Goal: Transaction & Acquisition: Book appointment/travel/reservation

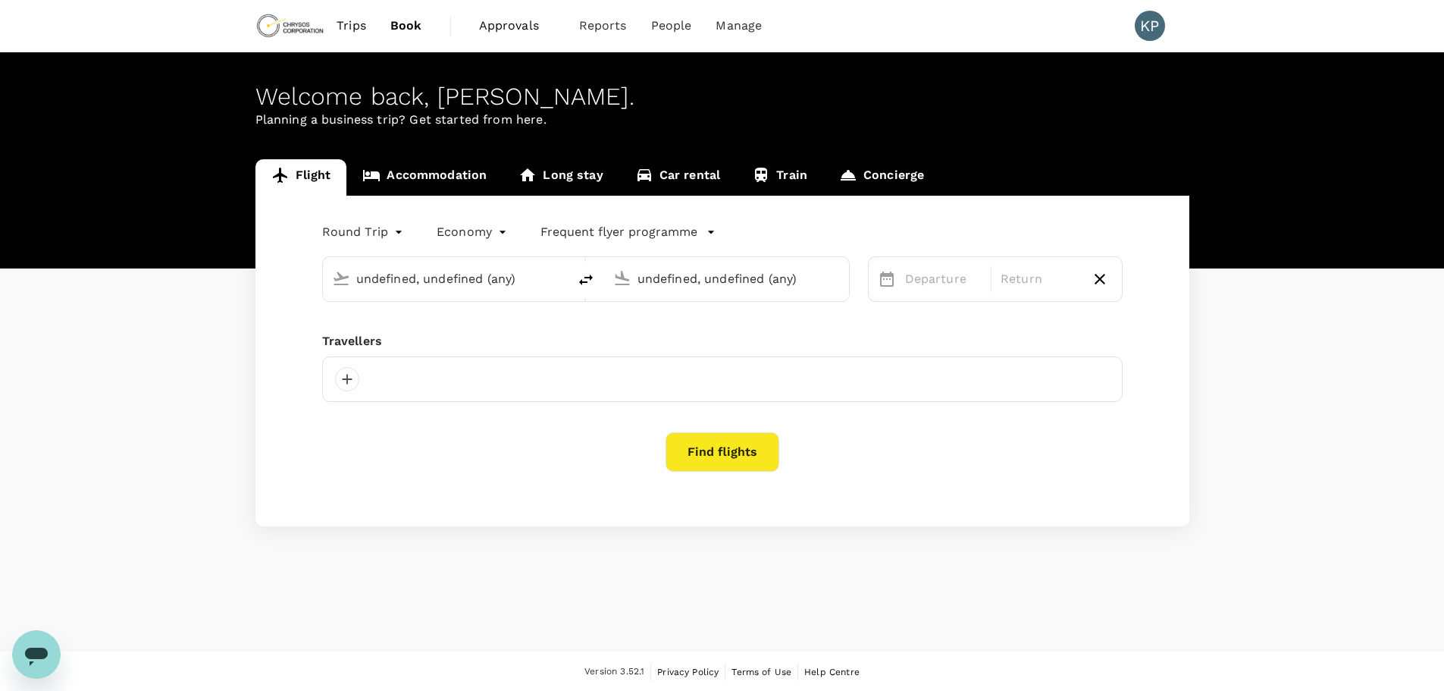
type input "Adelaide (ADL)"
type input "[GEOGRAPHIC_DATA] ([PERSON_NAME])"
click at [408, 274] on input "text" at bounding box center [446, 279] width 180 height 24
type input "Adelaide (ADL)"
type input "[GEOGRAPHIC_DATA] ([PERSON_NAME])"
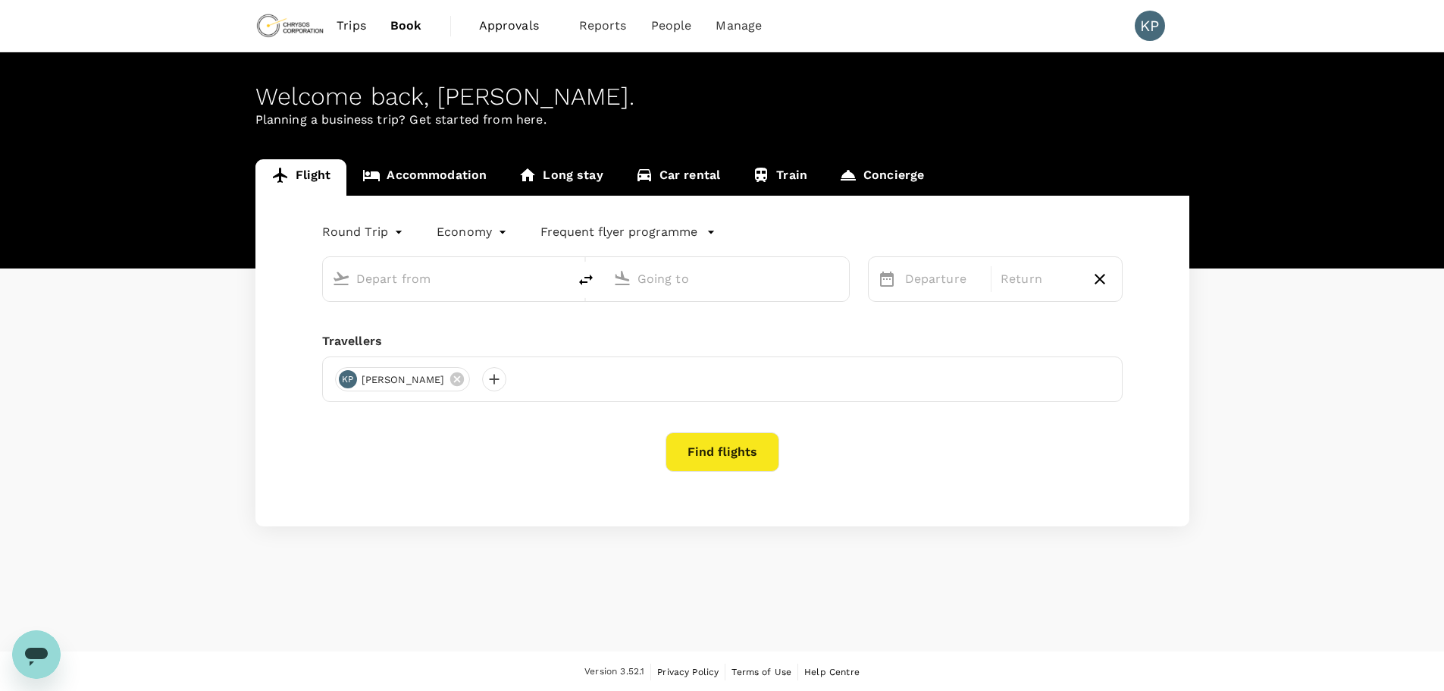
type input "Adelaide (ADL)"
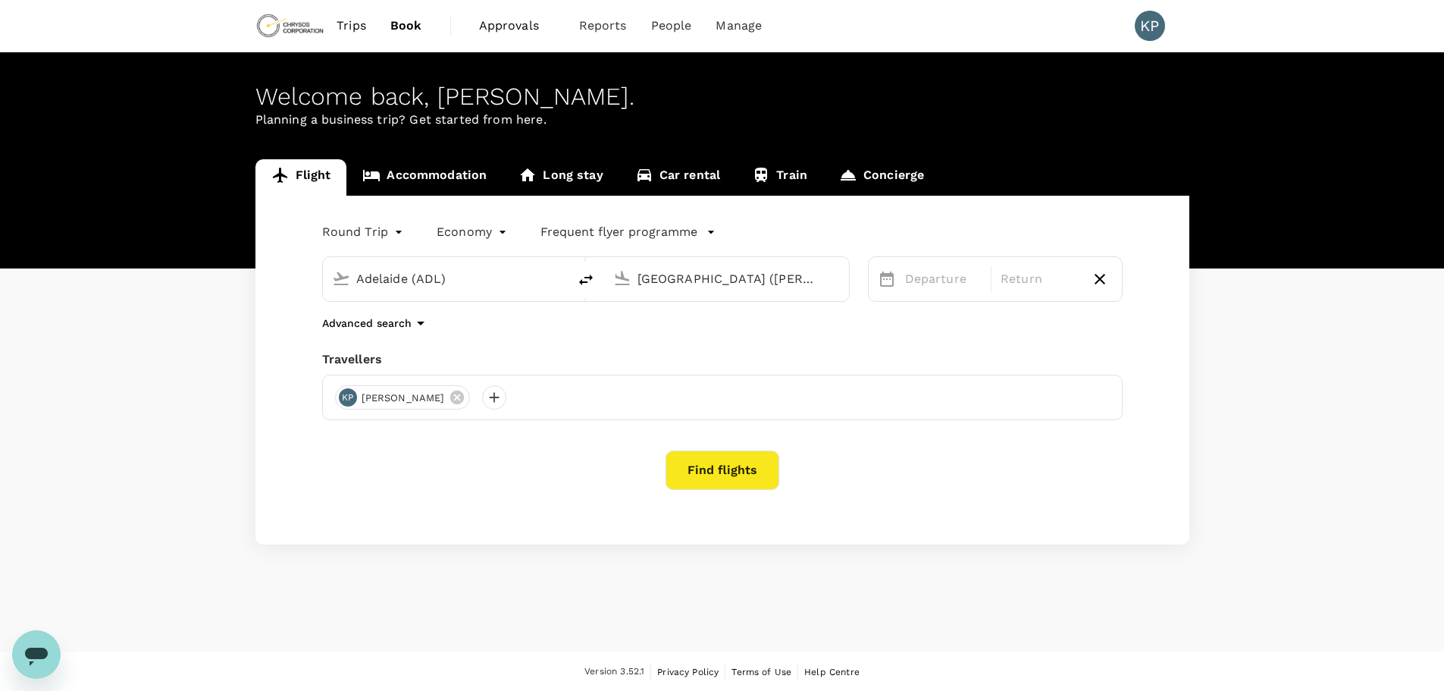
click at [717, 281] on input "[GEOGRAPHIC_DATA] ([PERSON_NAME])" at bounding box center [728, 279] width 180 height 24
click at [656, 312] on p "[GEOGRAPHIC_DATA], [GEOGRAPHIC_DATA]" at bounding box center [749, 309] width 303 height 15
type input "[GEOGRAPHIC_DATA], [GEOGRAPHIC_DATA] (any)"
click at [1143, 444] on div "13" at bounding box center [1139, 439] width 29 height 29
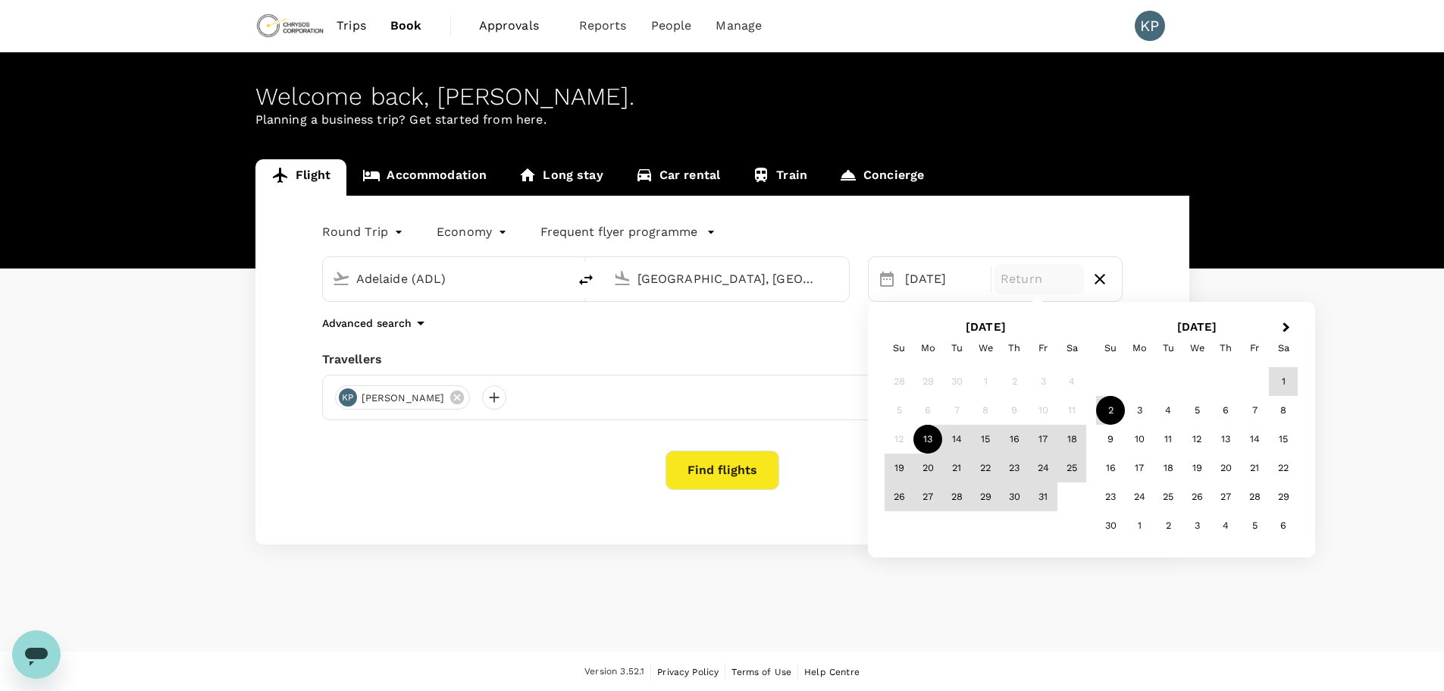
click at [1111, 411] on div "2" at bounding box center [1110, 410] width 29 height 29
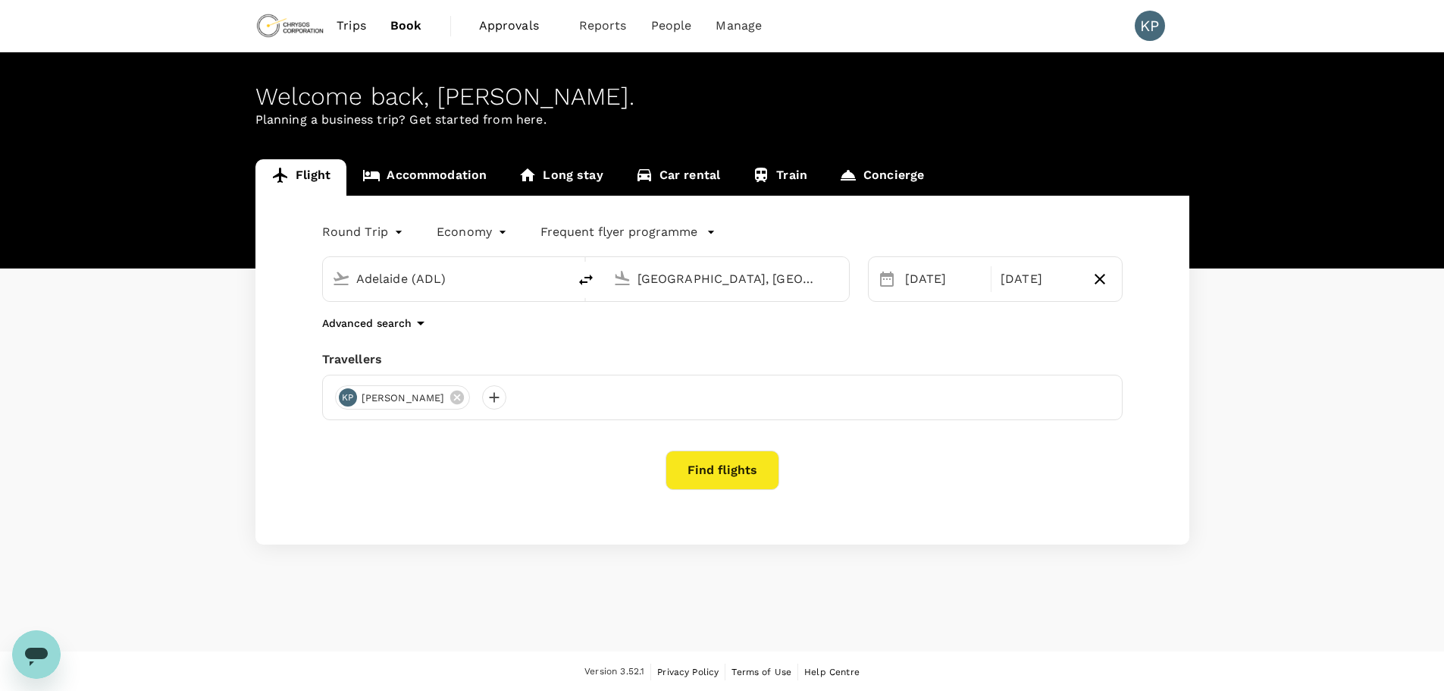
click at [707, 468] on button "Find flights" at bounding box center [723, 469] width 114 height 39
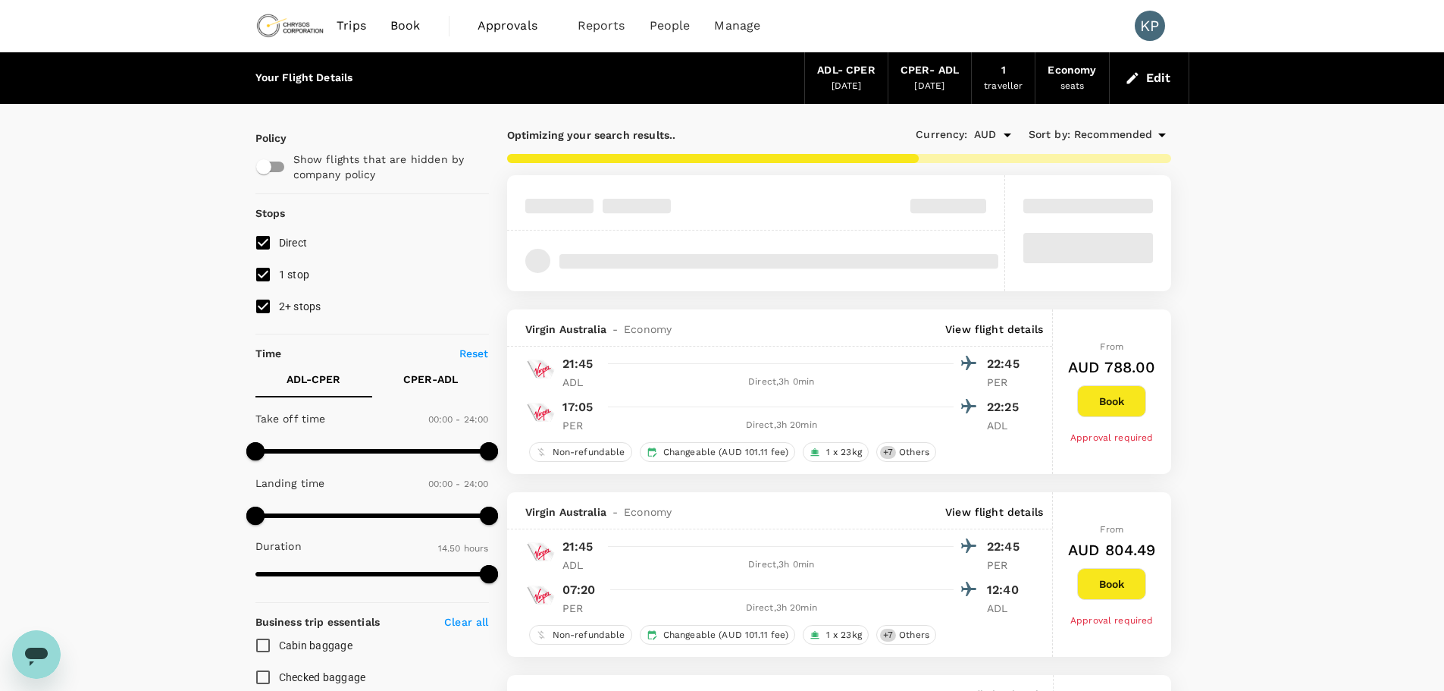
drag, startPoint x: 260, startPoint y: 271, endPoint x: 262, endPoint y: 281, distance: 10.0
click at [261, 271] on input "1 stop" at bounding box center [263, 275] width 32 height 32
checkbox input "false"
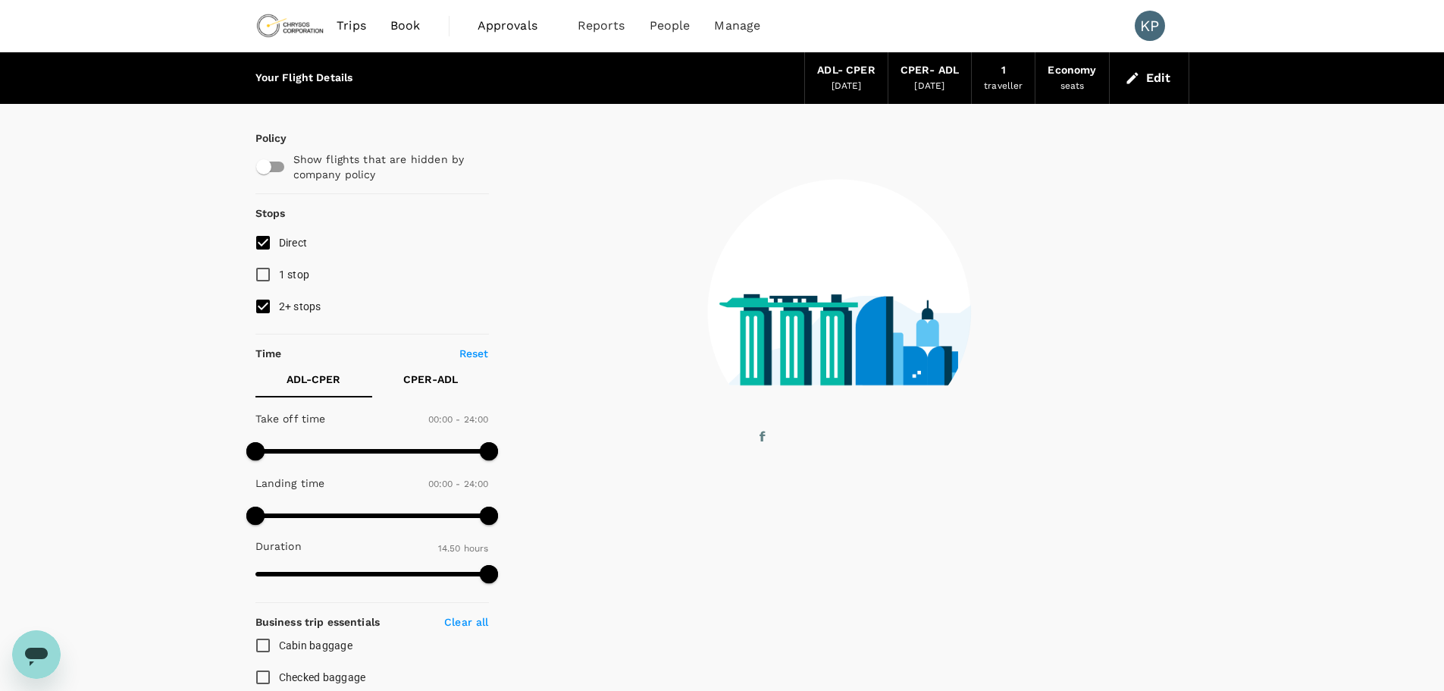
click at [265, 309] on input "2+ stops" at bounding box center [263, 306] width 32 height 32
checkbox input "false"
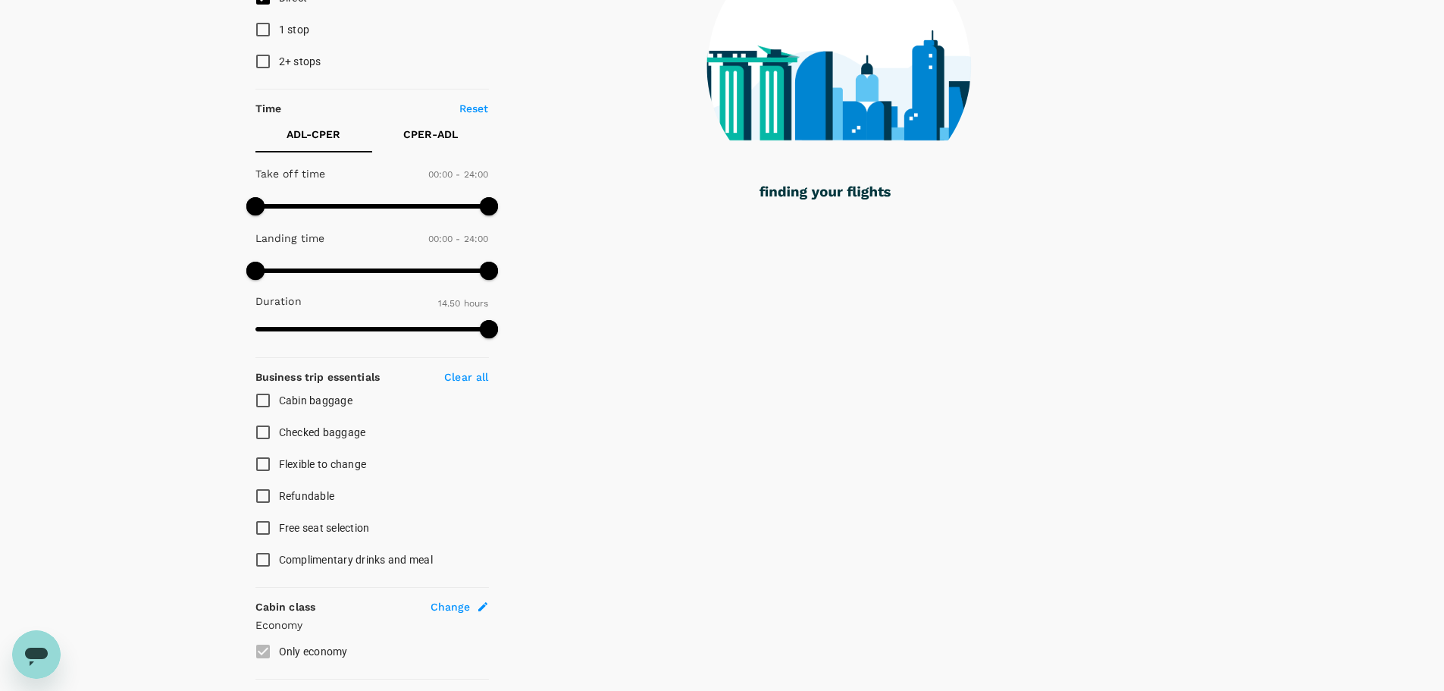
scroll to position [303, 0]
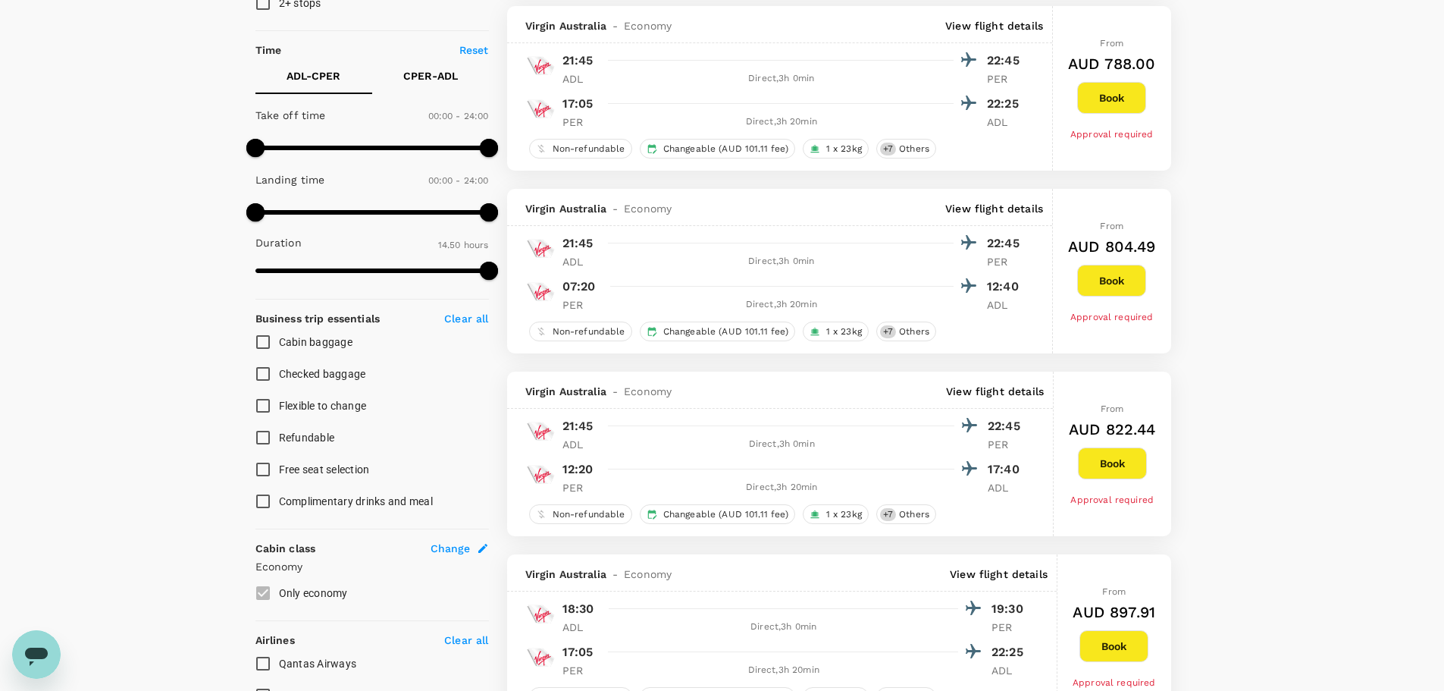
type input "AUD"
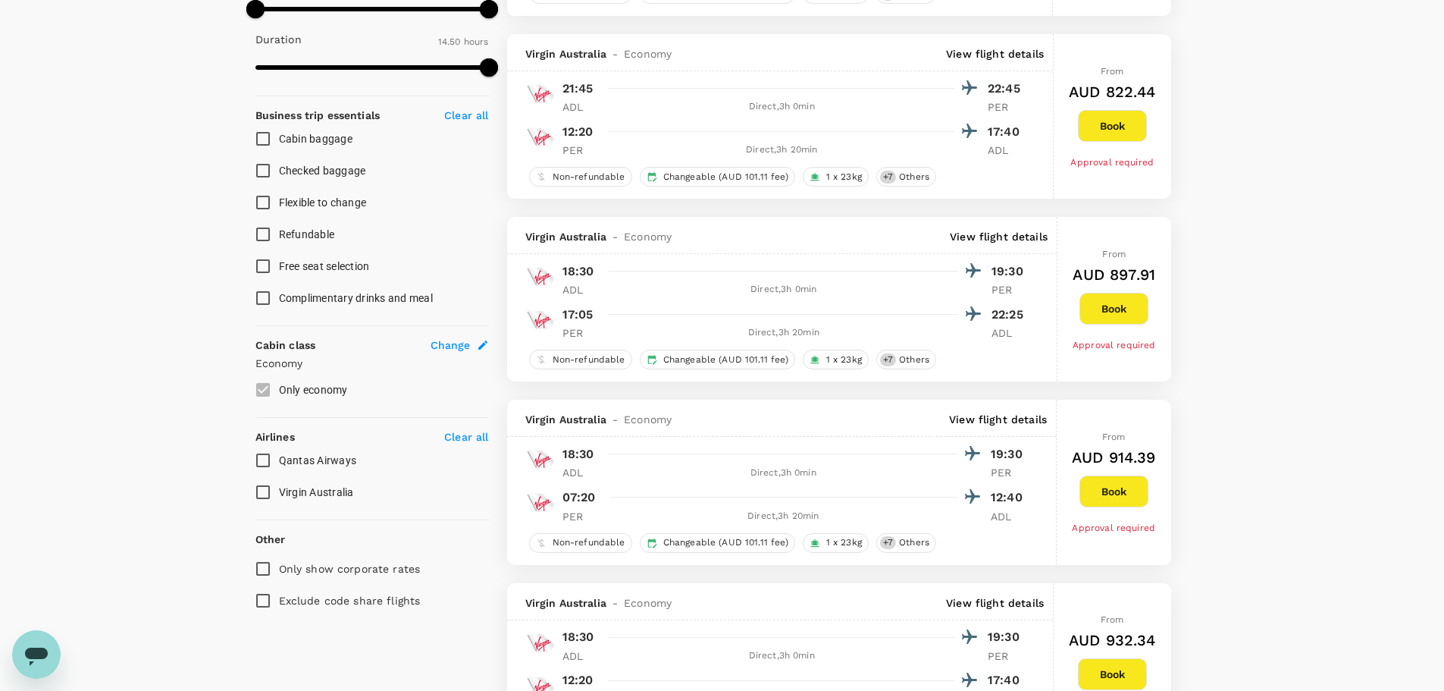
scroll to position [607, 0]
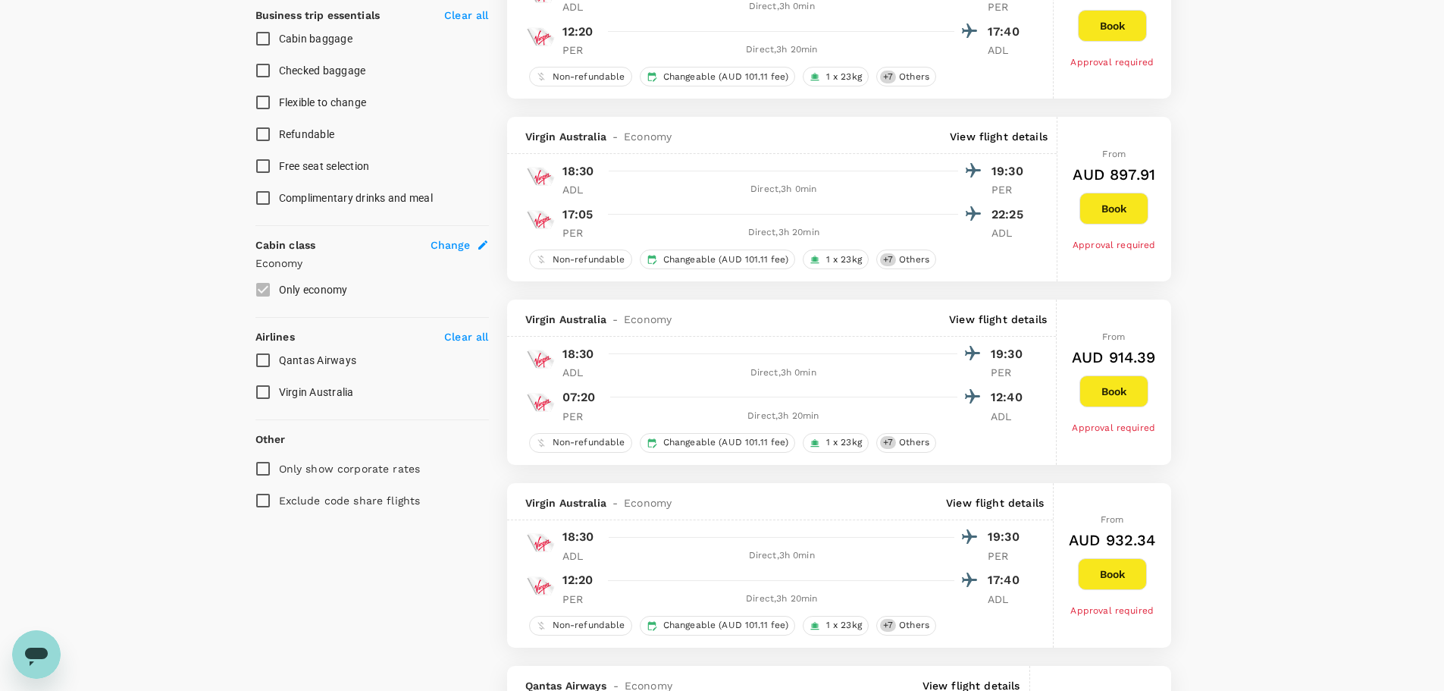
click at [267, 359] on input "Qantas Airways" at bounding box center [263, 360] width 32 height 32
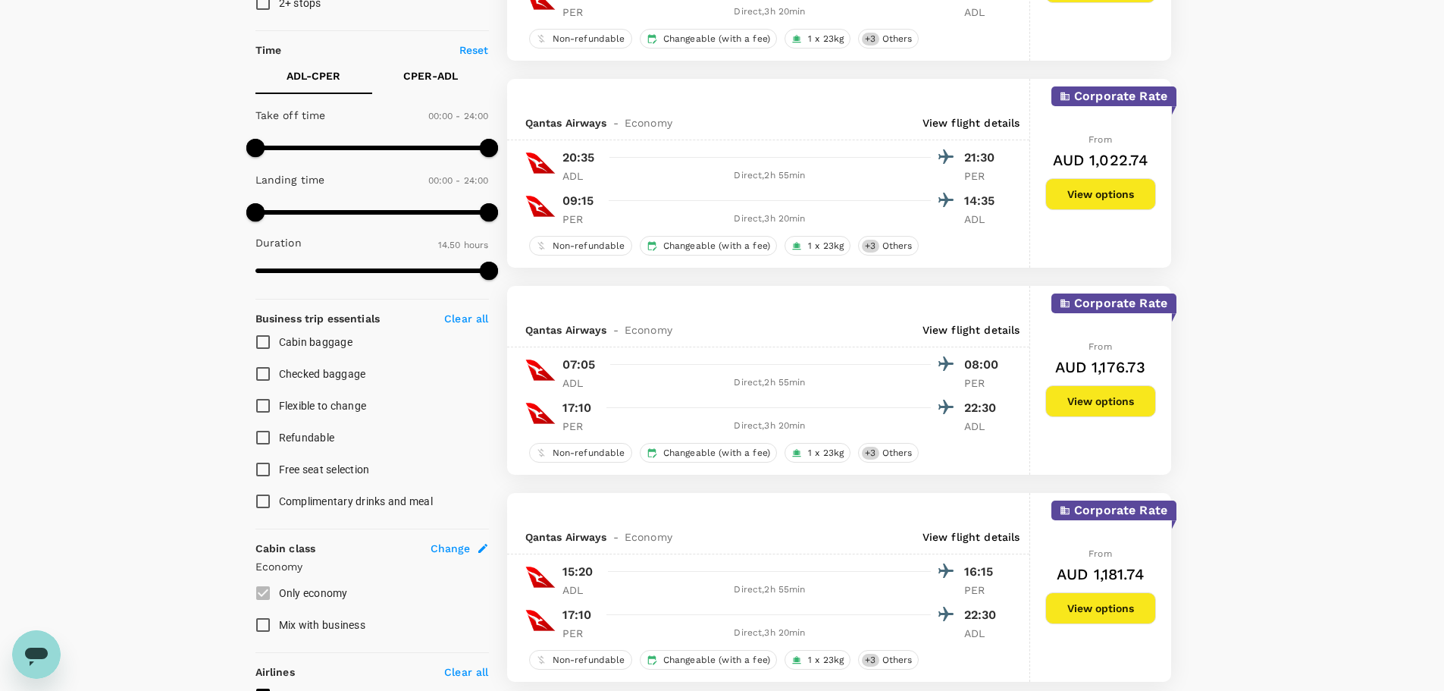
scroll to position [227, 0]
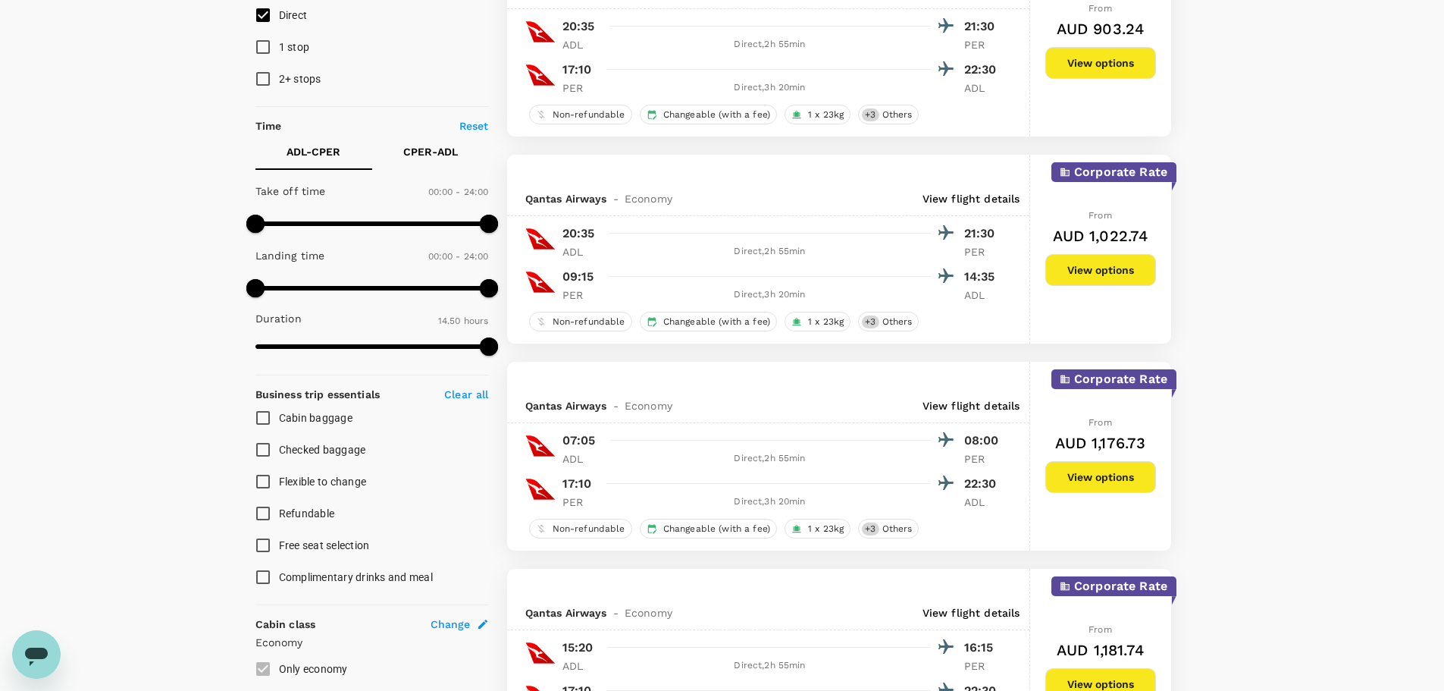
checkbox input "false"
checkbox input "true"
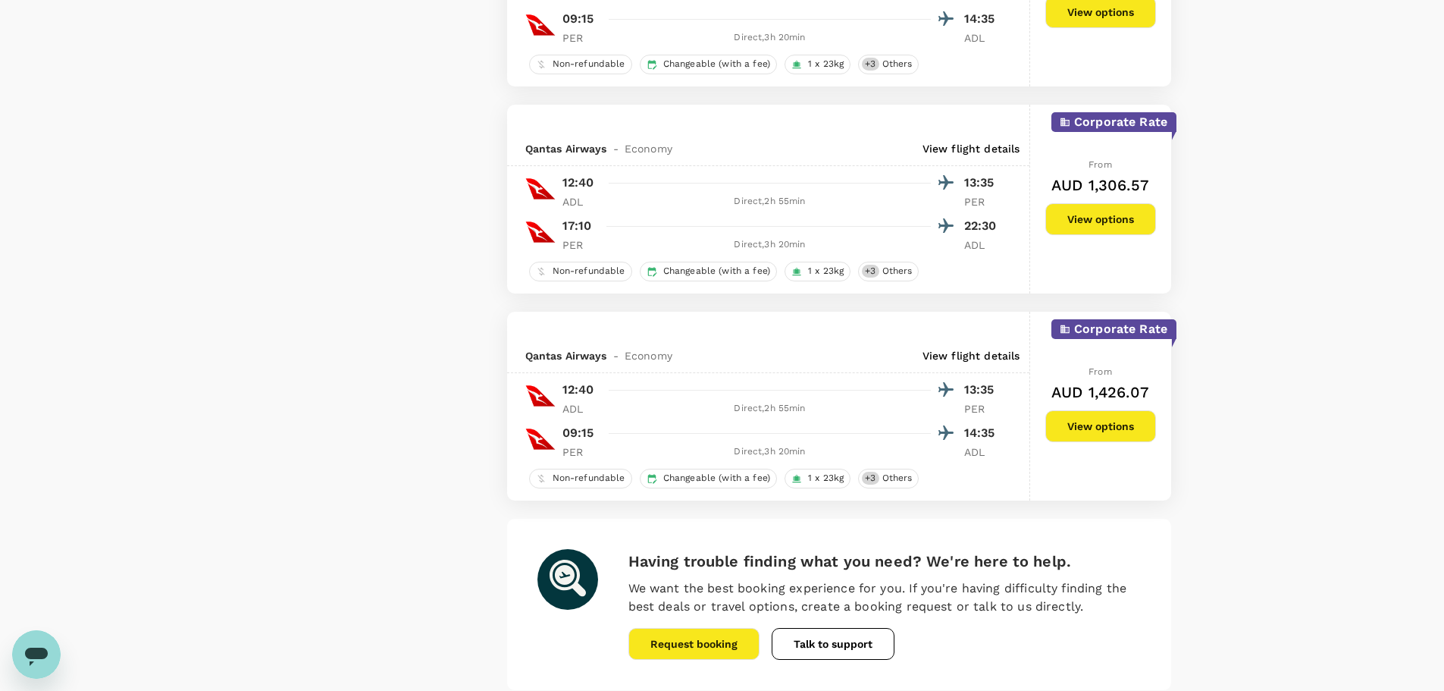
scroll to position [1289, 0]
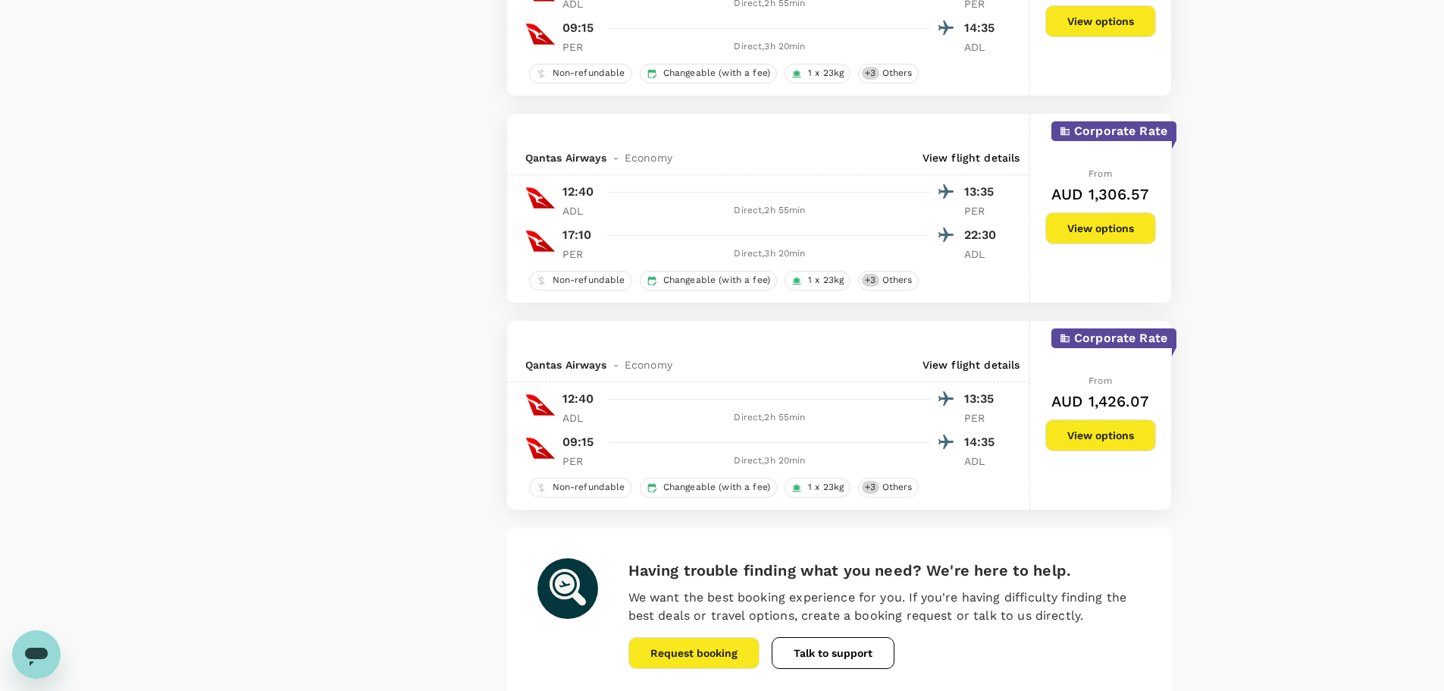
click at [1079, 435] on button "View options" at bounding box center [1101, 435] width 111 height 32
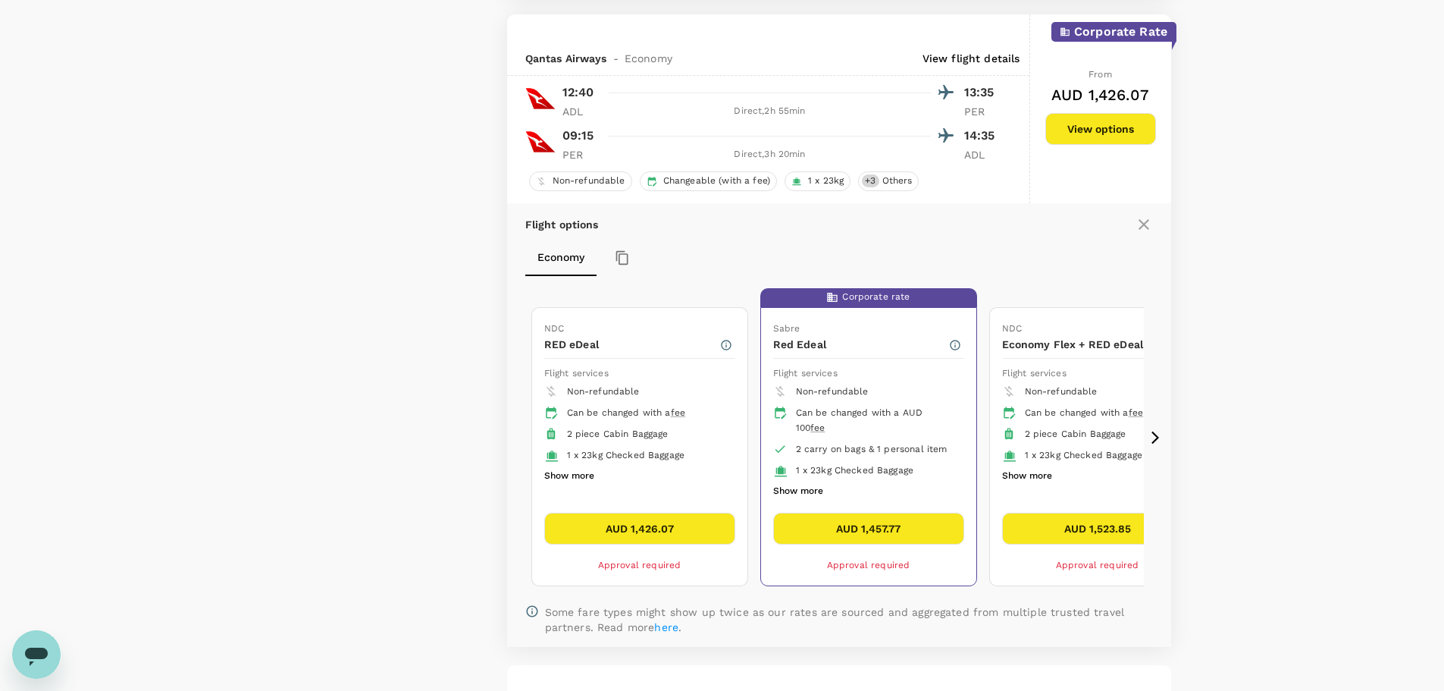
scroll to position [1610, 0]
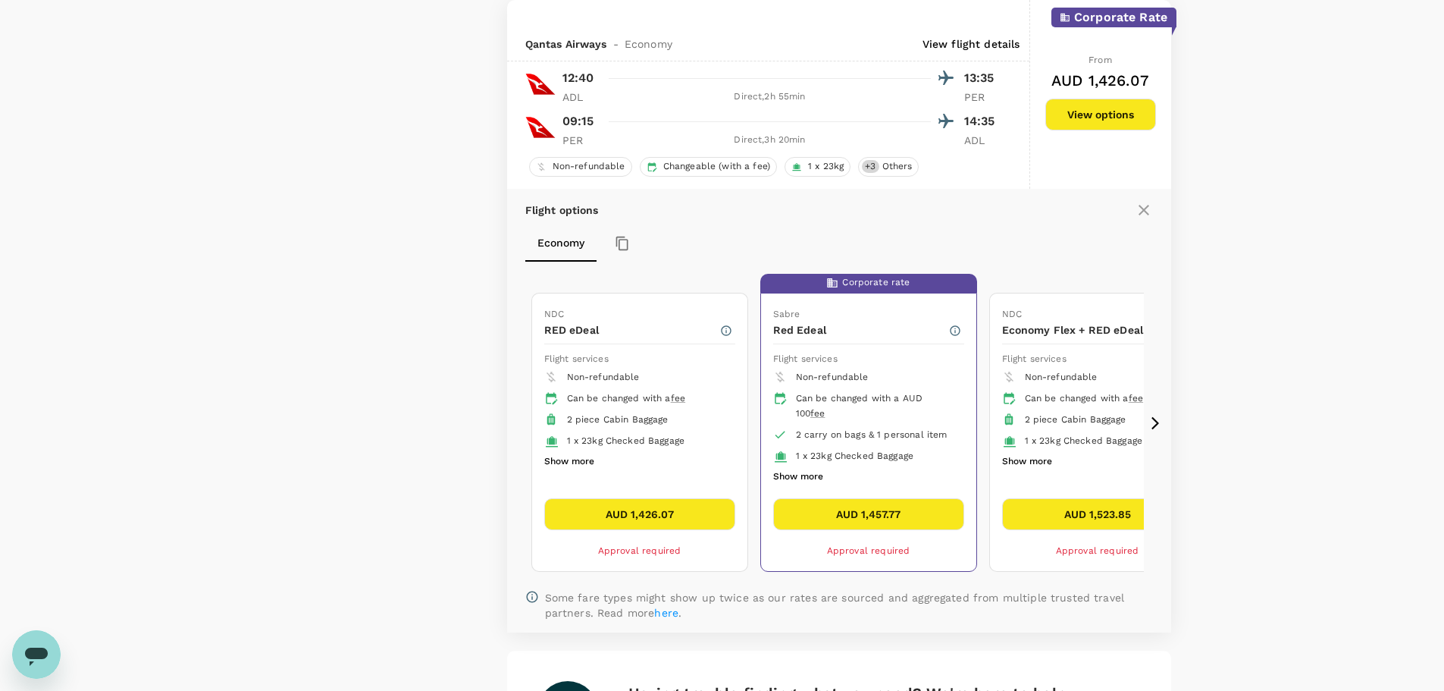
click at [1077, 517] on button "AUD 1,523.85" at bounding box center [1097, 514] width 191 height 32
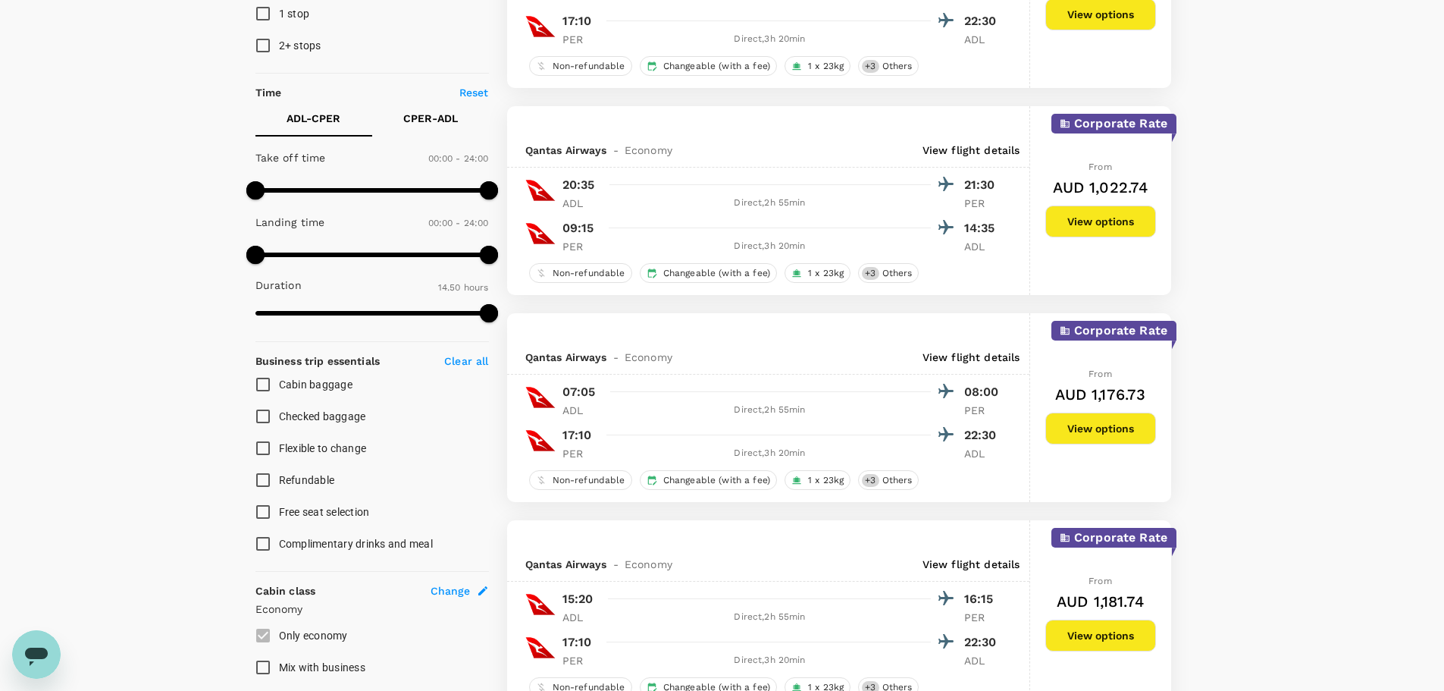
scroll to position [1417, 0]
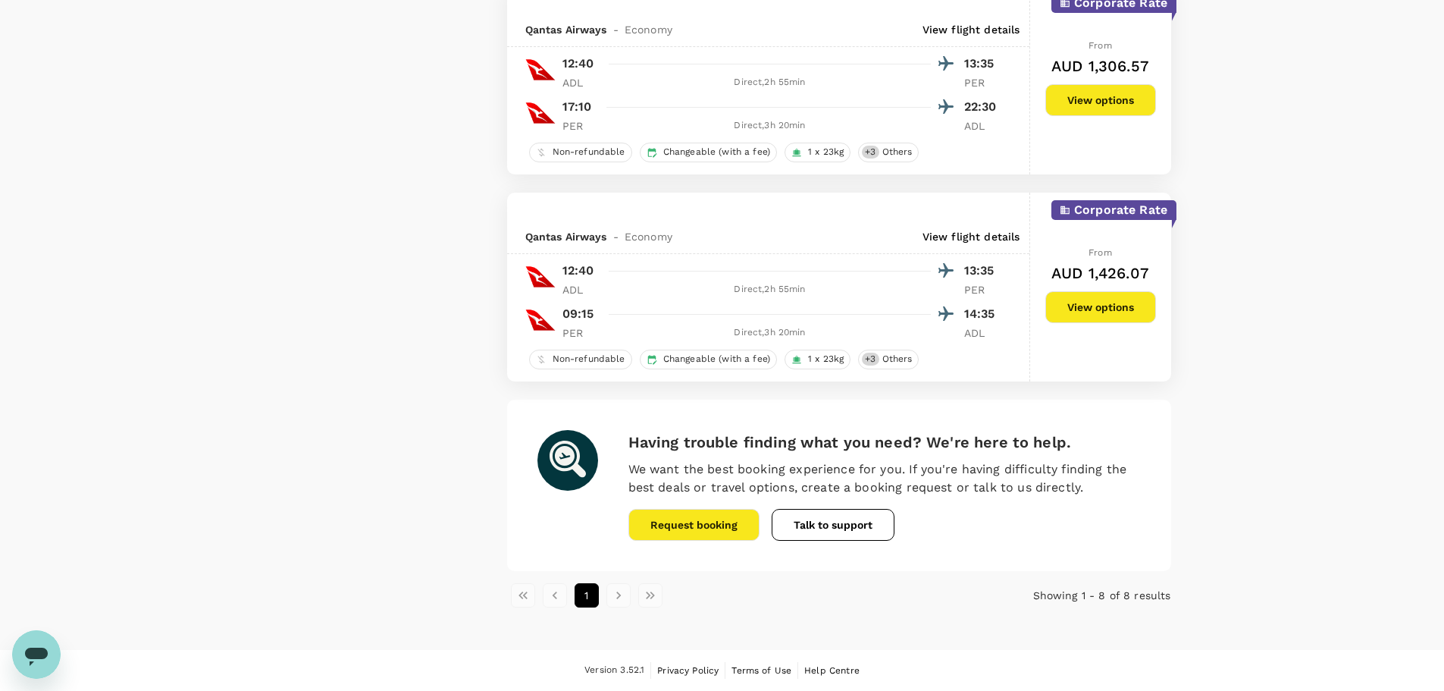
click at [1084, 313] on button "View options" at bounding box center [1101, 307] width 111 height 32
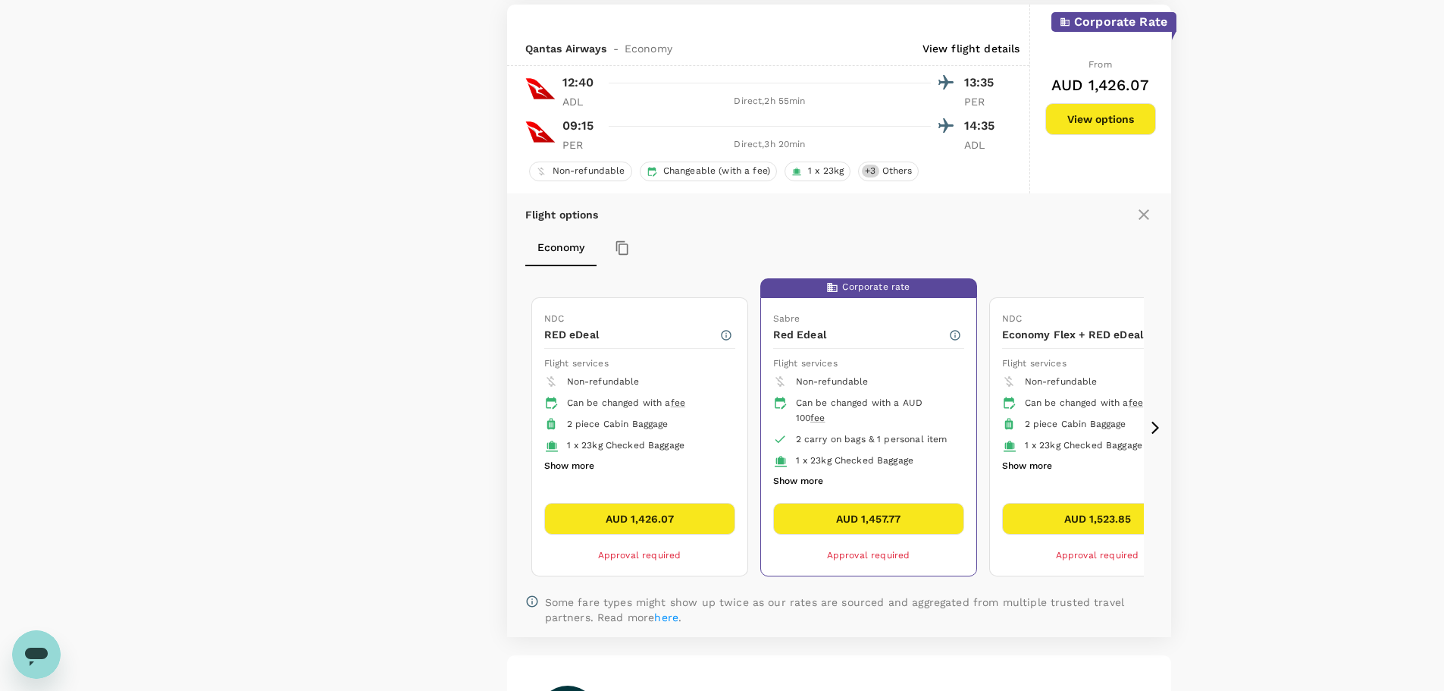
scroll to position [1610, 0]
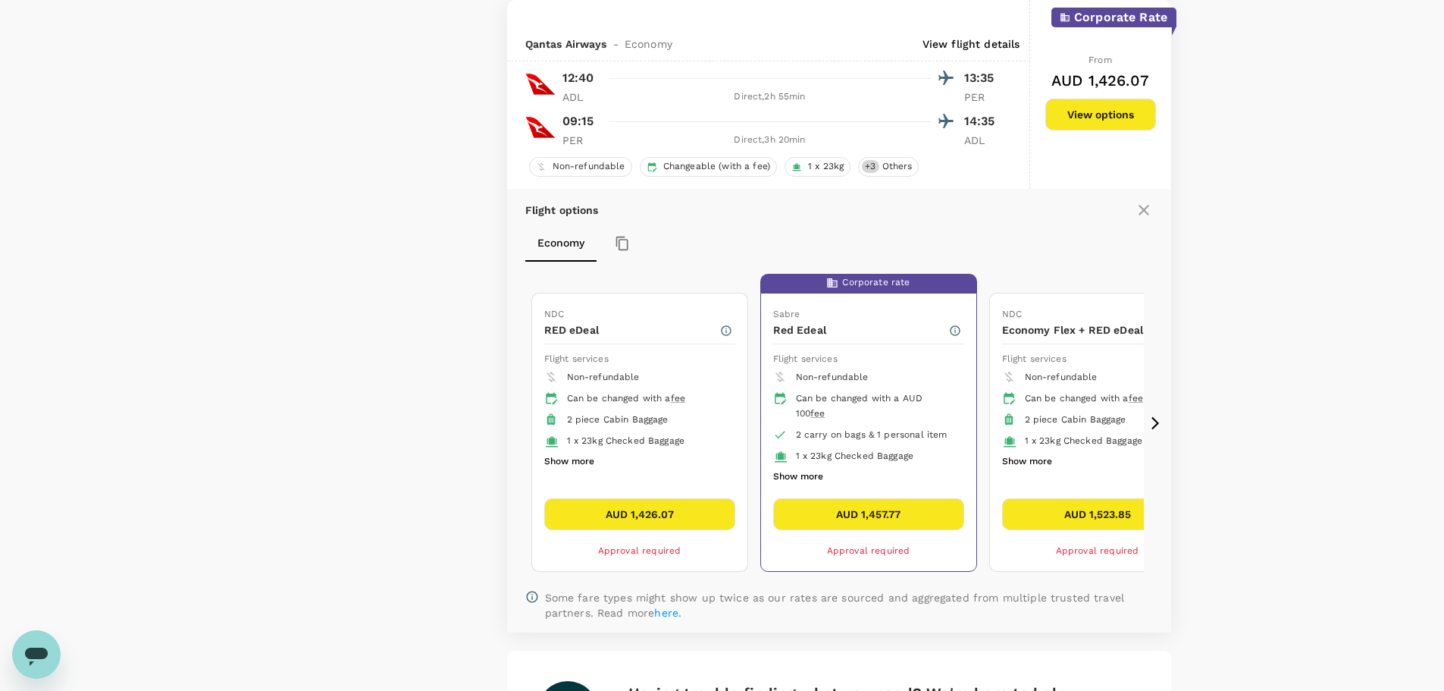
click at [1155, 421] on icon at bounding box center [1155, 423] width 15 height 15
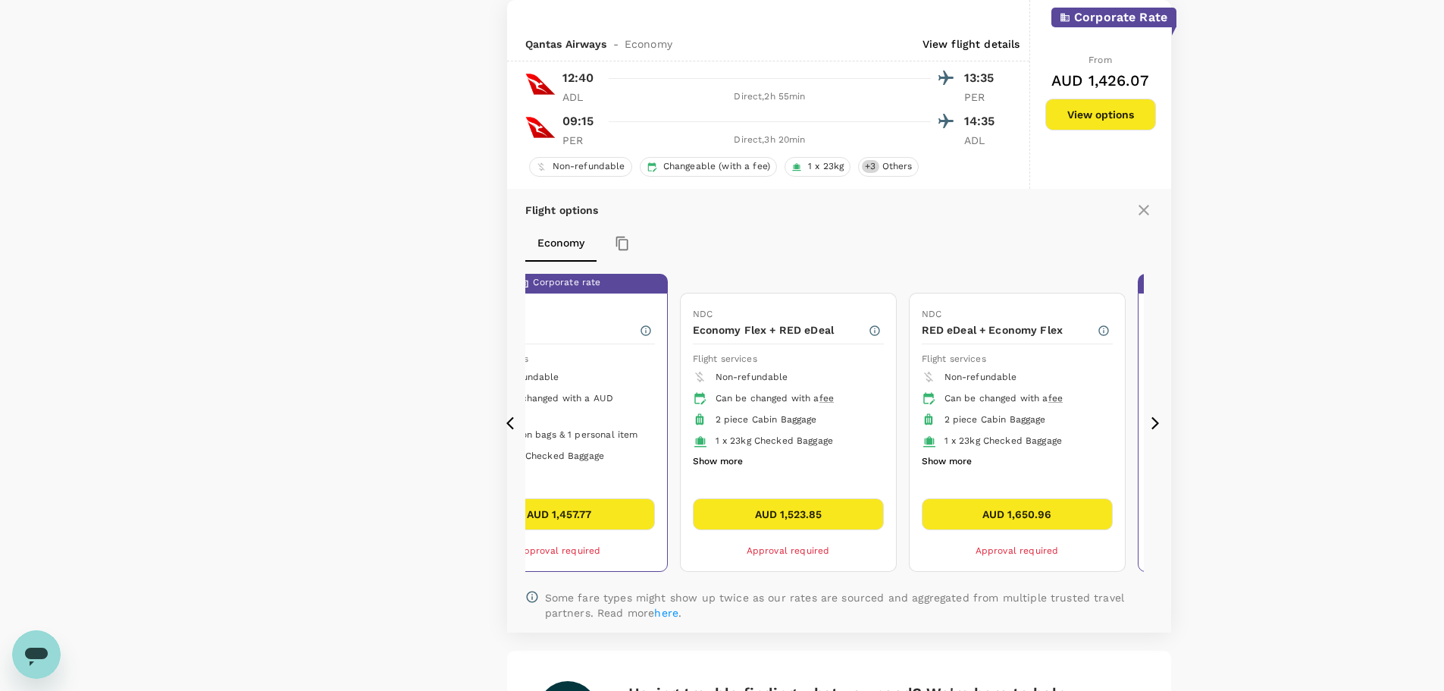
click at [510, 422] on icon at bounding box center [514, 423] width 15 height 15
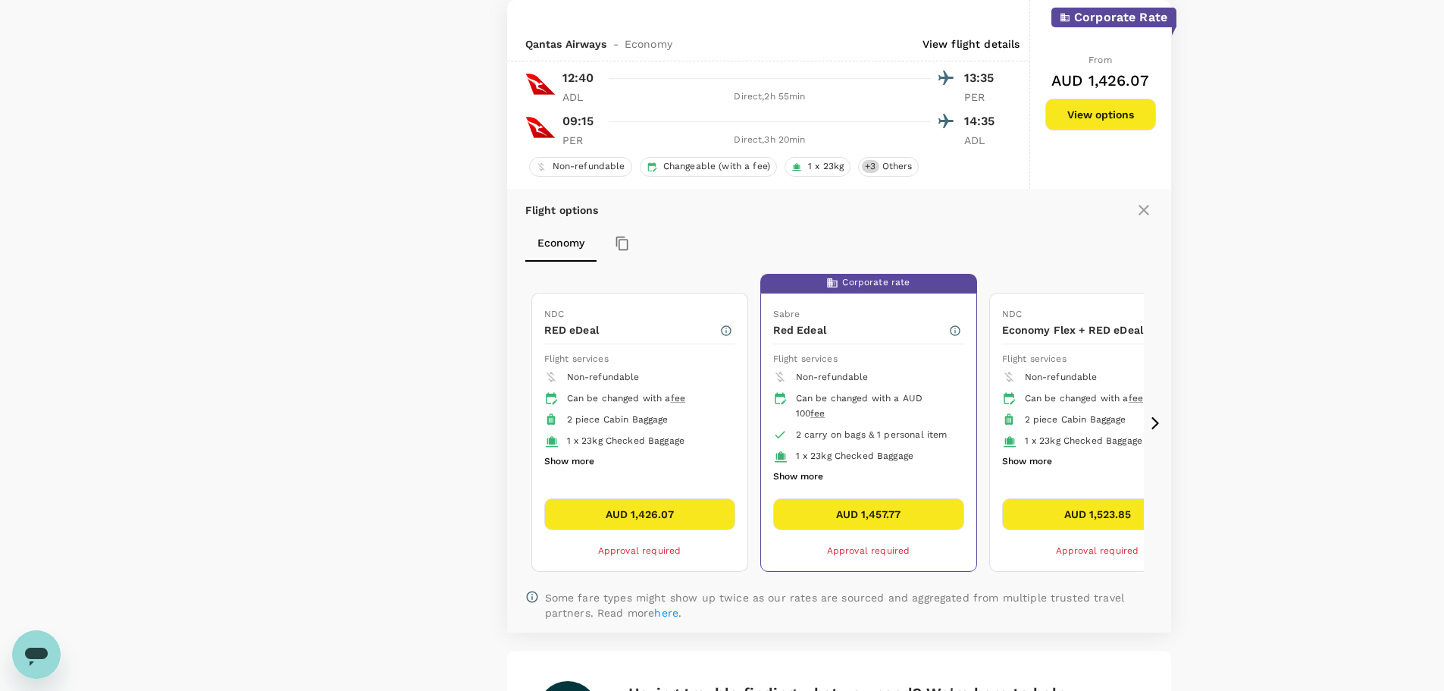
click at [1156, 422] on icon at bounding box center [1155, 423] width 15 height 15
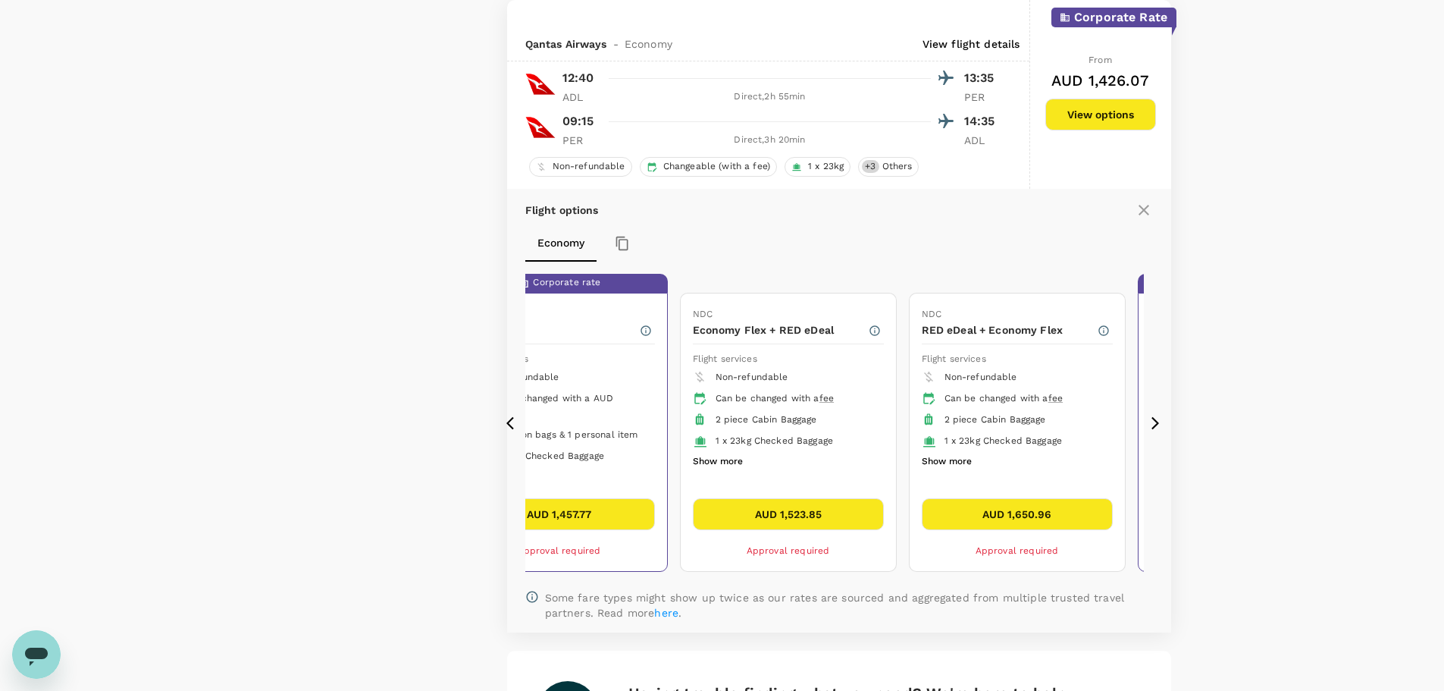
click at [508, 419] on icon at bounding box center [514, 423] width 15 height 15
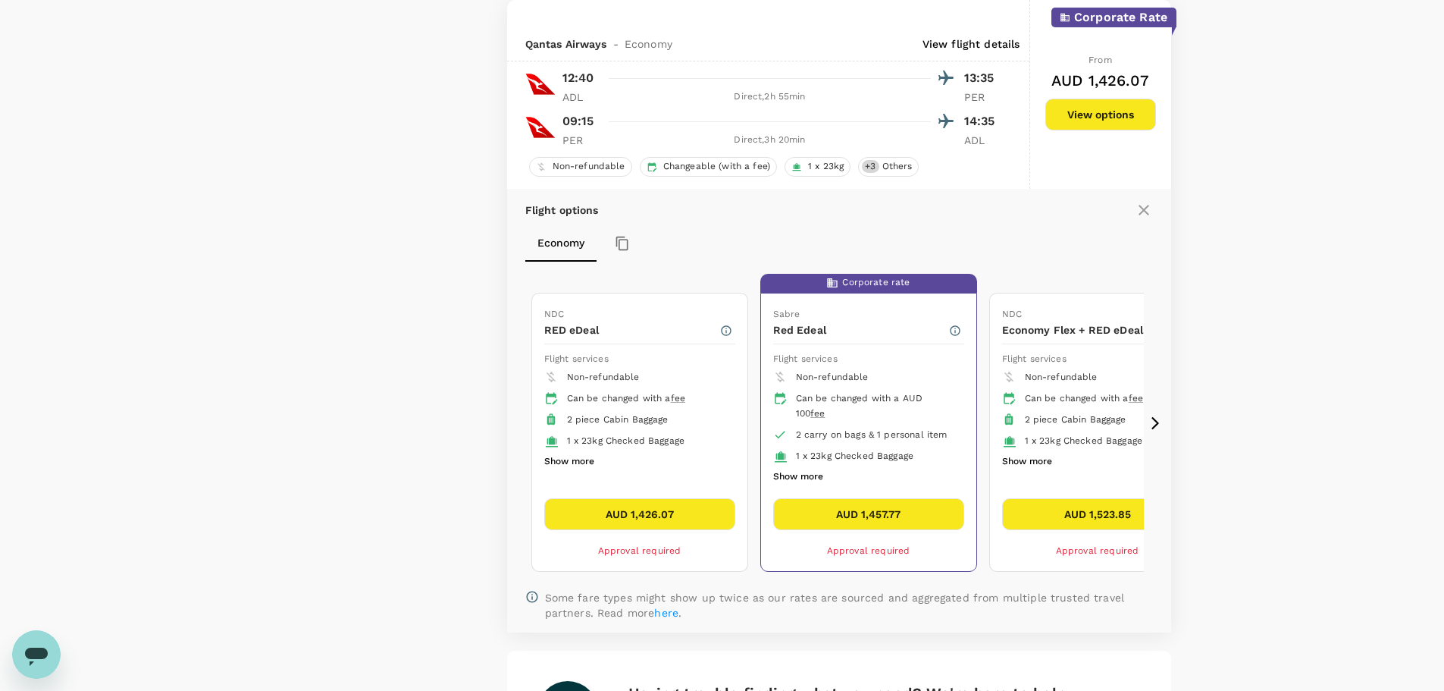
click at [1158, 416] on icon at bounding box center [1155, 423] width 15 height 15
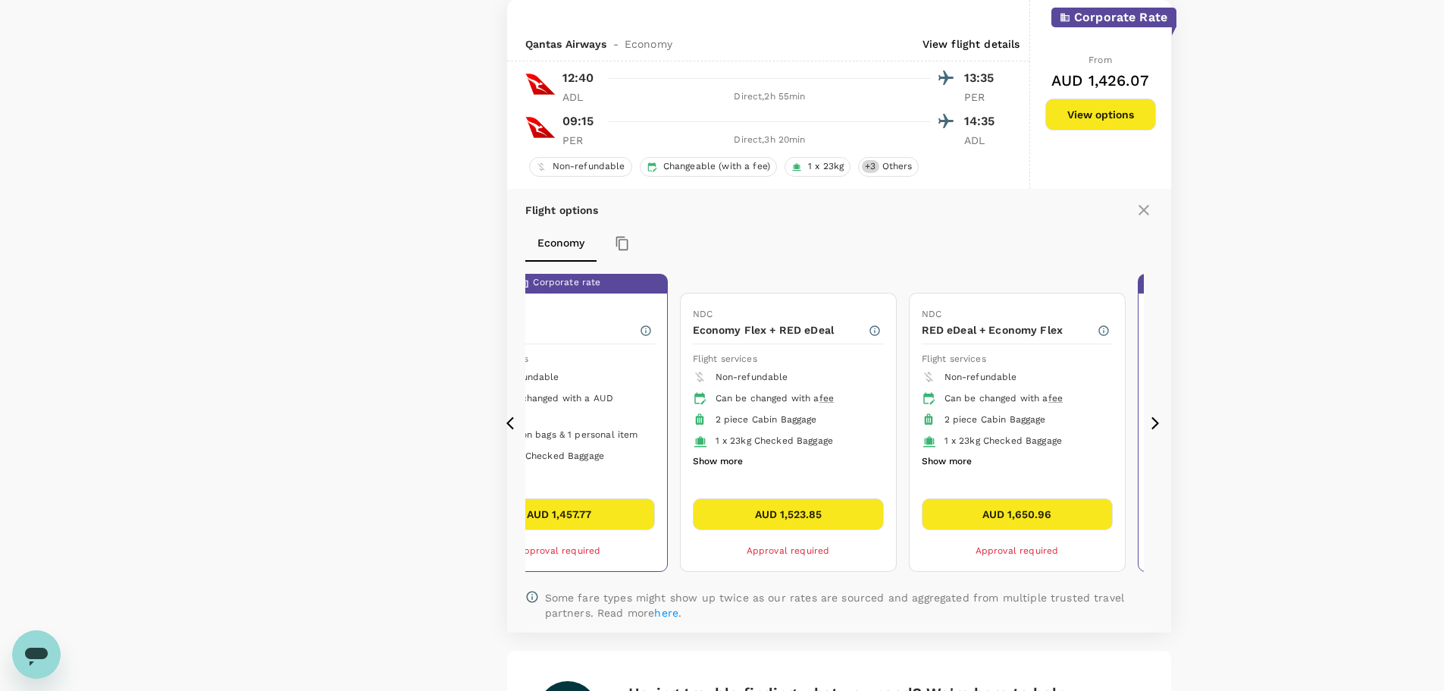
click at [1156, 423] on icon at bounding box center [1155, 423] width 15 height 15
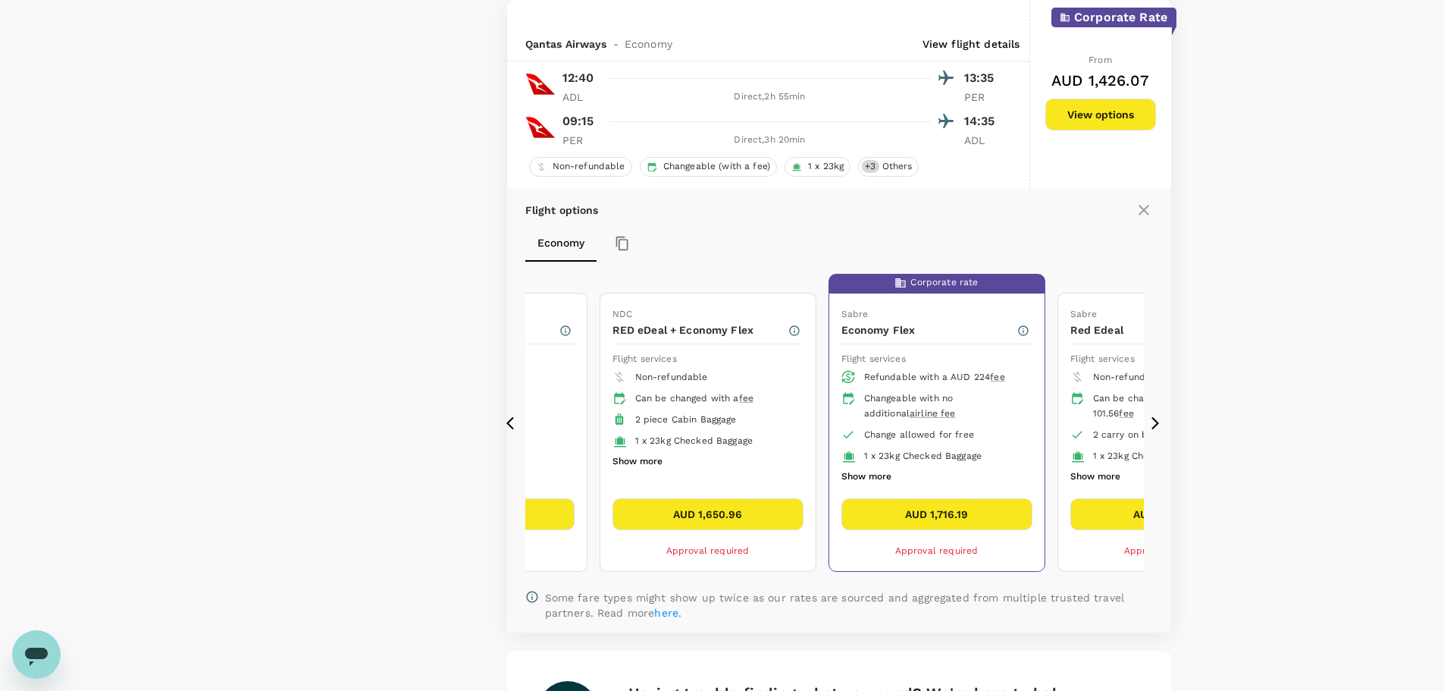
click at [513, 420] on icon at bounding box center [514, 423] width 15 height 15
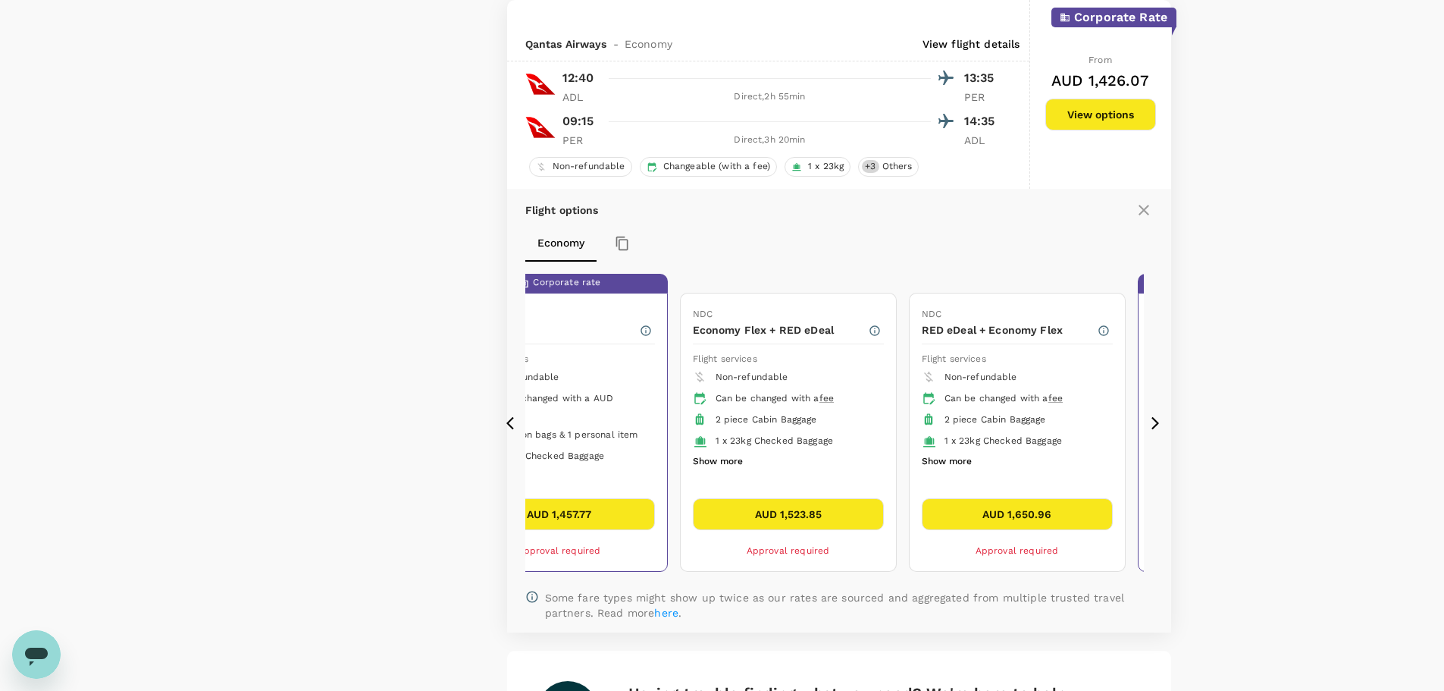
click at [513, 420] on icon at bounding box center [514, 423] width 15 height 15
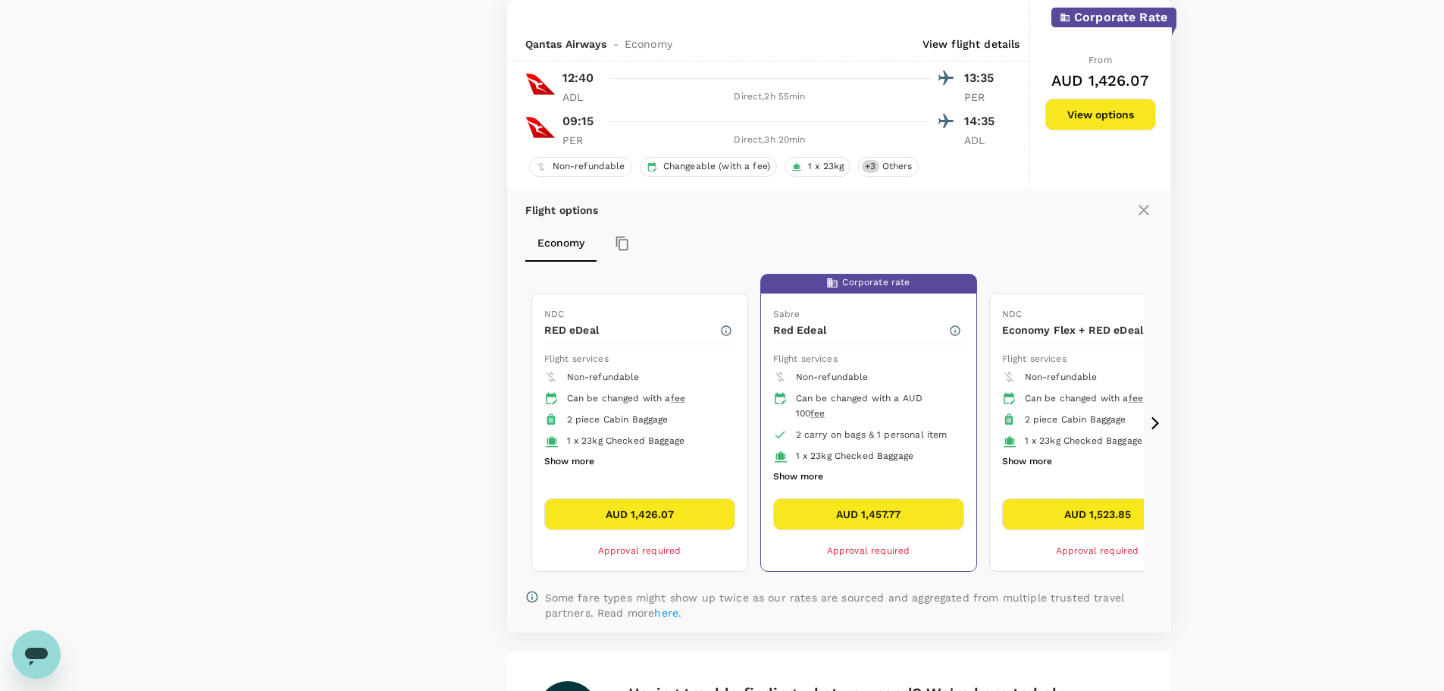
click at [804, 474] on button "Show more" at bounding box center [798, 477] width 50 height 20
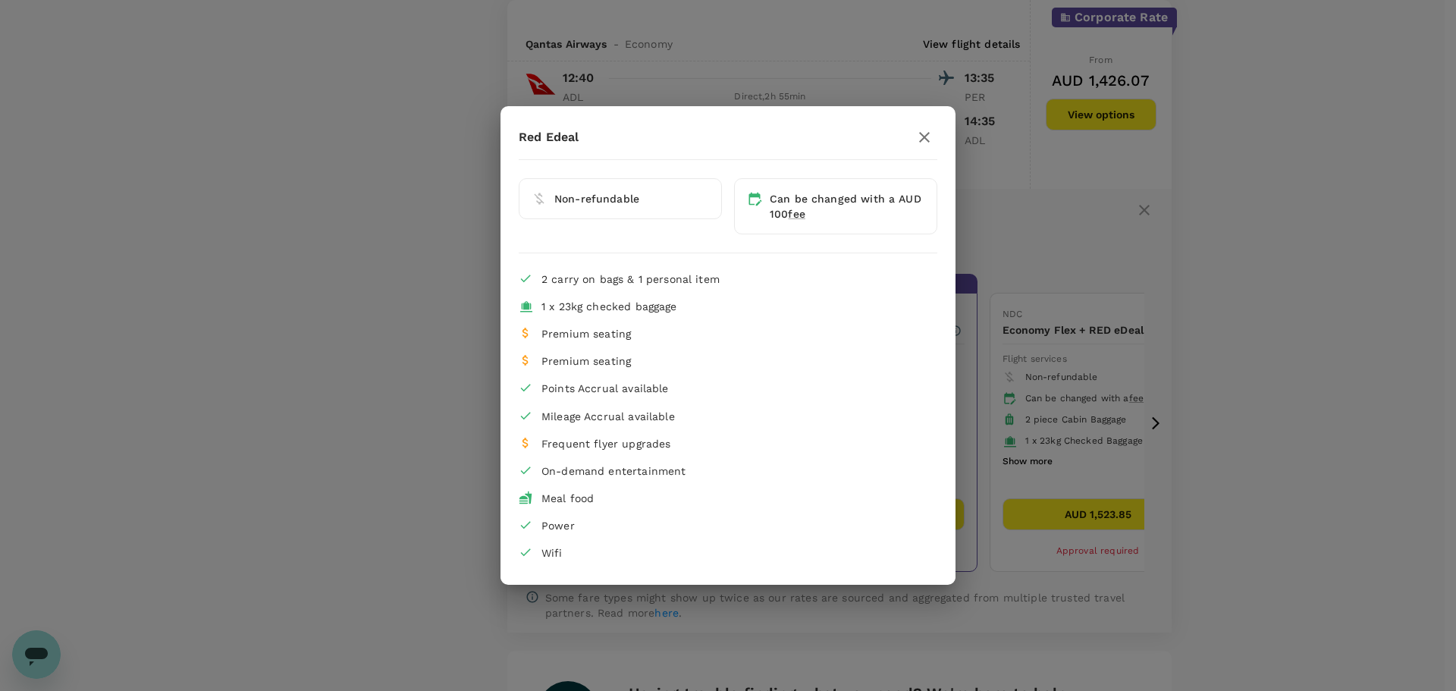
click at [919, 138] on icon "button" at bounding box center [924, 137] width 18 height 18
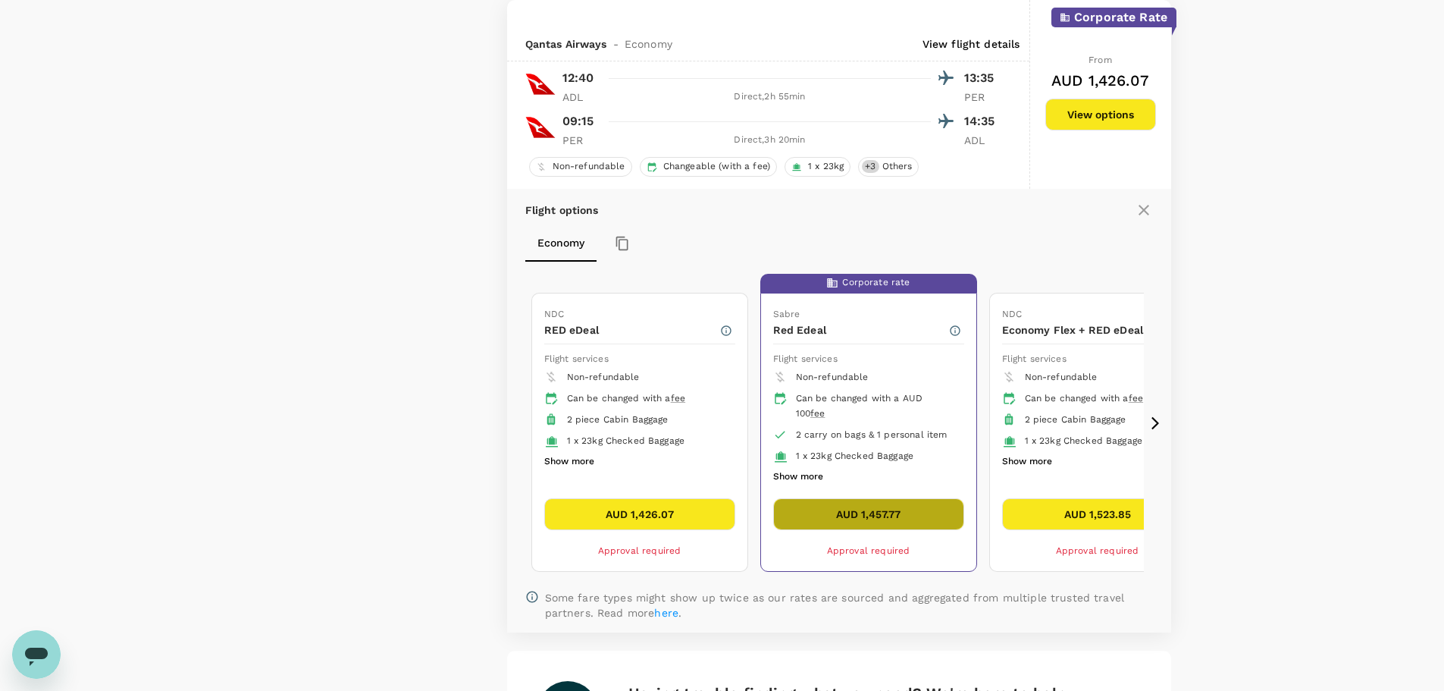
click at [868, 517] on button "AUD 1,457.77" at bounding box center [868, 514] width 191 height 32
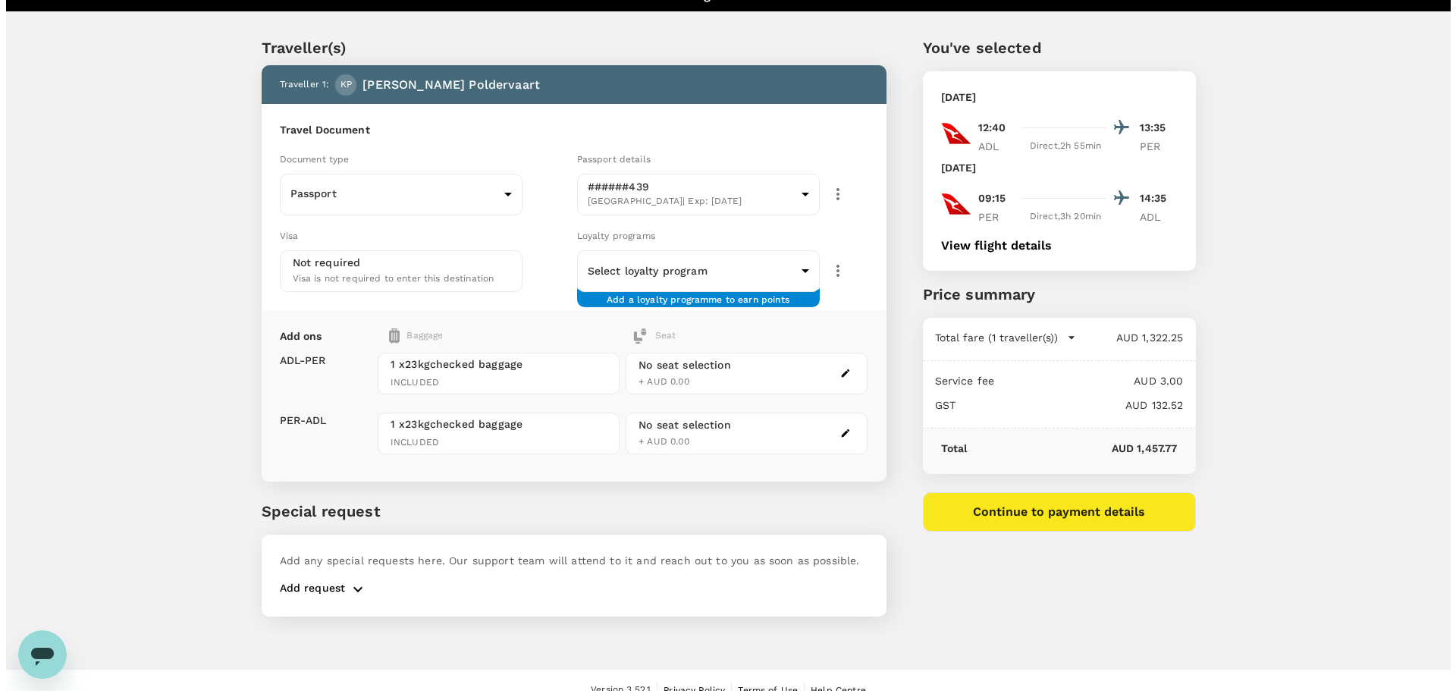
scroll to position [41, 0]
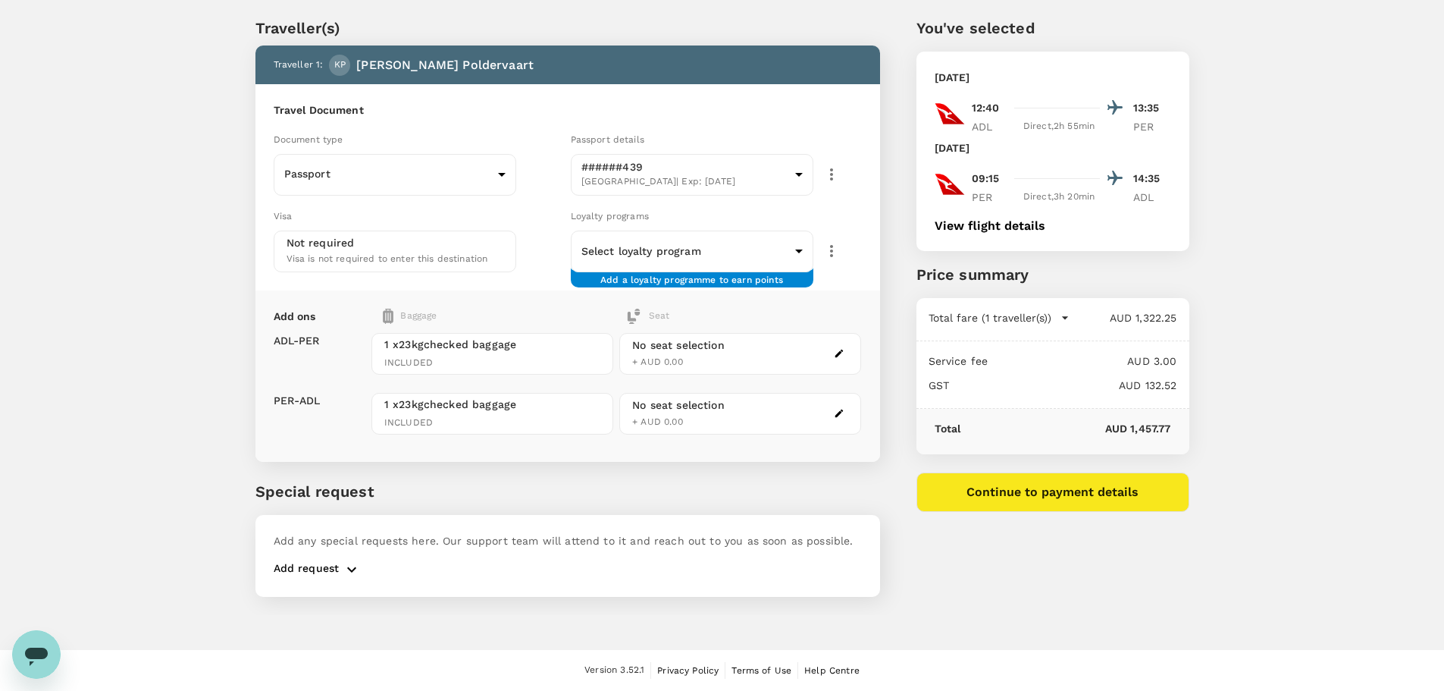
click at [838, 349] on icon "button" at bounding box center [839, 353] width 11 height 11
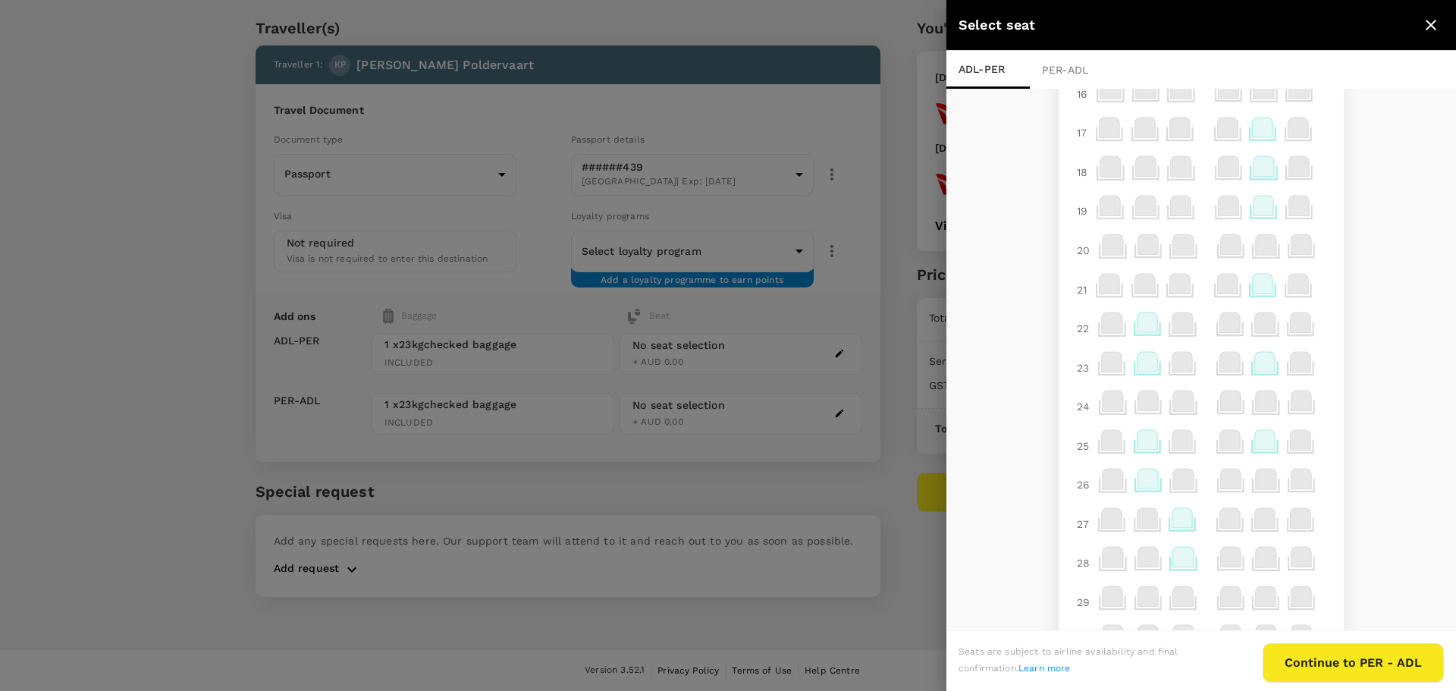
scroll to position [610, 0]
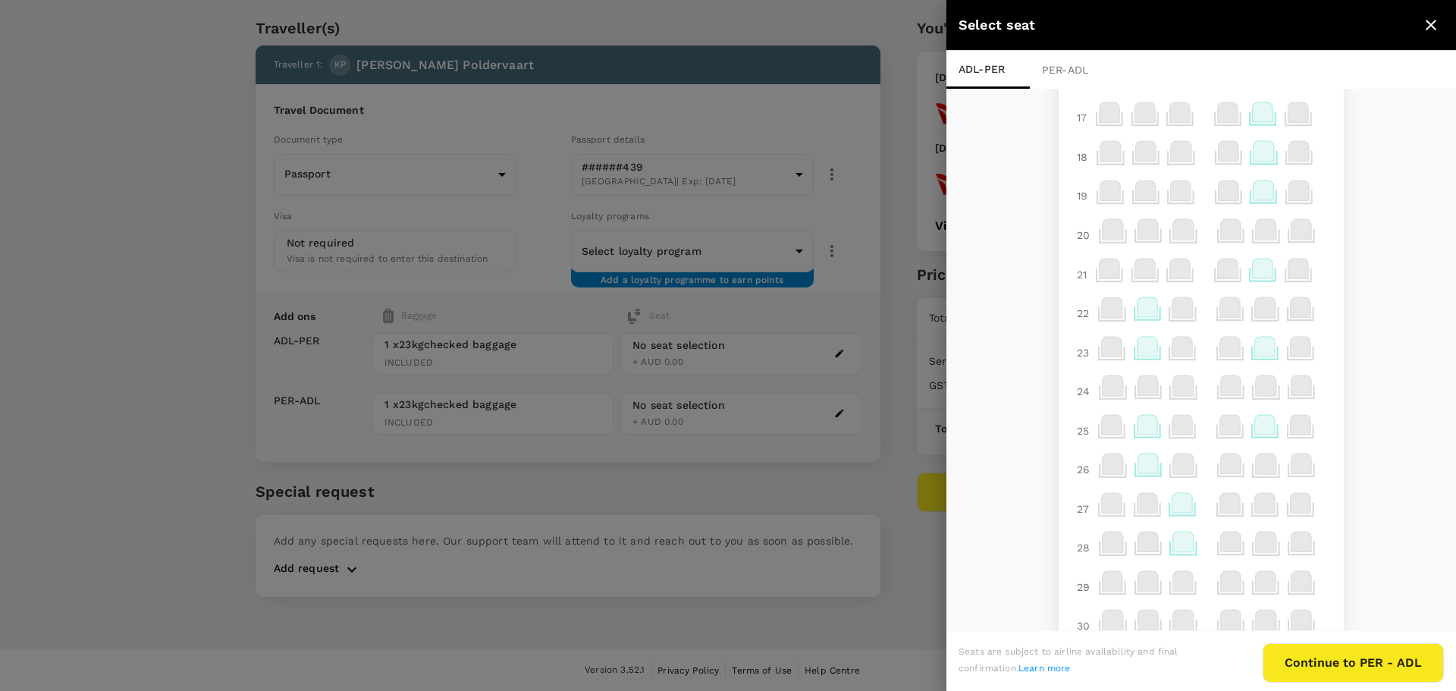
click at [1172, 503] on icon at bounding box center [1182, 503] width 20 height 20
click at [1347, 471] on p "Select" at bounding box center [1352, 469] width 33 height 15
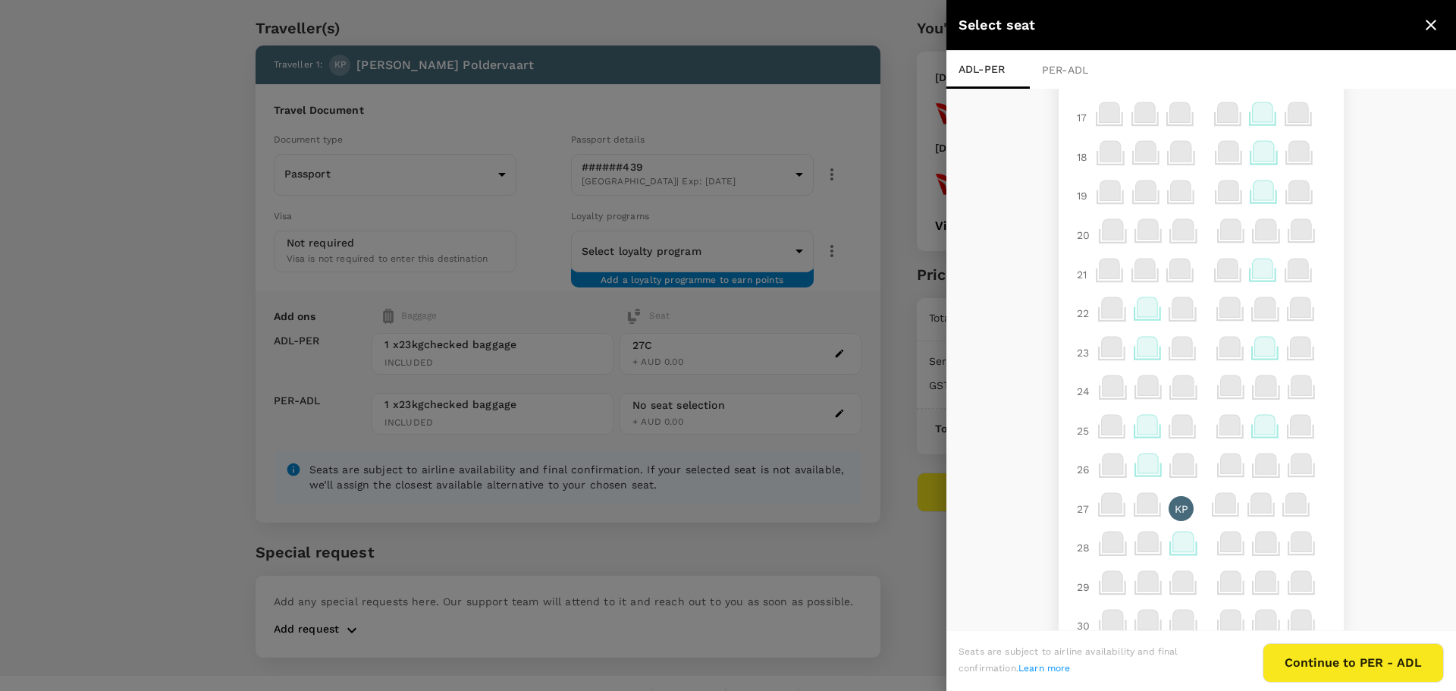
click at [1067, 71] on div "PER - ADL" at bounding box center [1071, 70] width 83 height 38
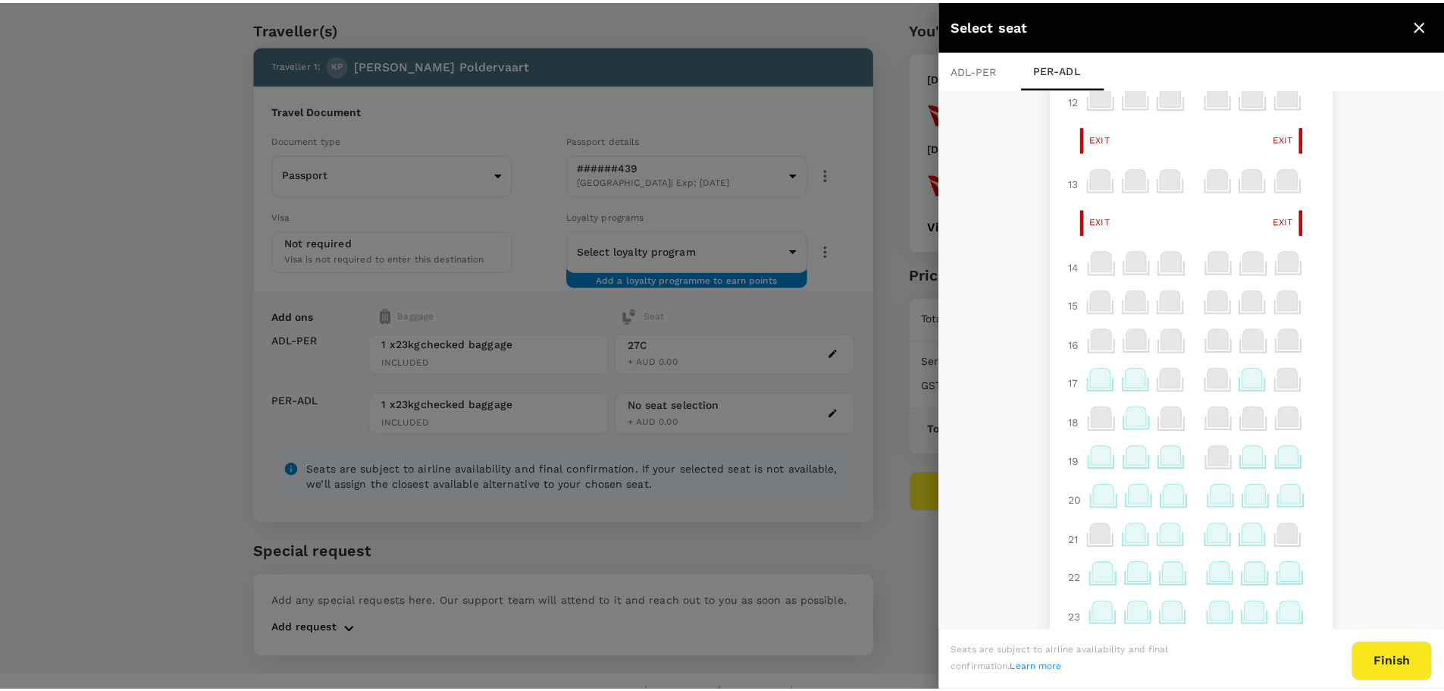
scroll to position [379, 0]
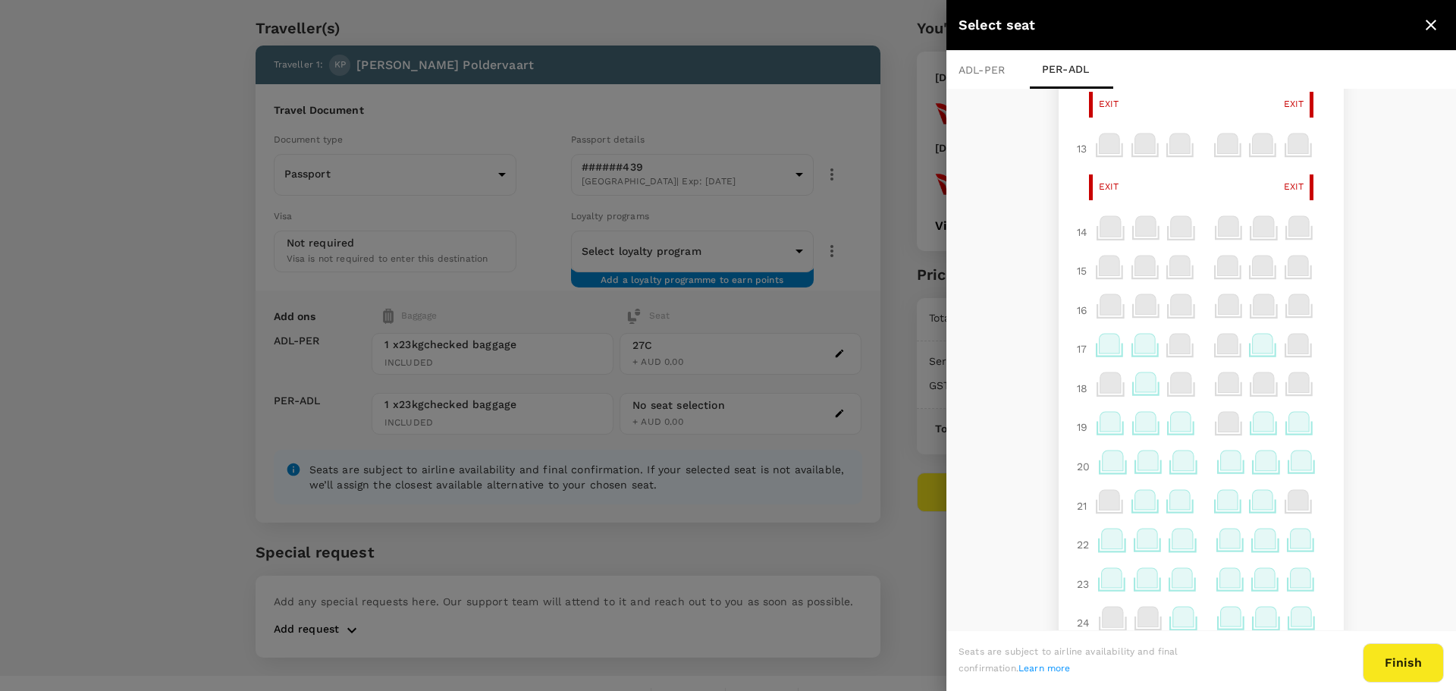
click at [1174, 456] on icon at bounding box center [1183, 460] width 20 height 20
click at [1337, 429] on p "Select" at bounding box center [1353, 426] width 33 height 15
click at [1416, 657] on button "Finish" at bounding box center [1403, 662] width 81 height 39
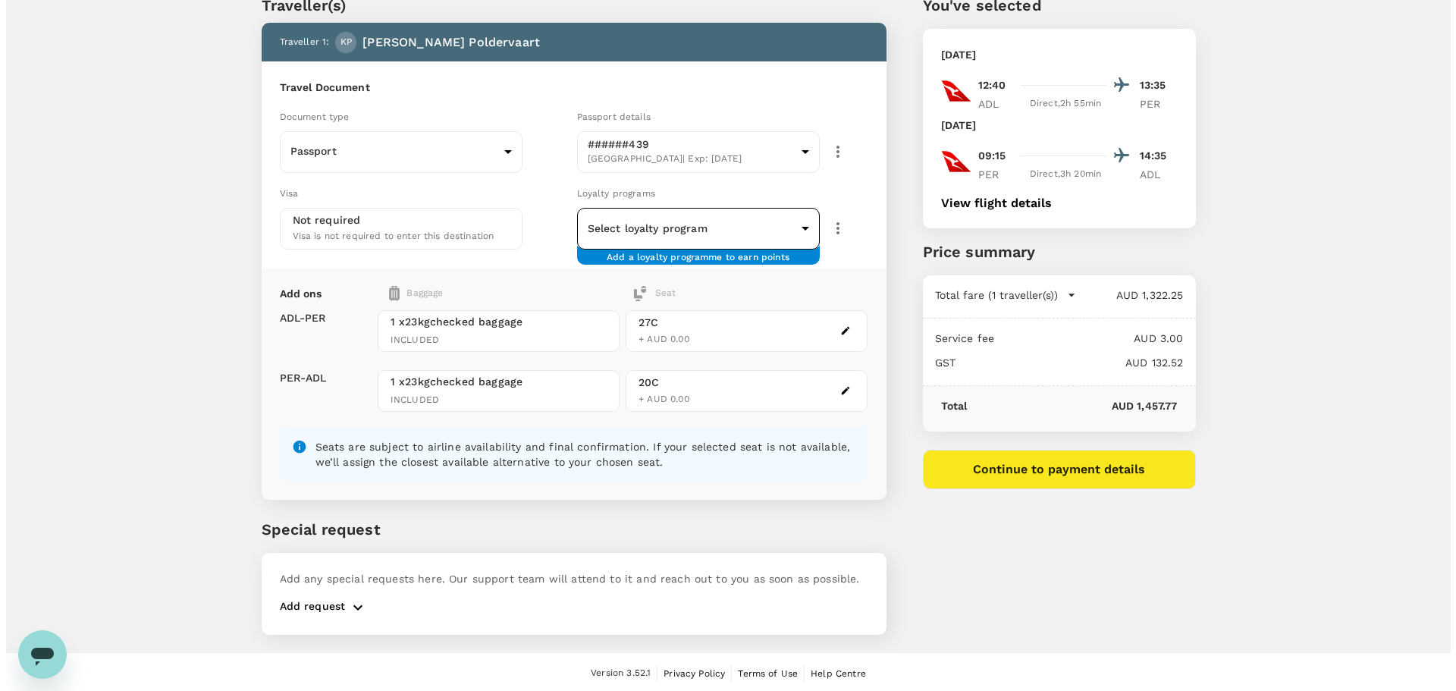
scroll to position [67, 0]
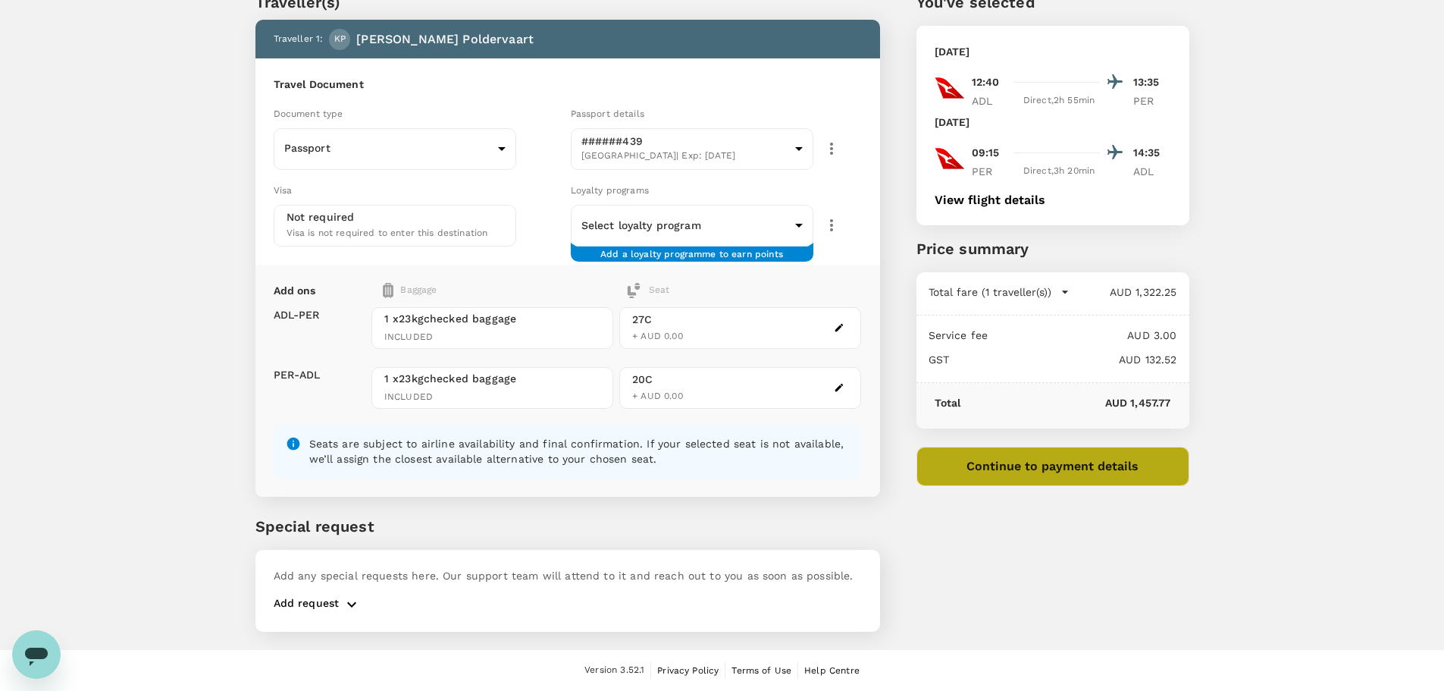
click at [1037, 464] on button "Continue to payment details" at bounding box center [1053, 466] width 273 height 39
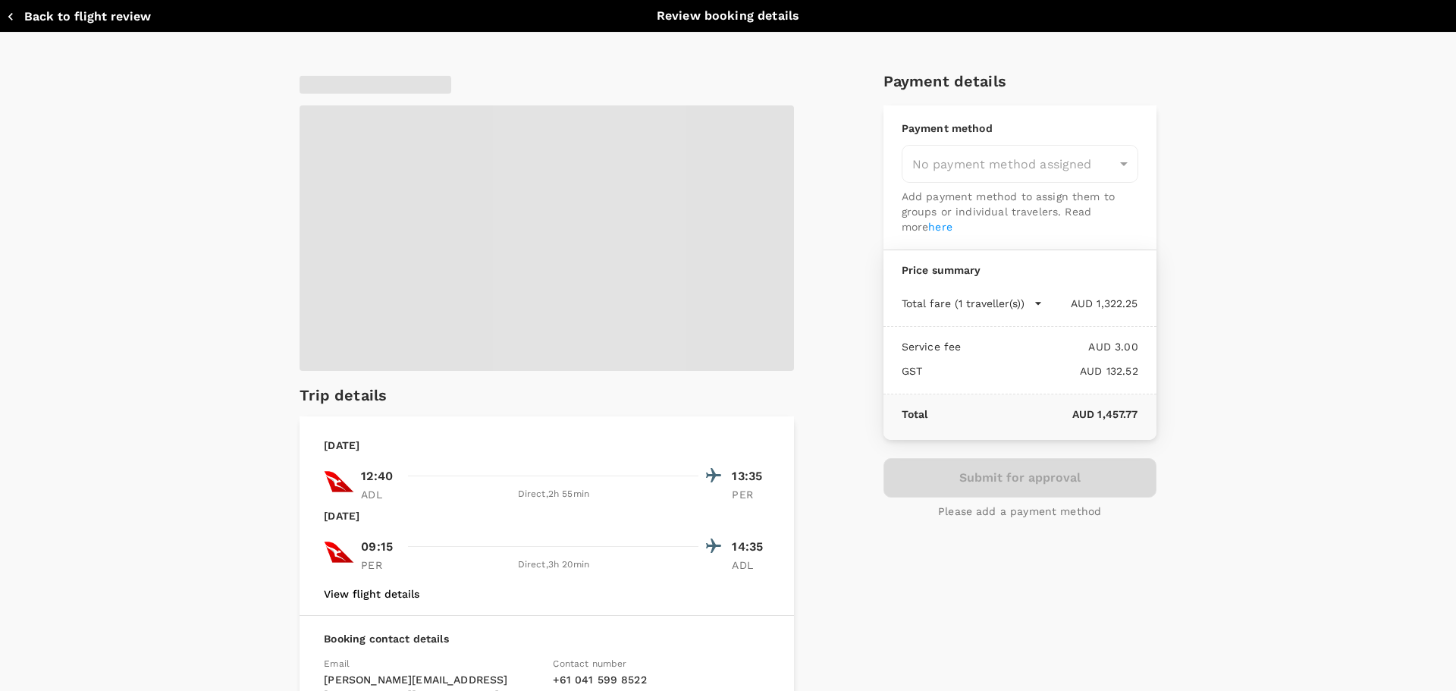
type input "9c4289b1-14a3-4119-8736-521306e5ca8f"
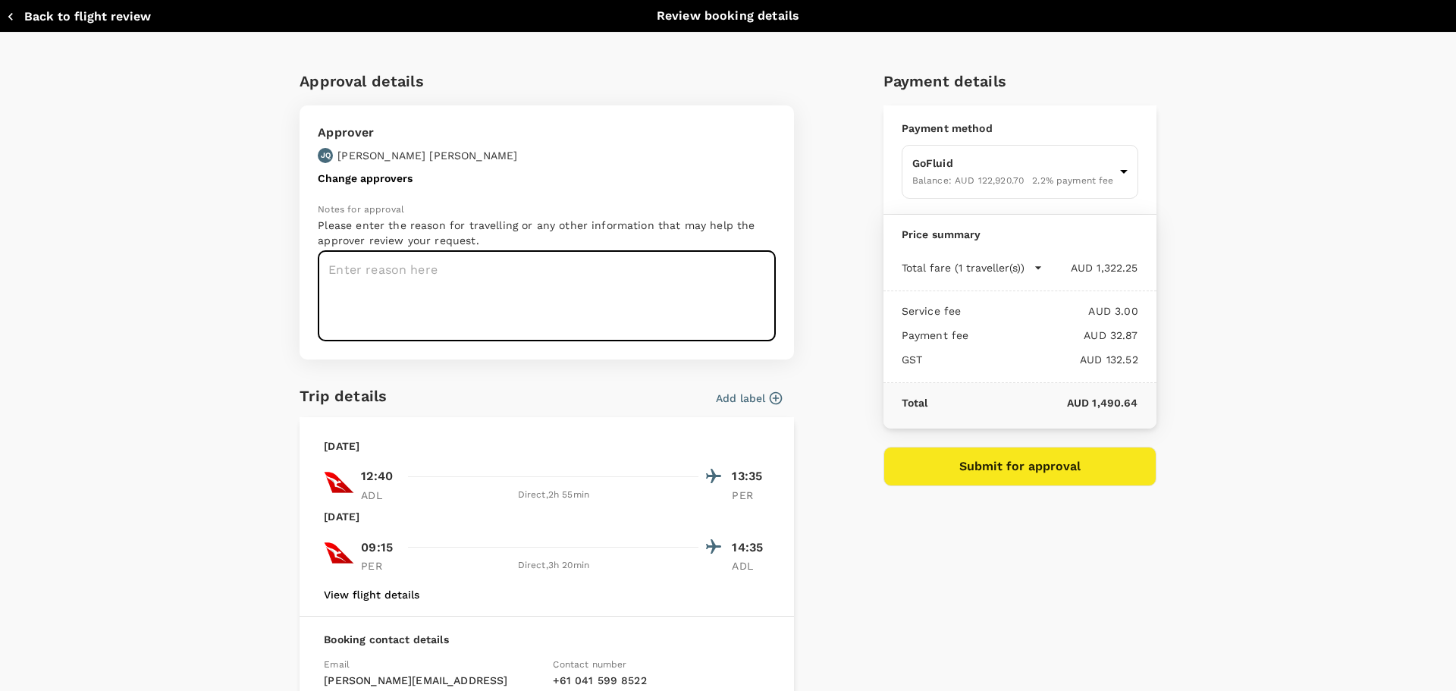
click at [384, 265] on textarea at bounding box center [547, 296] width 458 height 90
type textarea "Installation of Max57"
click at [340, 179] on button "Change approvers" at bounding box center [365, 178] width 95 height 12
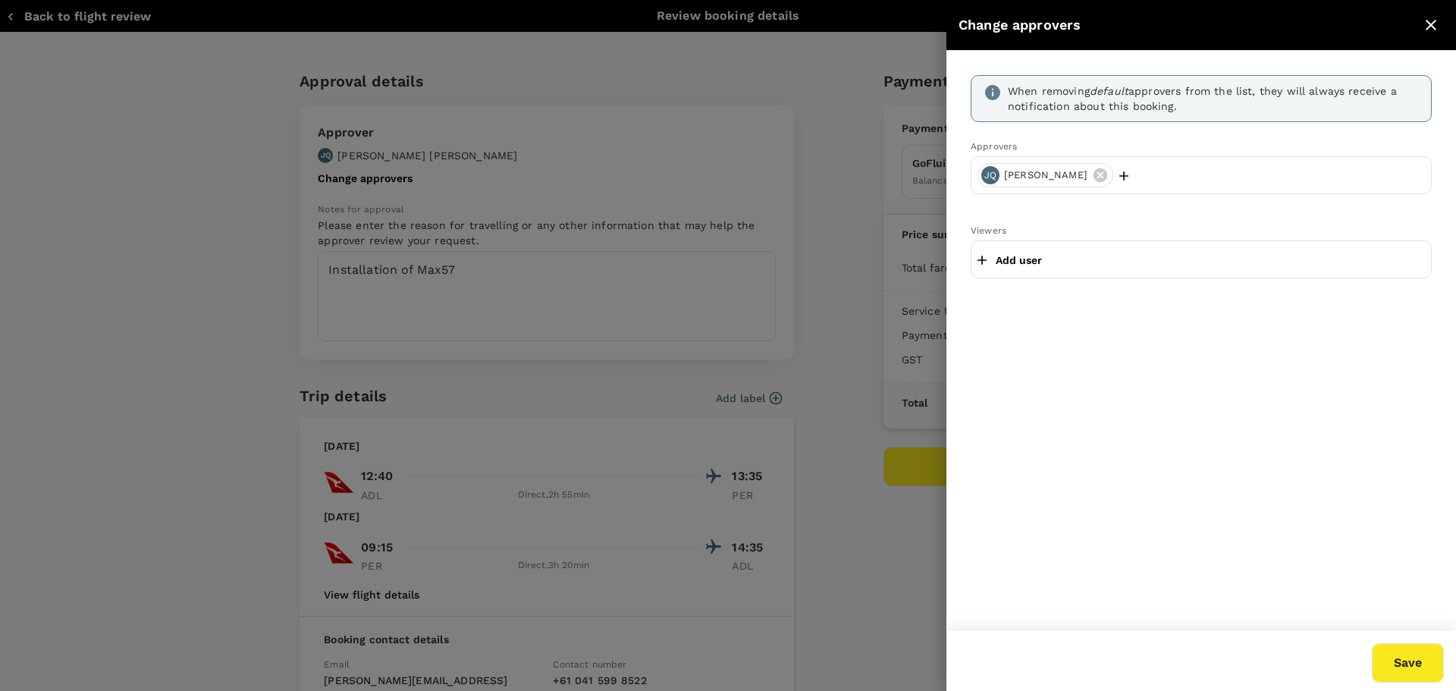
click at [1016, 258] on p "Add user" at bounding box center [1019, 259] width 46 height 15
click at [1018, 262] on input "text" at bounding box center [1200, 259] width 447 height 24
type input "[PERSON_NAME]"
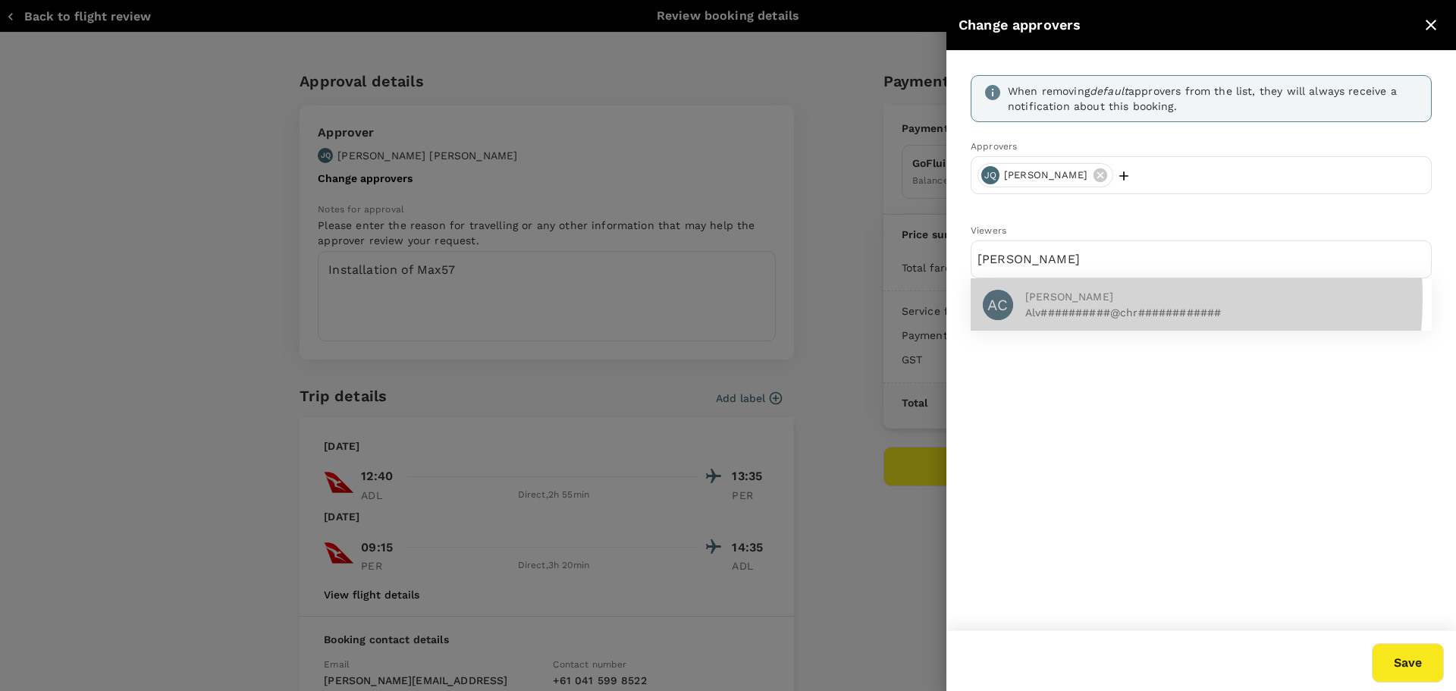
click at [1046, 298] on span "[PERSON_NAME]" at bounding box center [1222, 297] width 394 height 16
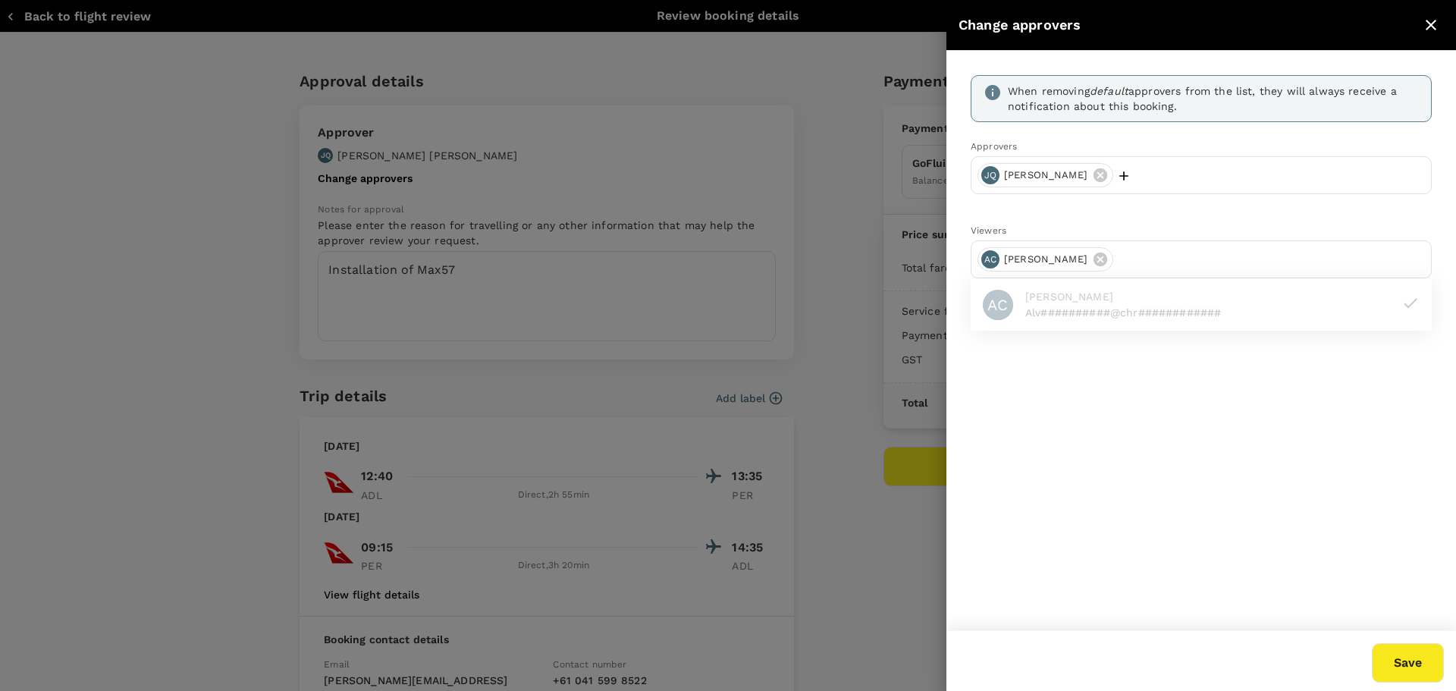
click at [1398, 663] on button "Save" at bounding box center [1408, 662] width 72 height 39
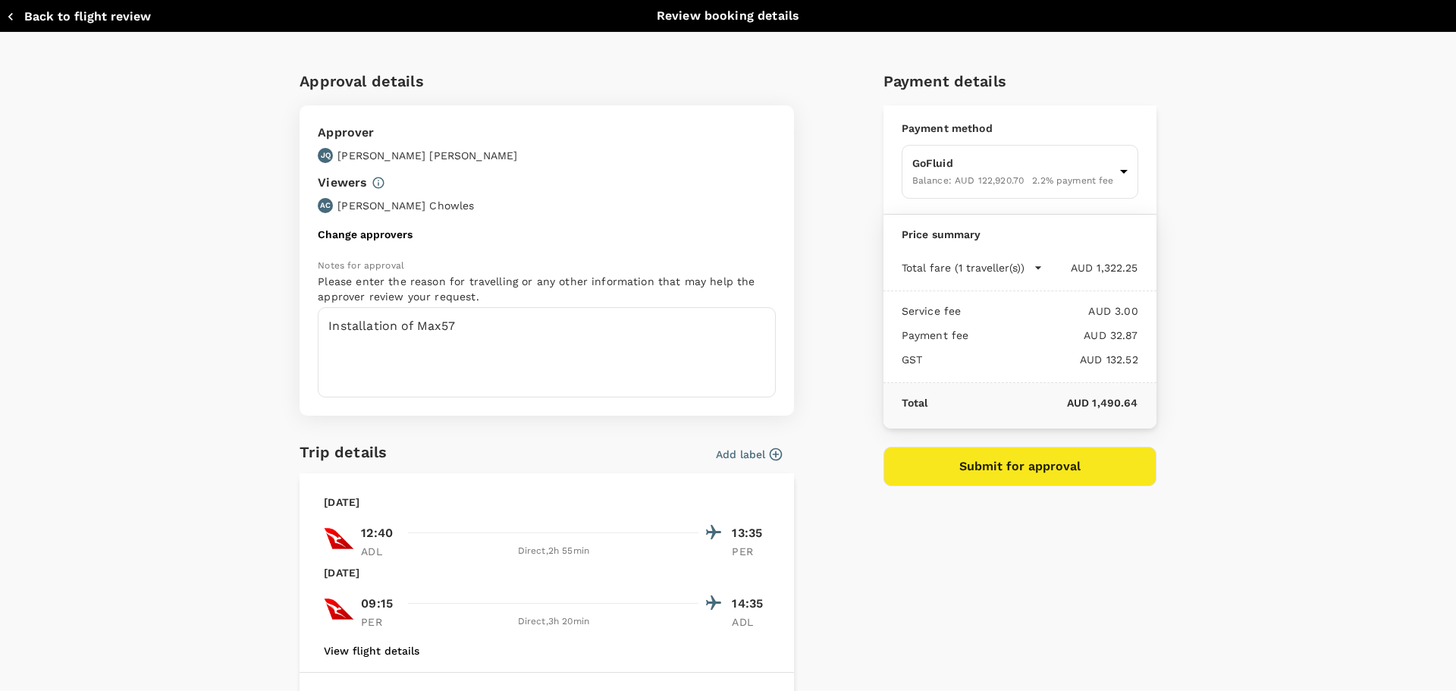
click at [351, 237] on button "Change approvers" at bounding box center [365, 234] width 95 height 12
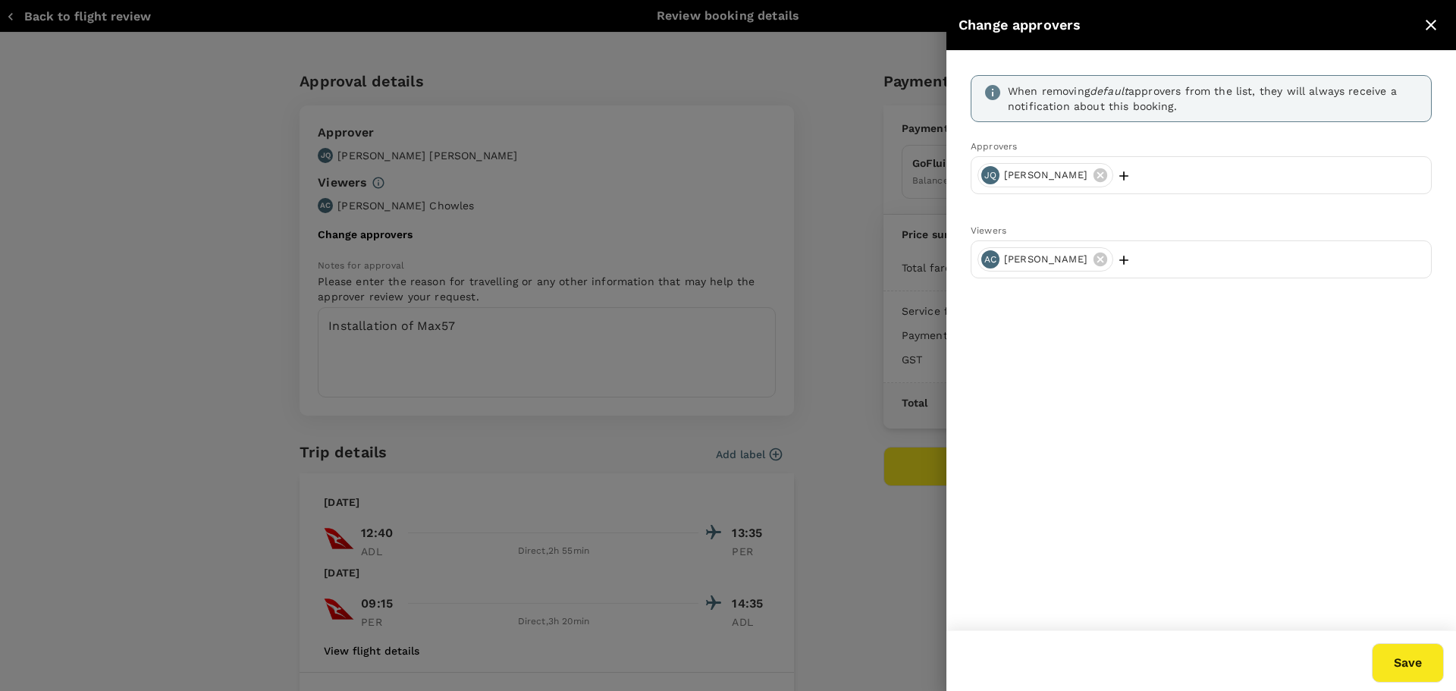
click at [1093, 259] on icon at bounding box center [1100, 259] width 14 height 14
click at [1116, 174] on icon "button" at bounding box center [1123, 175] width 15 height 15
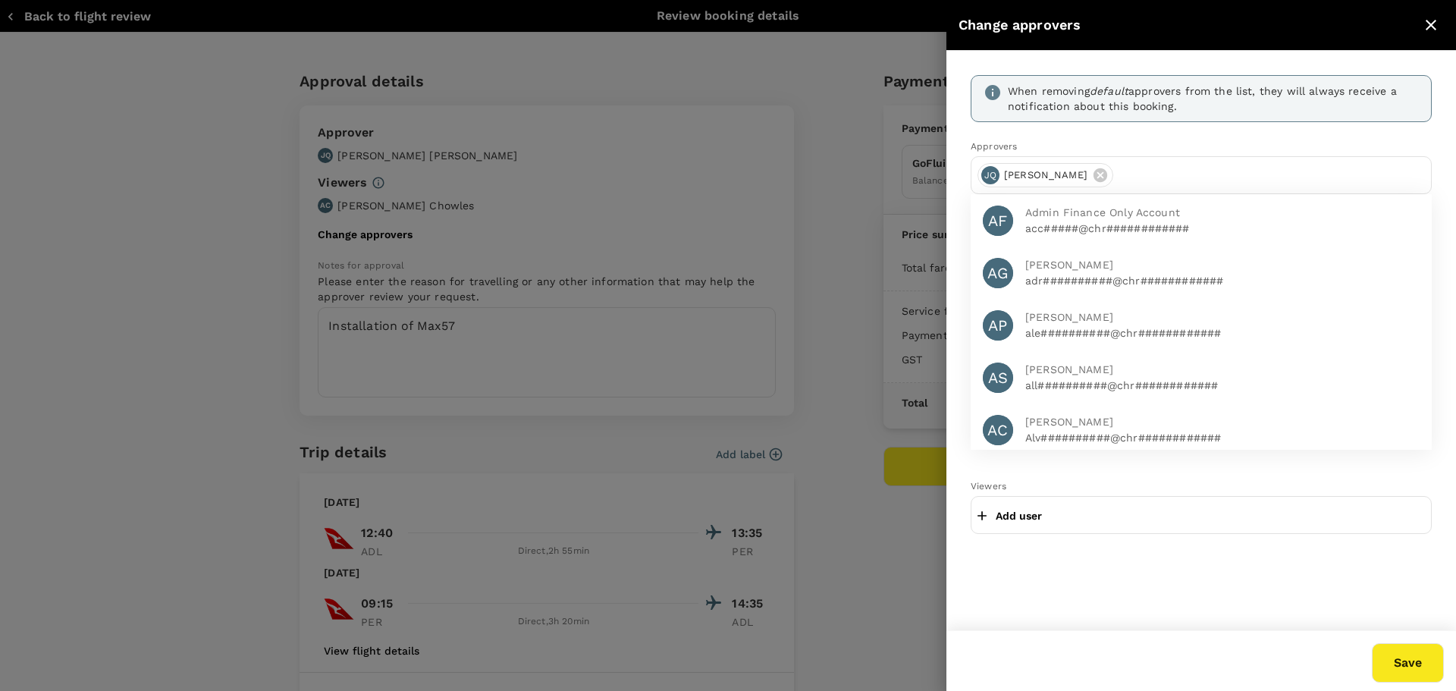
click at [1127, 172] on input "text" at bounding box center [1272, 175] width 306 height 24
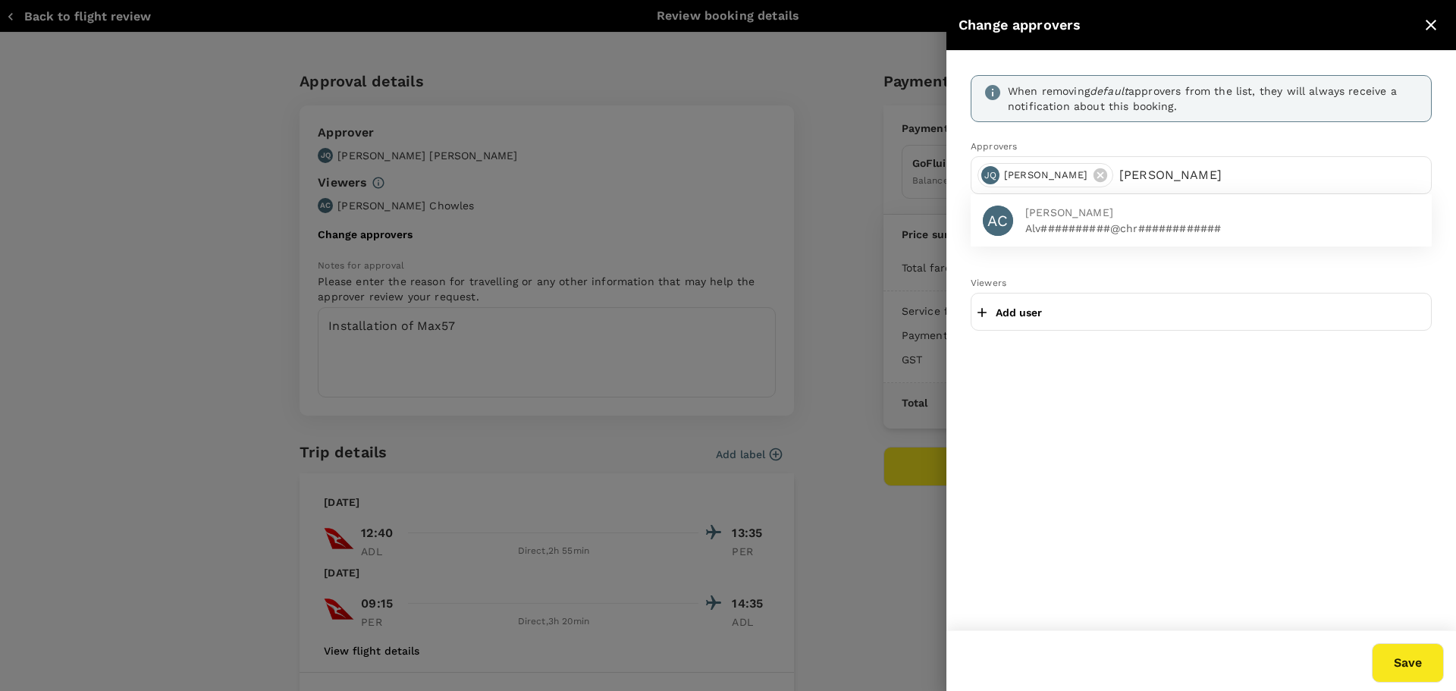
type input "[PERSON_NAME]"
click at [1064, 226] on p "Alv##########@chr############" at bounding box center [1222, 228] width 394 height 15
click at [1419, 663] on button "Save" at bounding box center [1408, 662] width 72 height 39
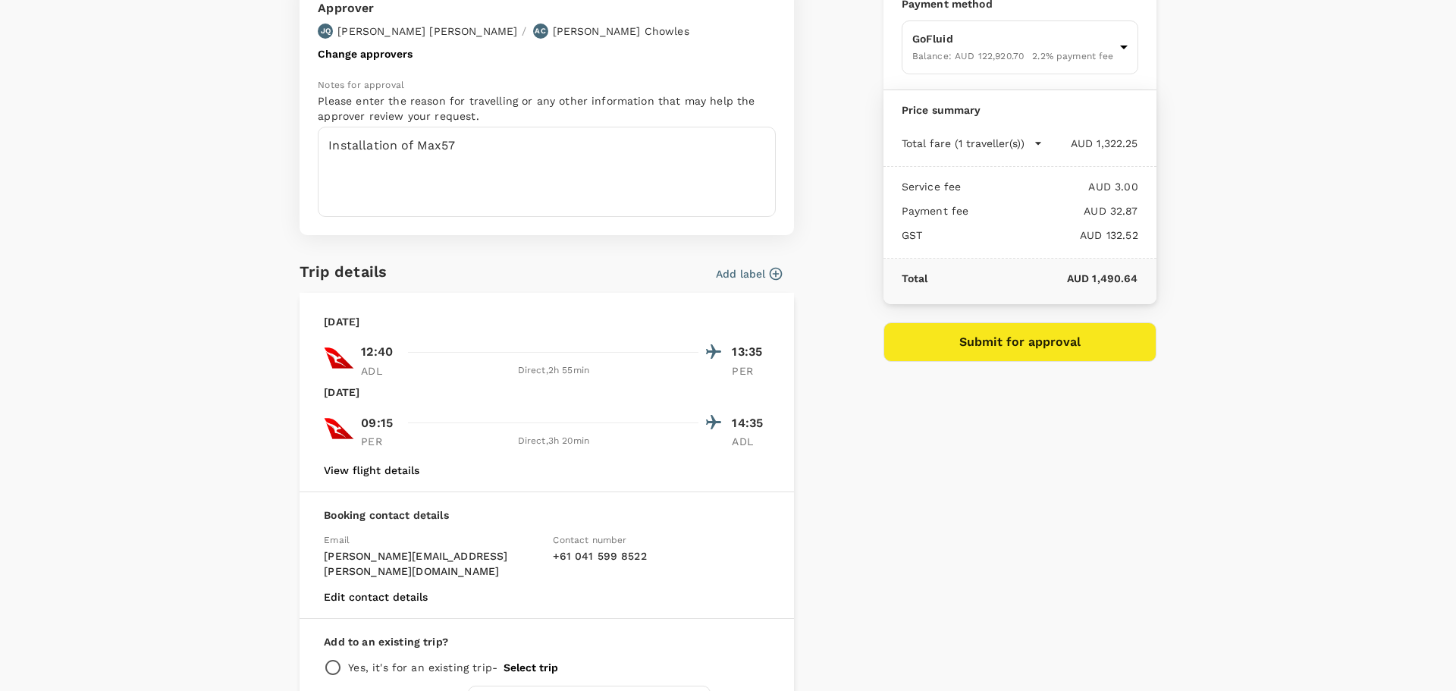
scroll to position [74, 0]
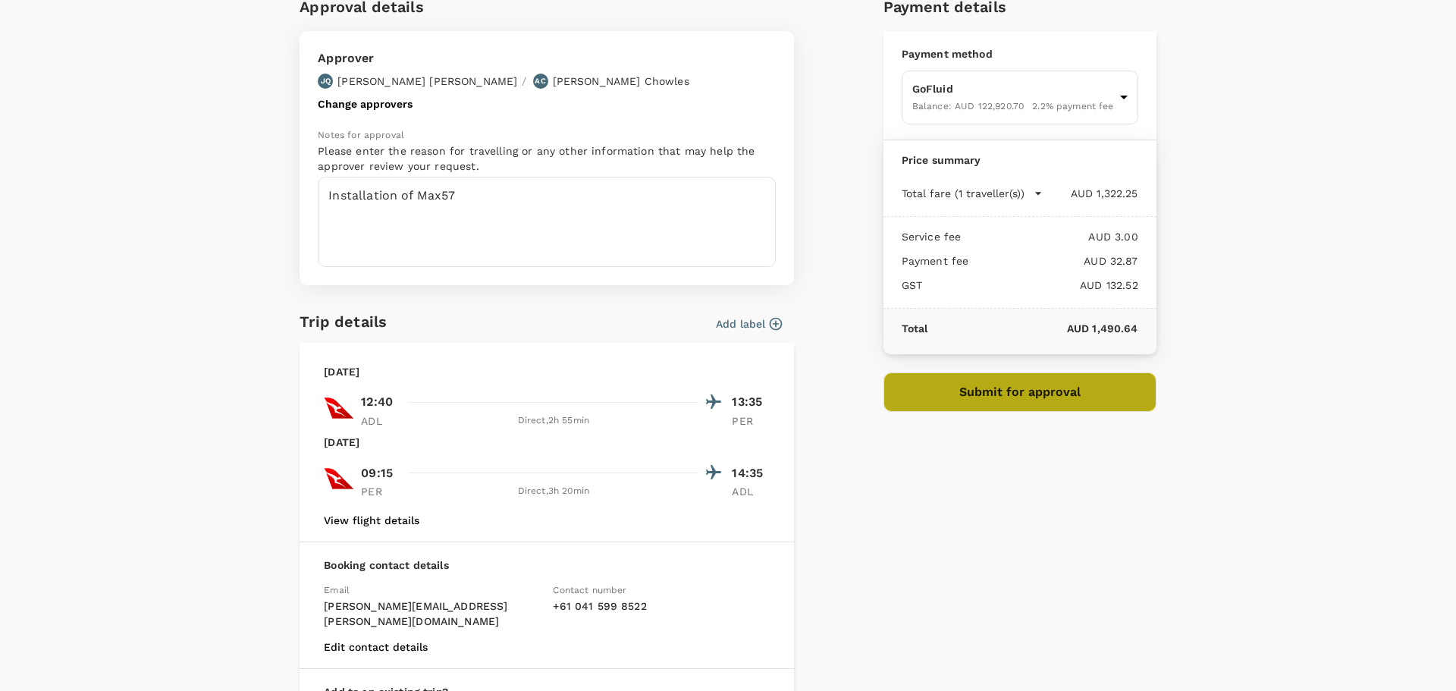
click at [979, 389] on button "Submit for approval" at bounding box center [1019, 391] width 273 height 39
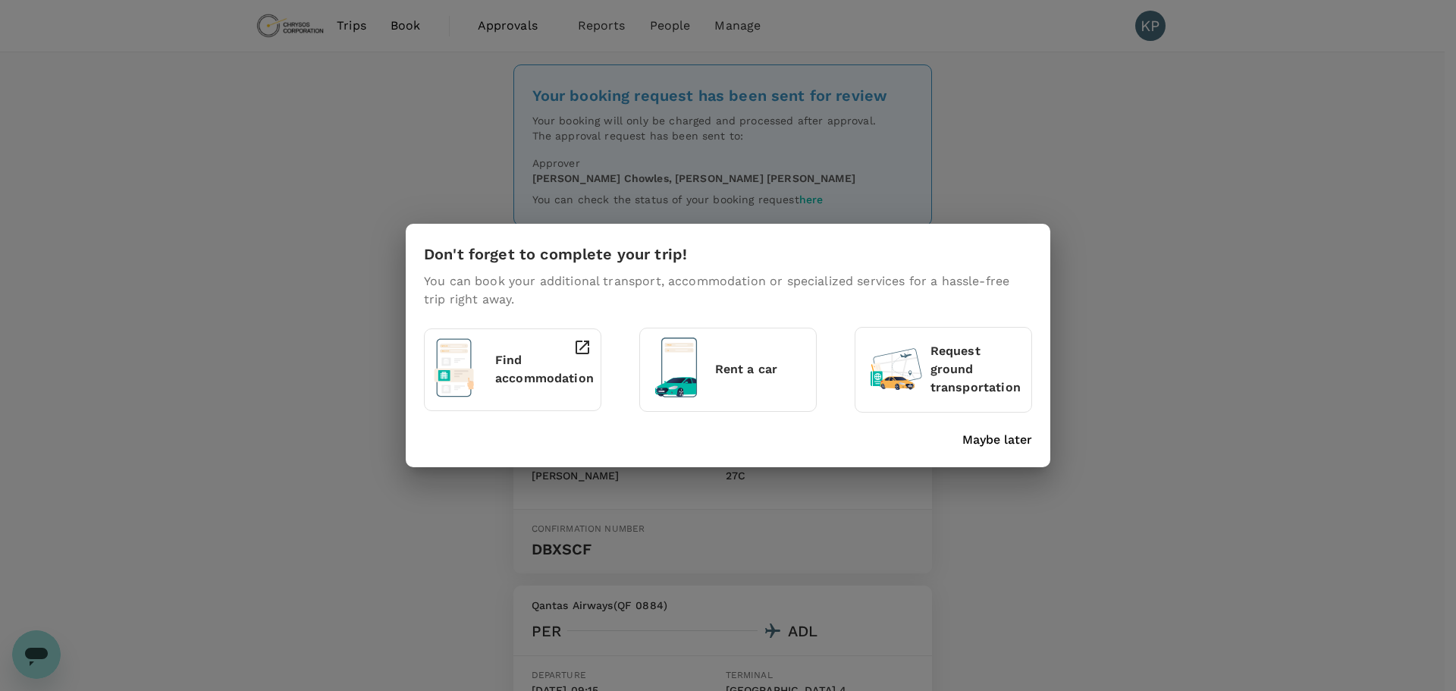
click at [749, 367] on p "Rent a car" at bounding box center [761, 369] width 92 height 18
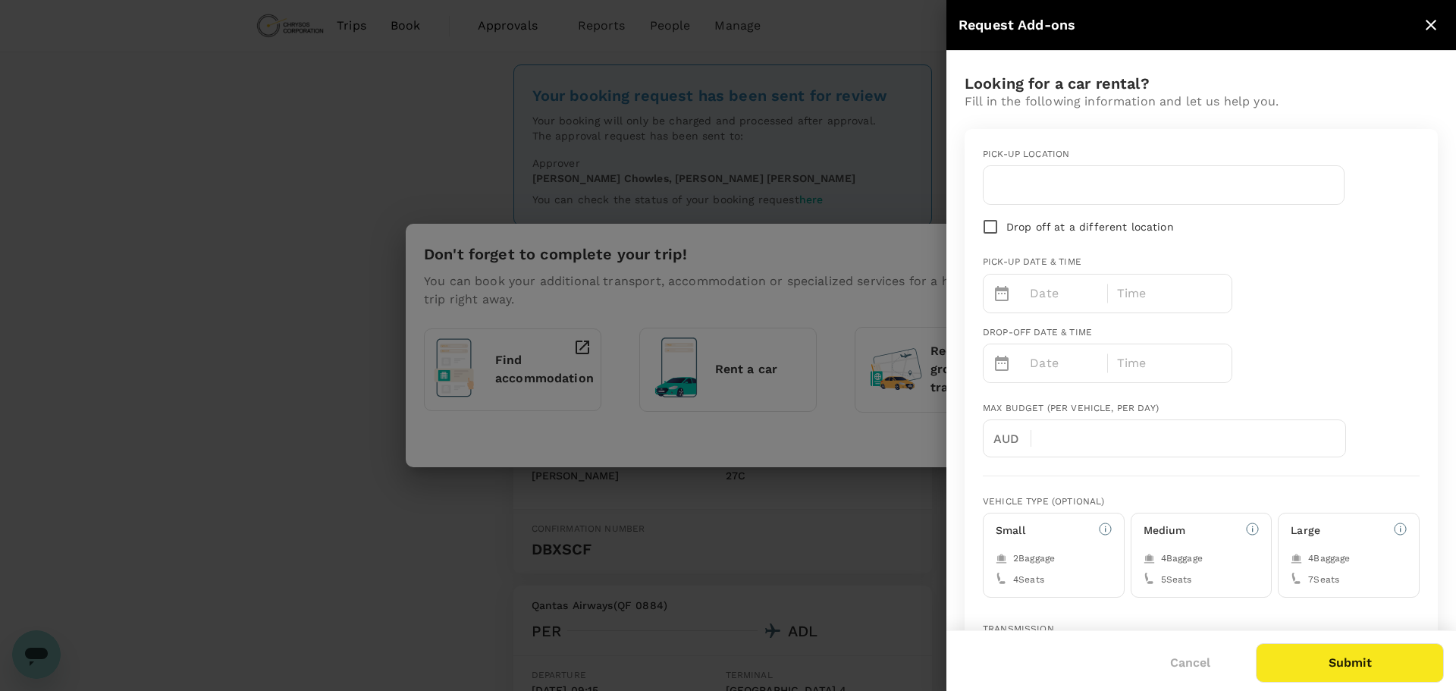
click at [1034, 188] on input "text" at bounding box center [1164, 185] width 342 height 24
click at [1030, 180] on input "pert" at bounding box center [1164, 185] width 342 height 24
type input "[GEOGRAPHIC_DATA]"
click at [1429, 22] on icon "close" at bounding box center [1430, 25] width 11 height 11
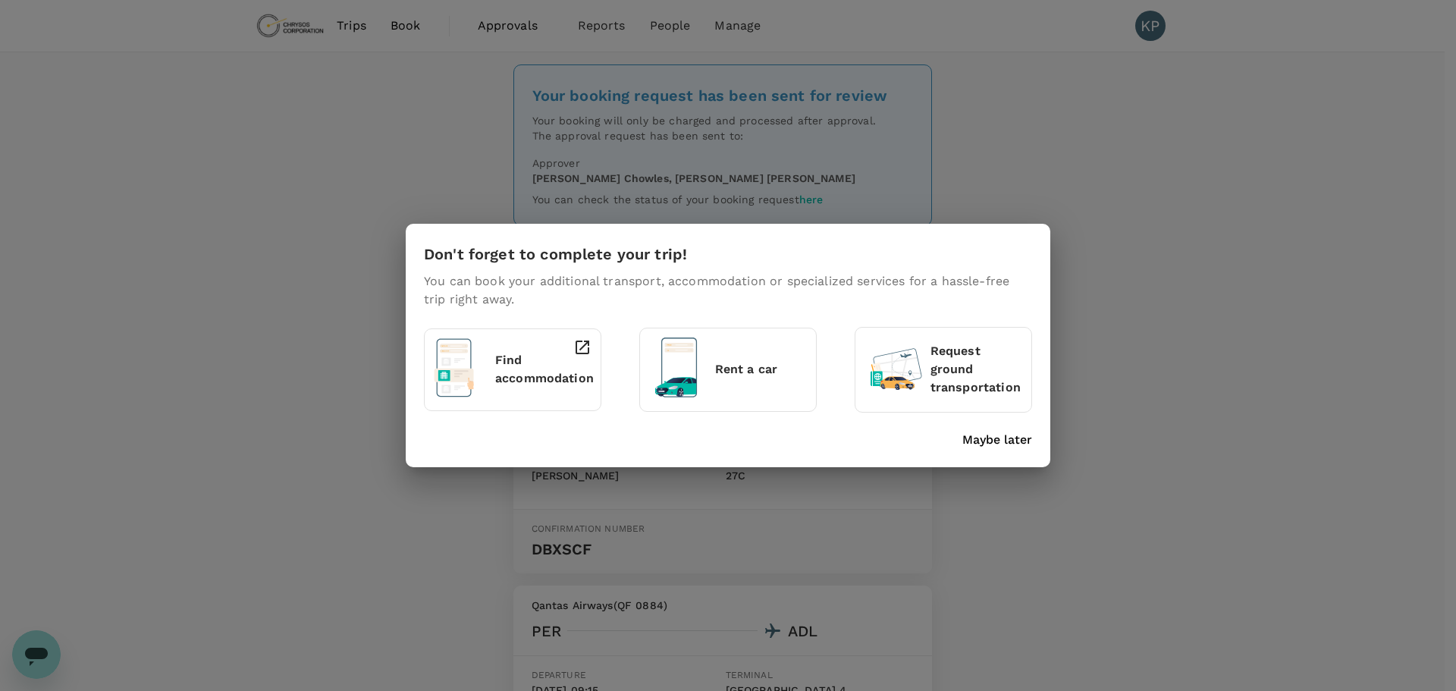
click at [1002, 445] on p "Maybe later" at bounding box center [997, 440] width 70 height 18
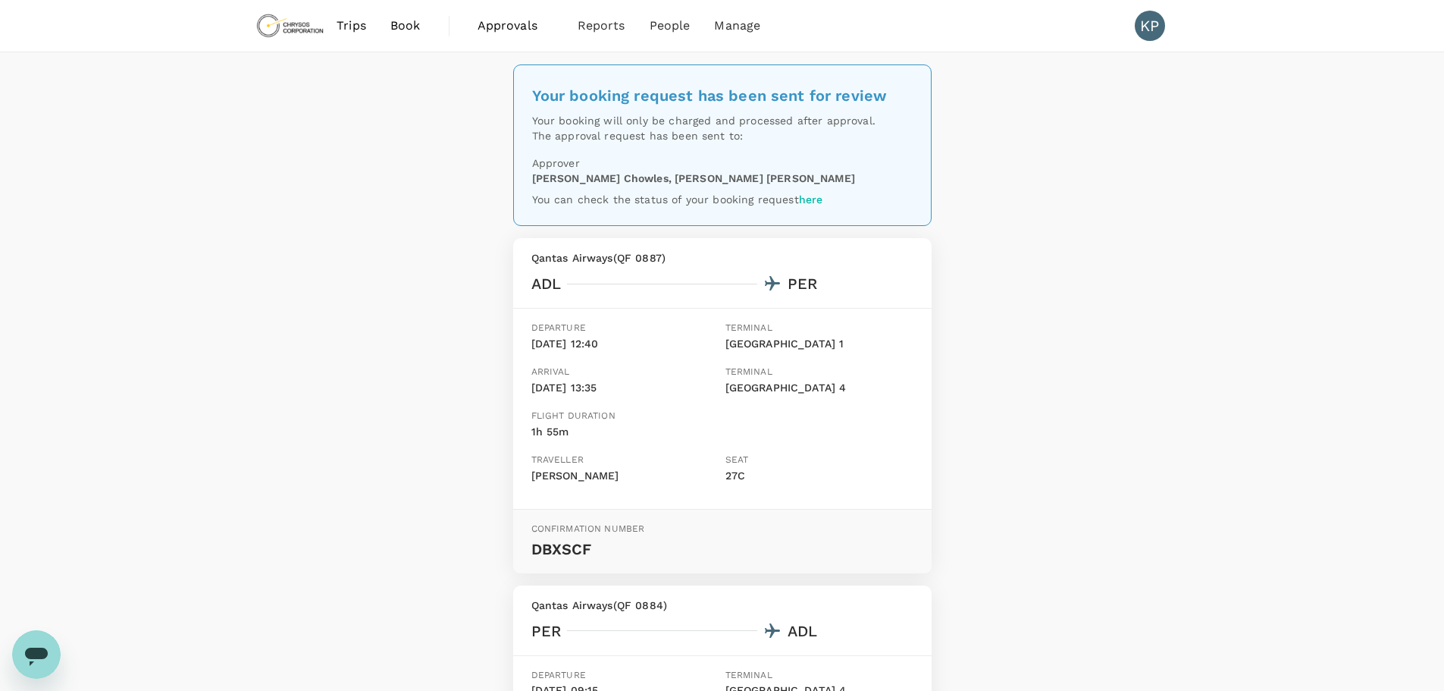
click at [354, 26] on span "Trips" at bounding box center [352, 26] width 30 height 18
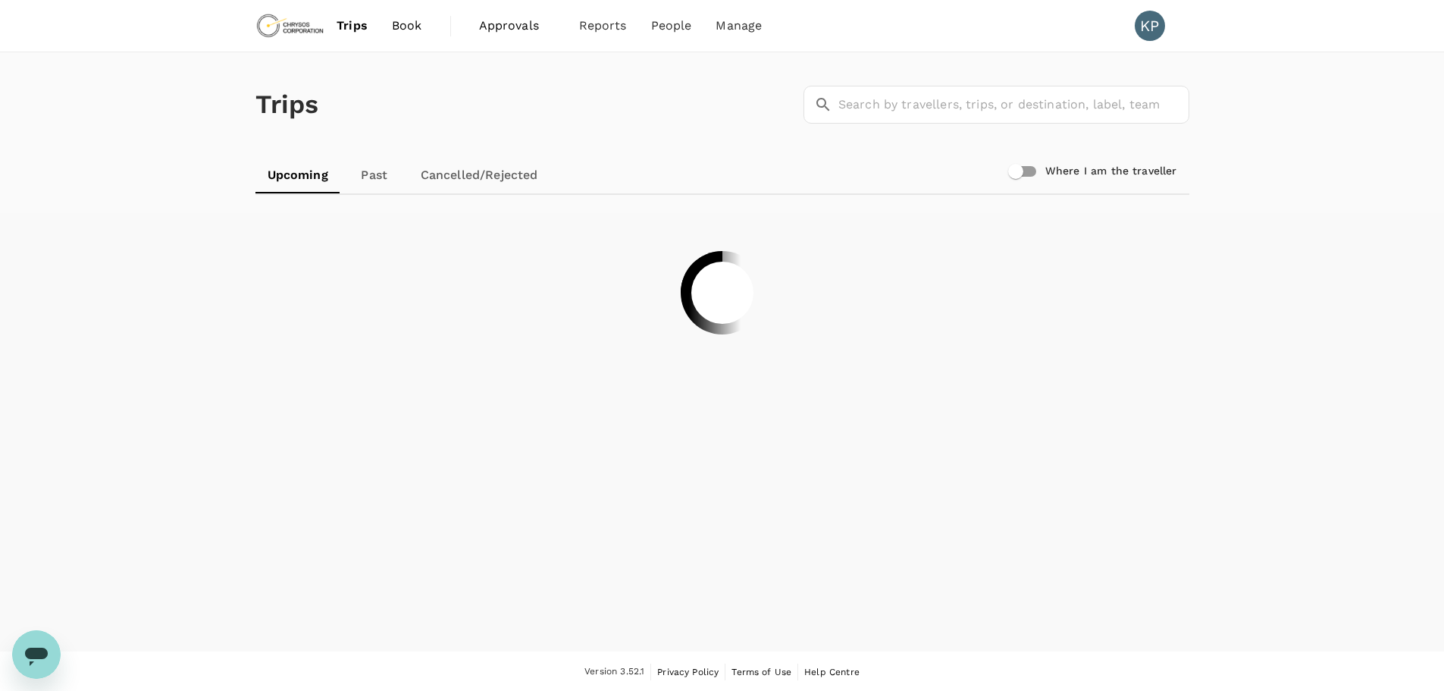
click at [403, 22] on span "Book" at bounding box center [407, 26] width 30 height 18
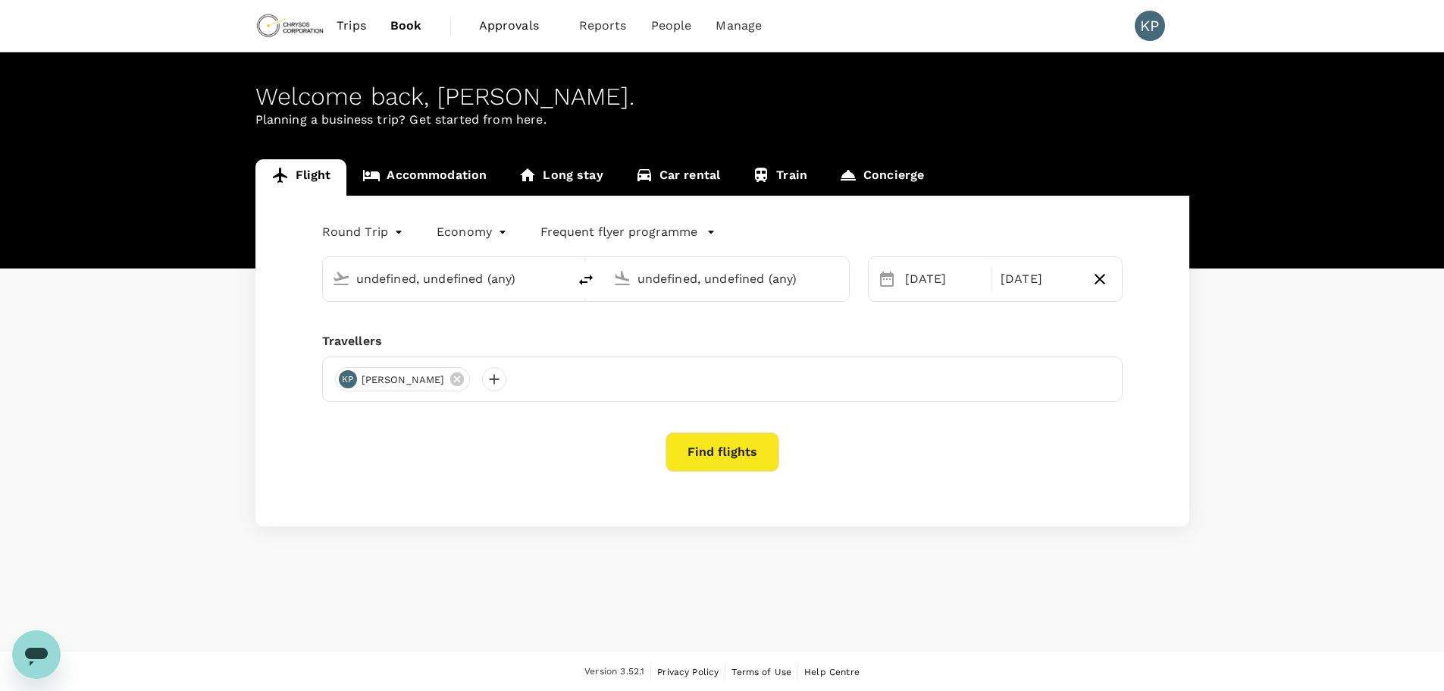
type input "Adelaide (ADL)"
type input "[GEOGRAPHIC_DATA], [GEOGRAPHIC_DATA] (any)"
type input "Adelaide (ADL)"
type input "[GEOGRAPHIC_DATA], [GEOGRAPHIC_DATA] (any)"
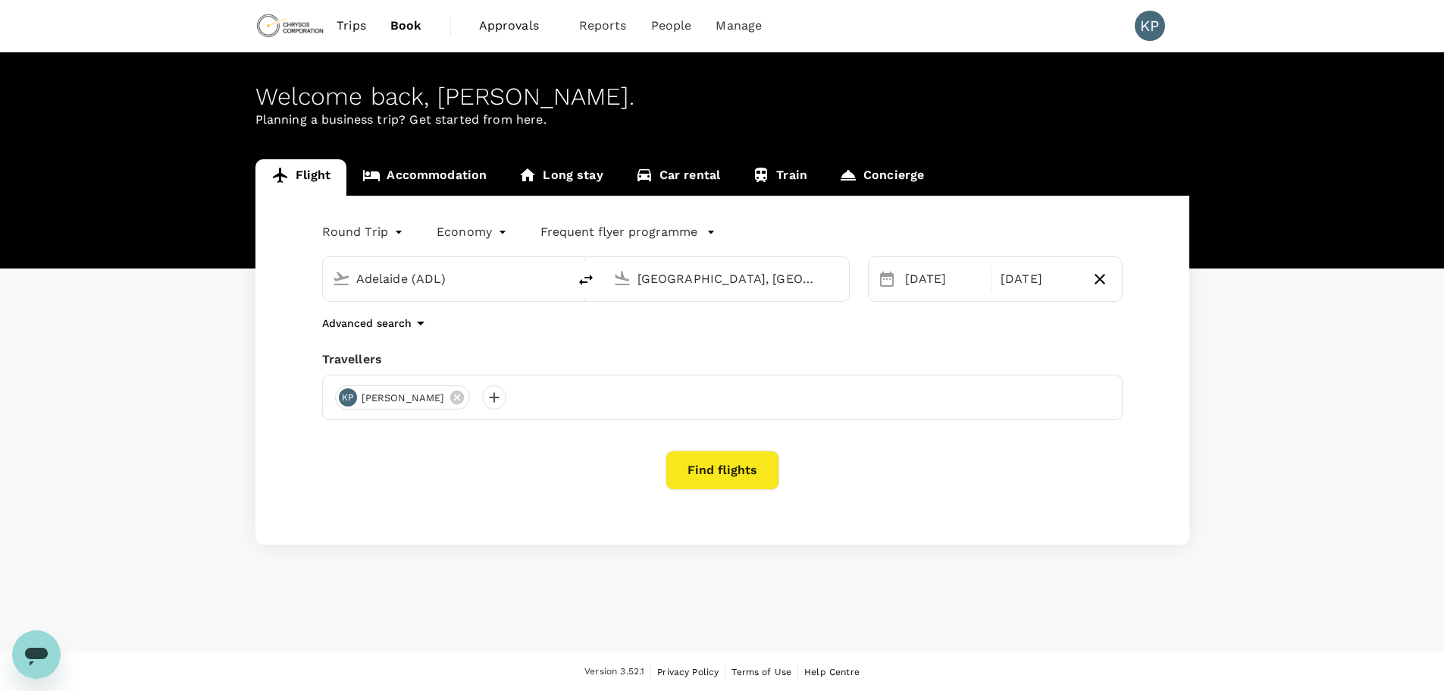
click at [688, 174] on link "Car rental" at bounding box center [678, 177] width 118 height 36
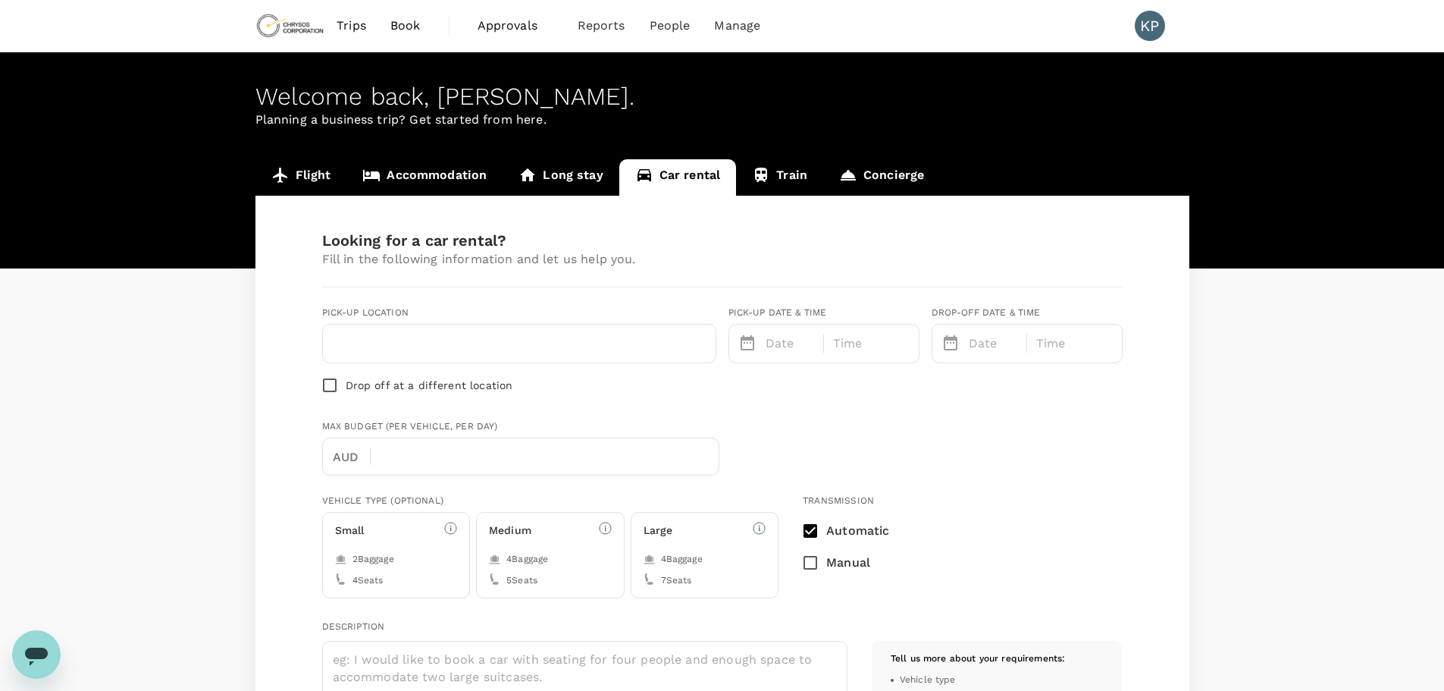
type input "Concierge booking - car-rental"
click at [394, 347] on input "text" at bounding box center [519, 343] width 375 height 24
type input "[GEOGRAPHIC_DATA]"
click at [771, 339] on p "Date" at bounding box center [790, 343] width 49 height 18
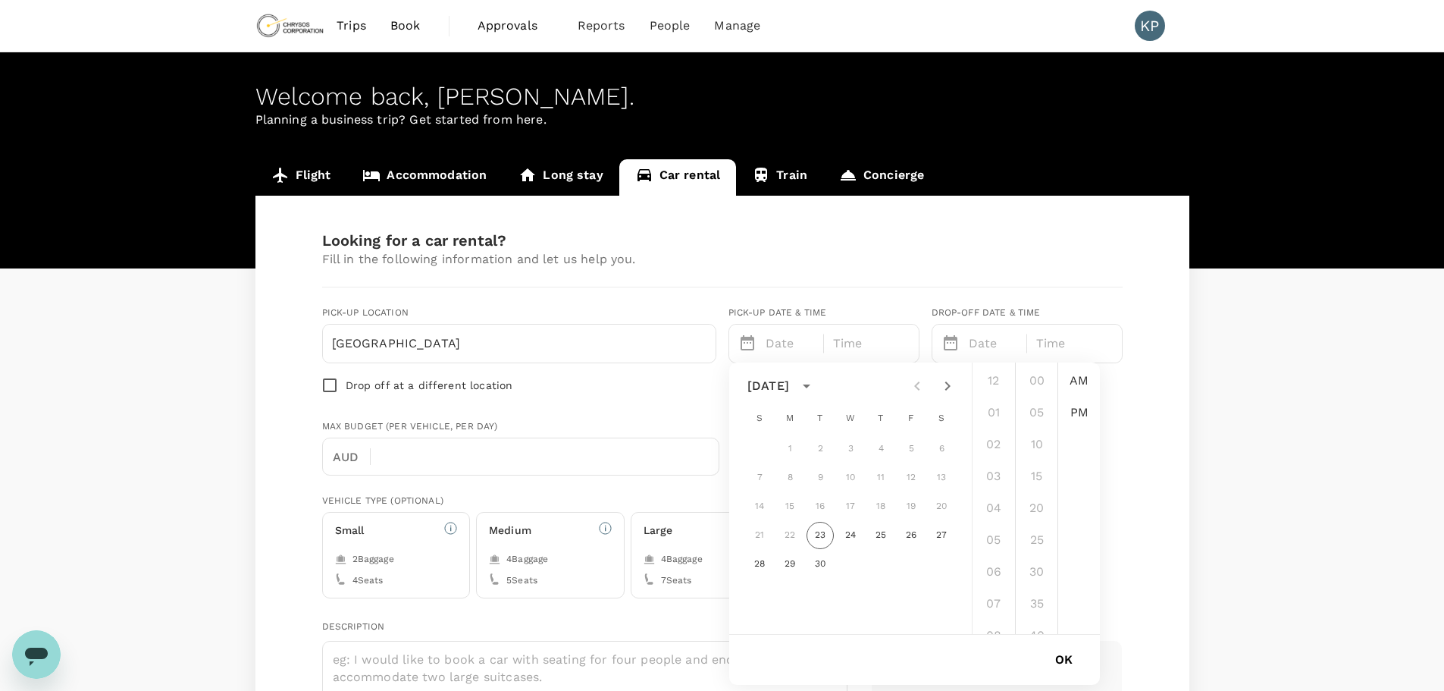
click at [950, 387] on icon "Next month" at bounding box center [948, 385] width 5 height 9
click at [791, 501] on button "13" at bounding box center [789, 506] width 27 height 27
drag, startPoint x: 992, startPoint y: 413, endPoint x: 1005, endPoint y: 417, distance: 14.2
click at [992, 412] on li "01" at bounding box center [994, 412] width 36 height 30
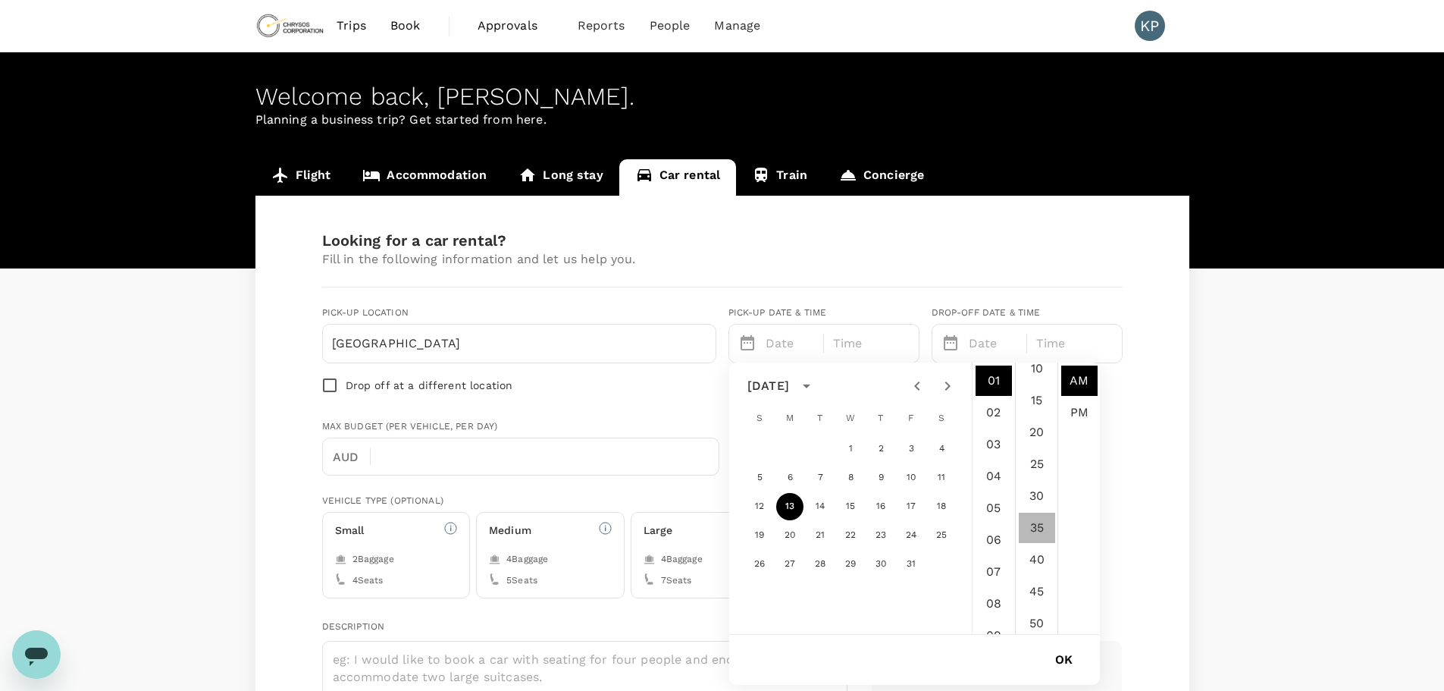
click at [1038, 528] on li "35" at bounding box center [1037, 528] width 36 height 30
click at [1080, 412] on li "PM" at bounding box center [1080, 412] width 36 height 30
type input "10/13/2025 01:35 PM"
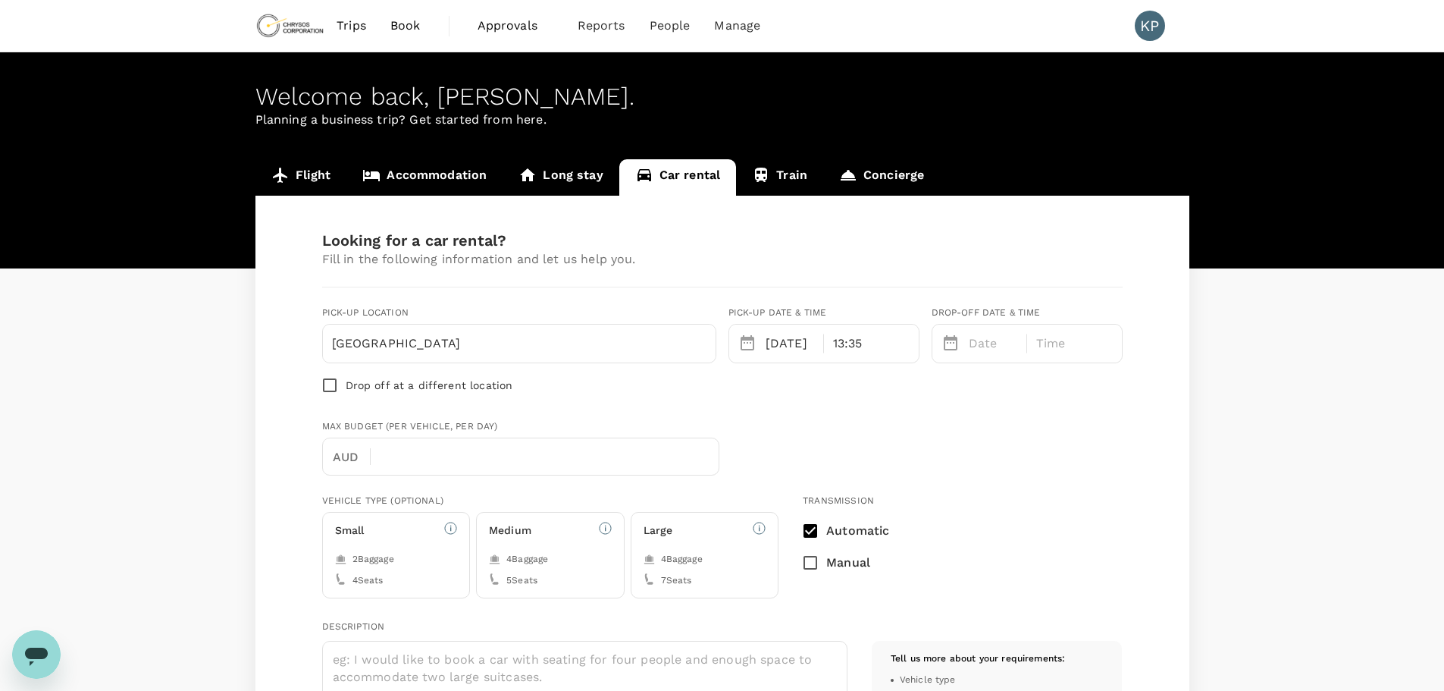
scroll to position [32, 0]
click at [421, 343] on input "[GEOGRAPHIC_DATA]" at bounding box center [519, 343] width 375 height 24
type input "perth airport"
click at [977, 340] on p "Date" at bounding box center [993, 343] width 49 height 18
click at [1149, 384] on icon "Next month" at bounding box center [1151, 386] width 18 height 18
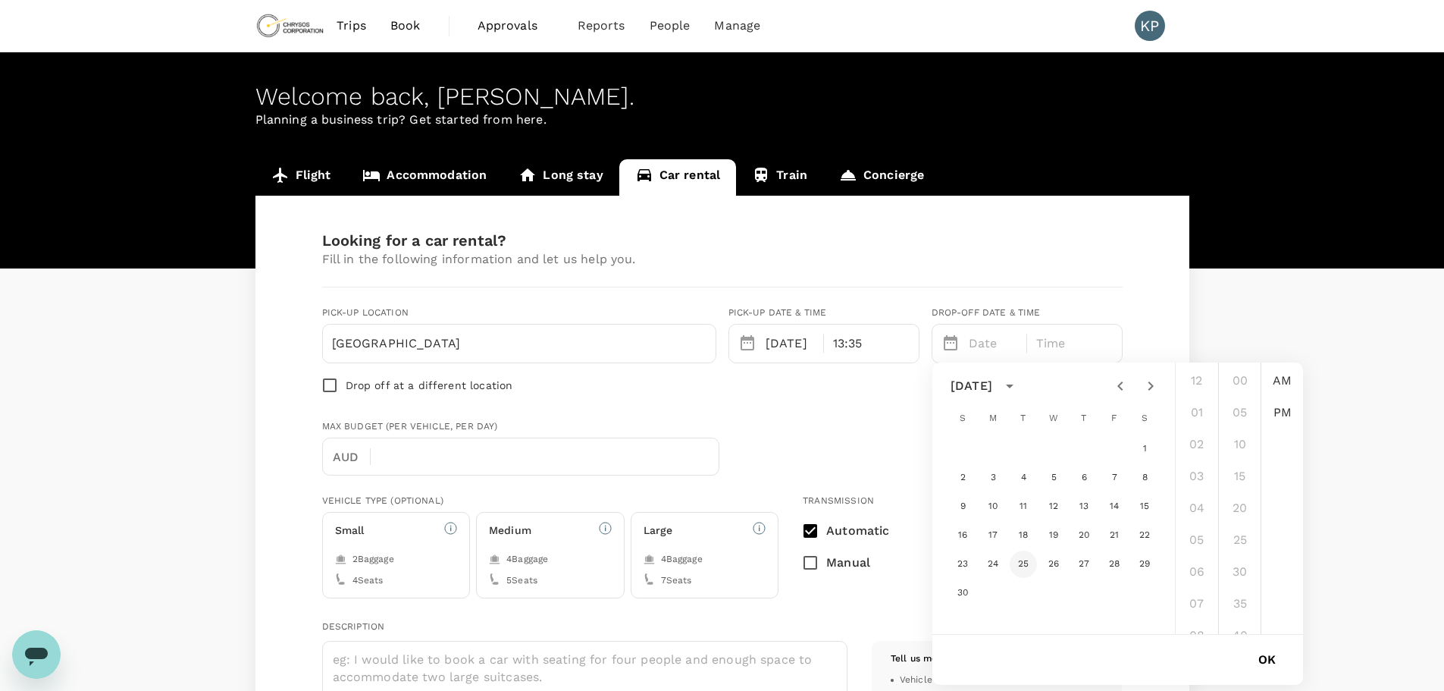
click at [1027, 565] on button "25" at bounding box center [1023, 563] width 27 height 27
click at [1197, 583] on li "09" at bounding box center [1197, 591] width 36 height 30
click at [1236, 384] on li "00" at bounding box center [1240, 380] width 36 height 30
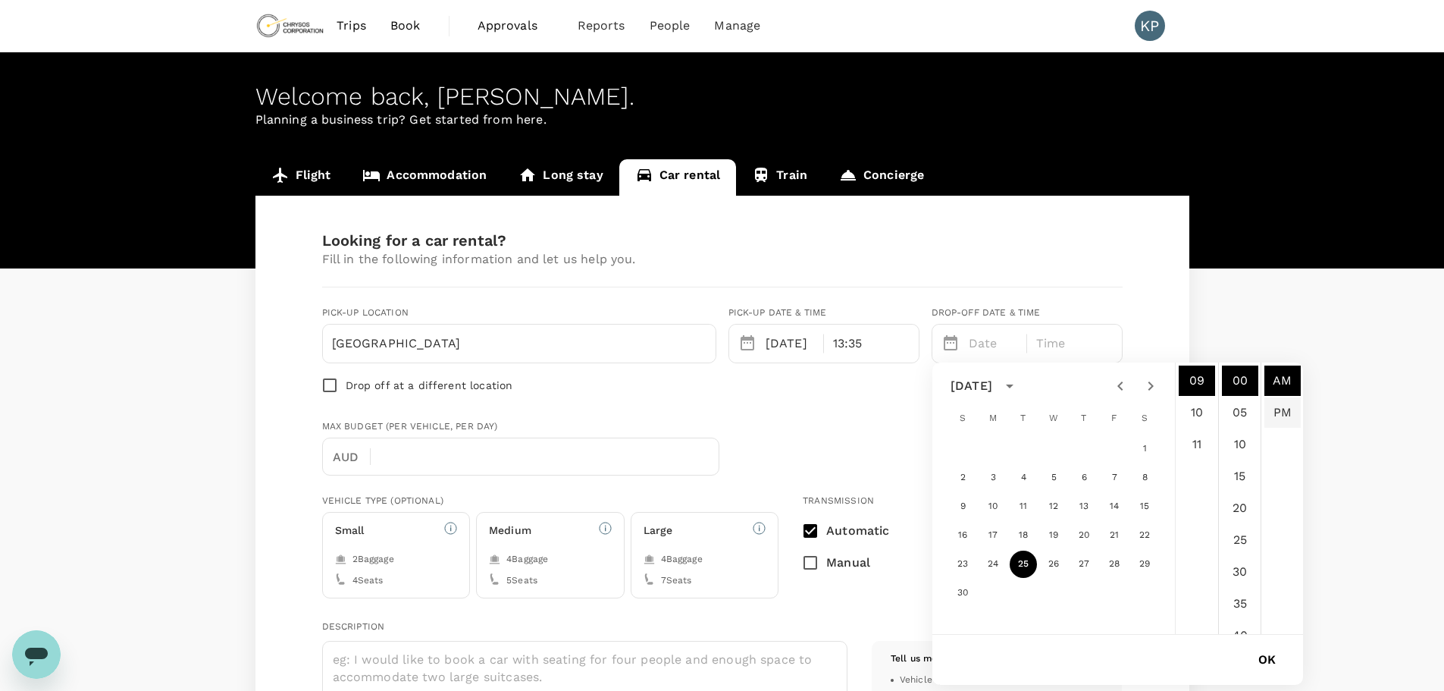
click at [1271, 406] on li "PM" at bounding box center [1283, 412] width 36 height 30
type input "11/25/2025 09:00 PM"
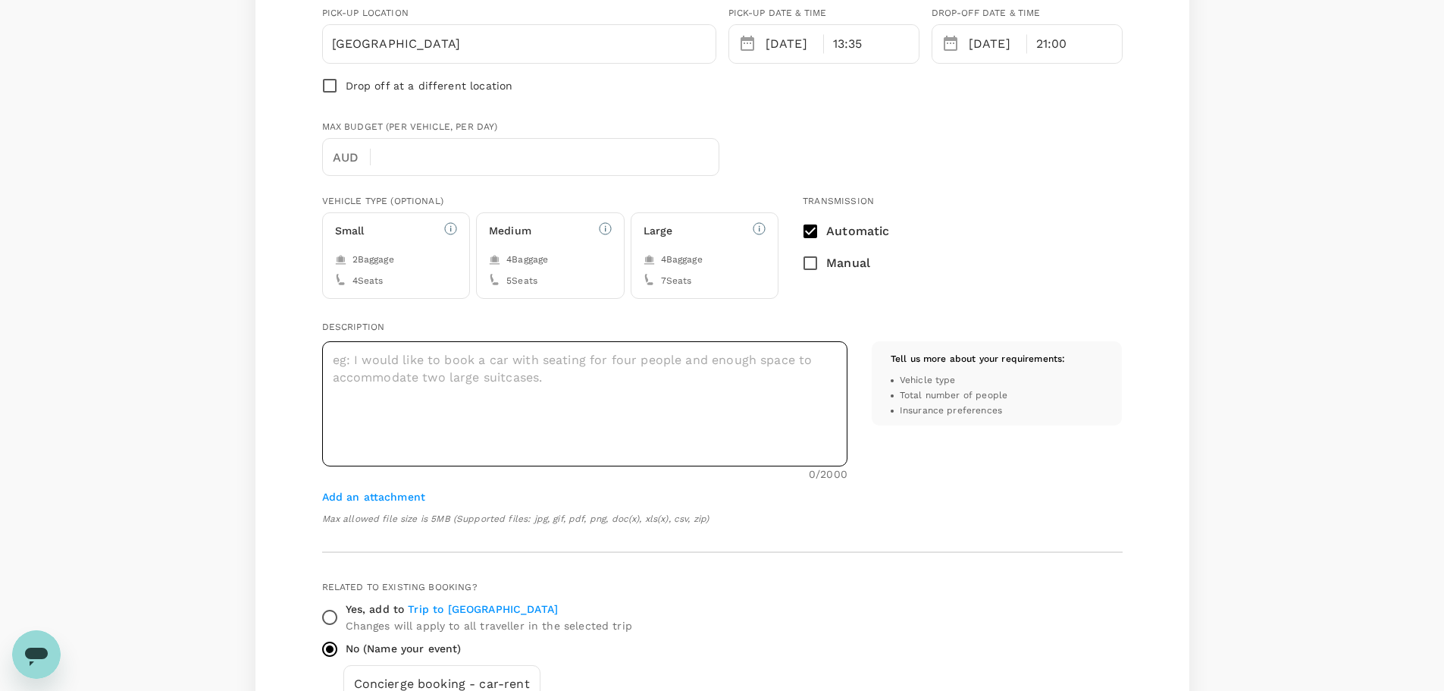
scroll to position [303, 0]
click at [403, 361] on textarea at bounding box center [584, 399] width 525 height 125
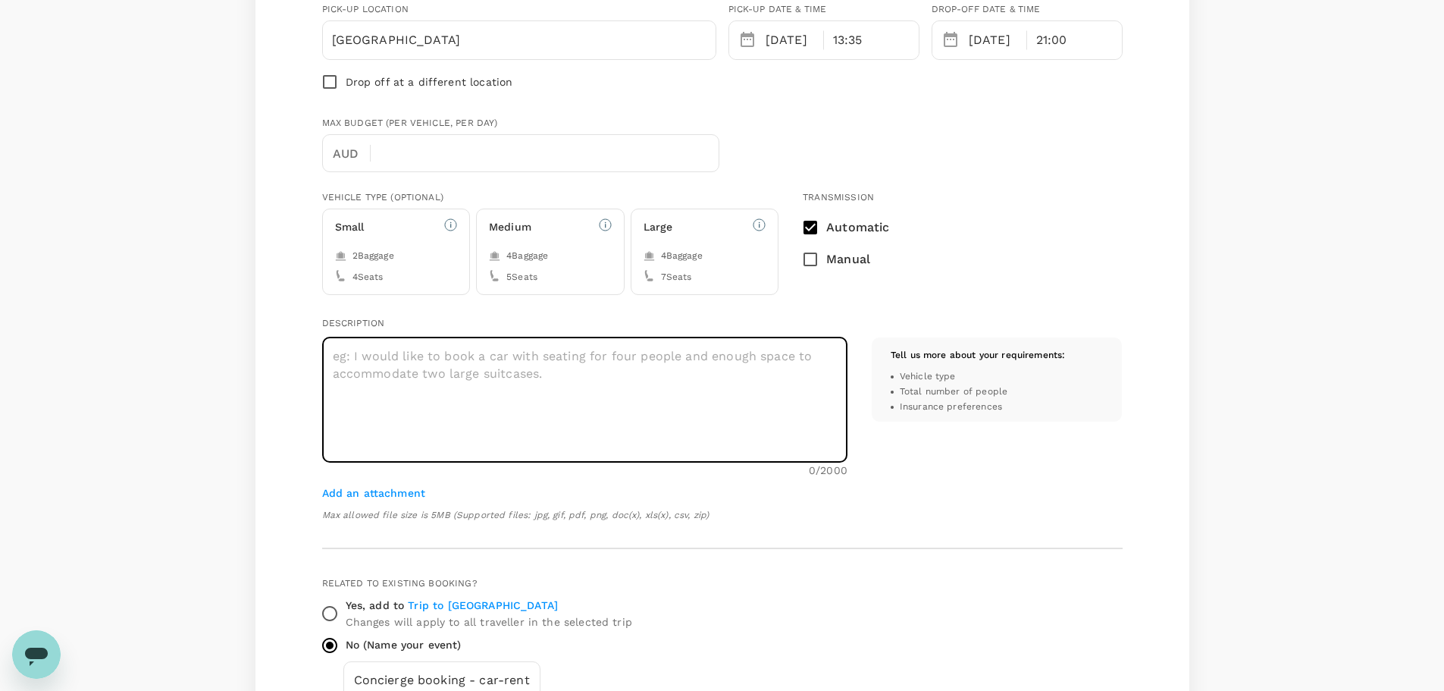
type textarea "D"
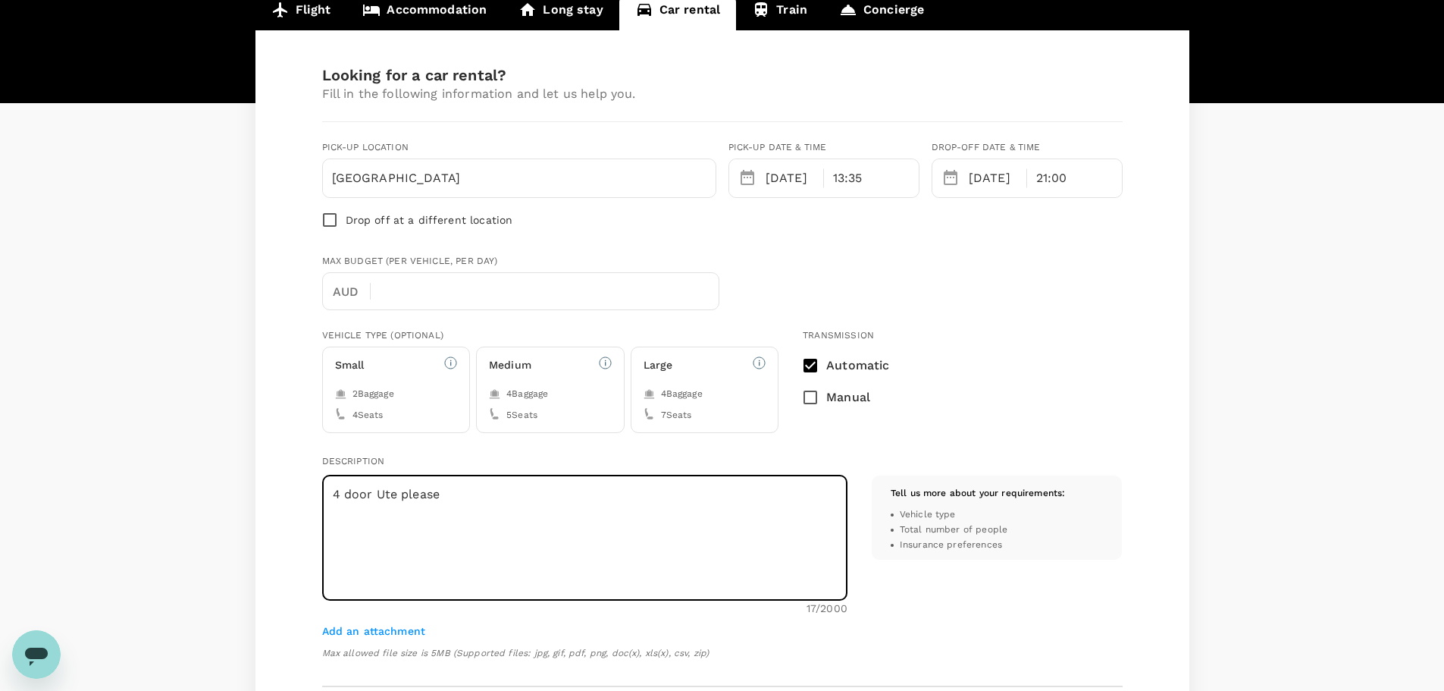
scroll to position [0, 0]
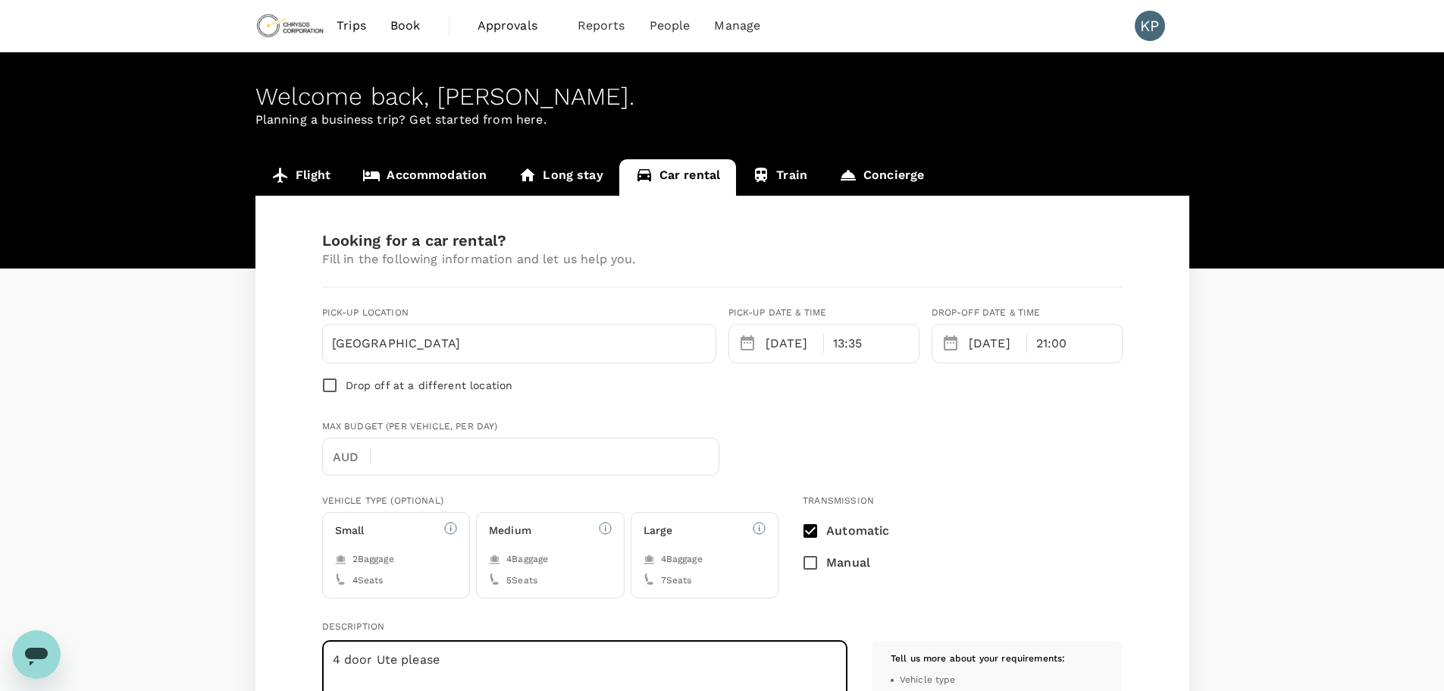
type textarea "4 door Ute please"
click at [486, 343] on input "perth airport" at bounding box center [519, 343] width 375 height 24
click at [438, 345] on input "perth airport" at bounding box center [519, 343] width 375 height 24
click at [338, 345] on input "perth airport" at bounding box center [519, 343] width 375 height 24
type input "P"
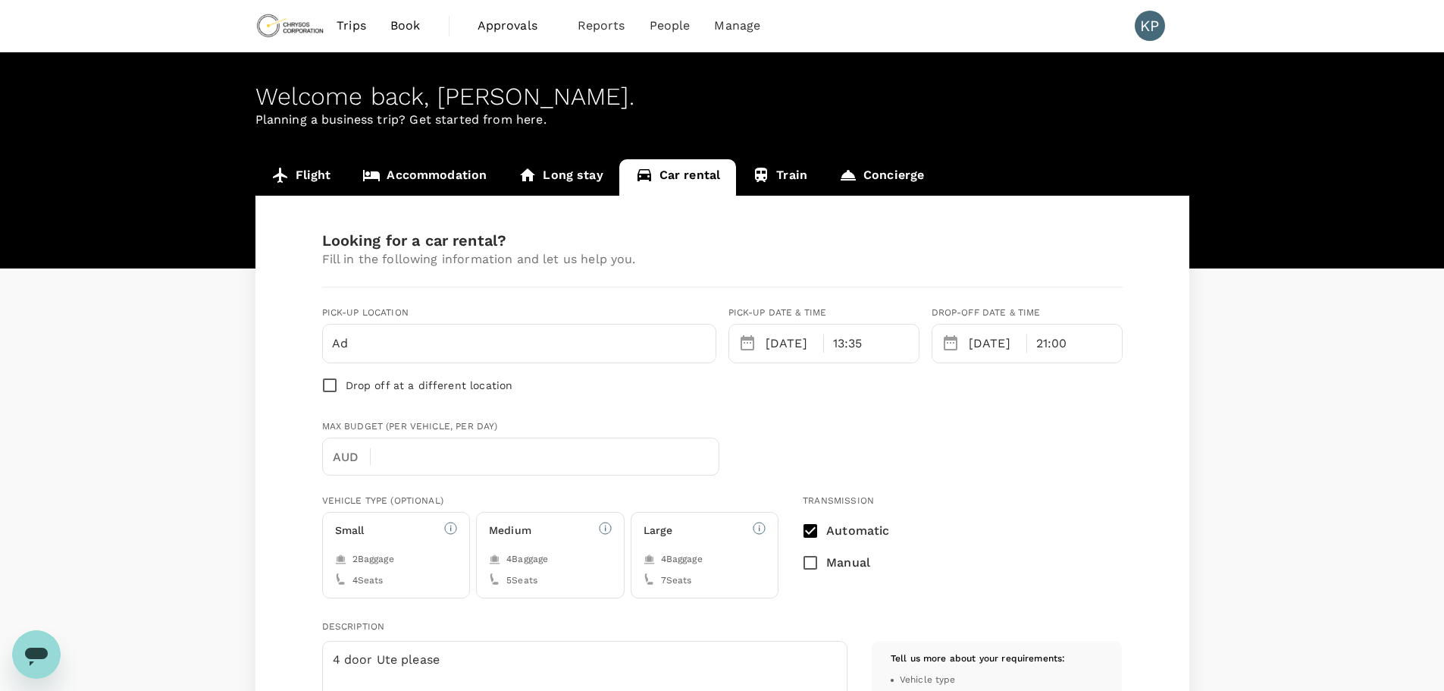
type input "A"
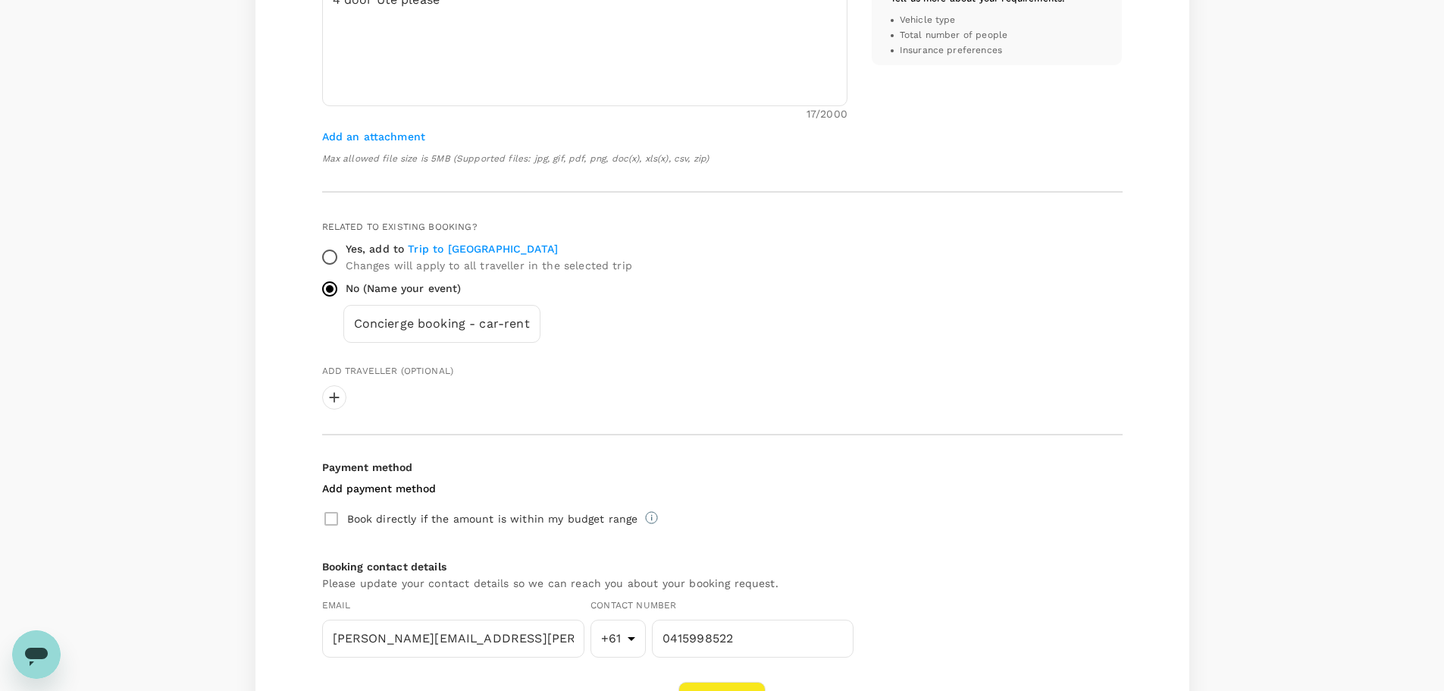
scroll to position [682, 0]
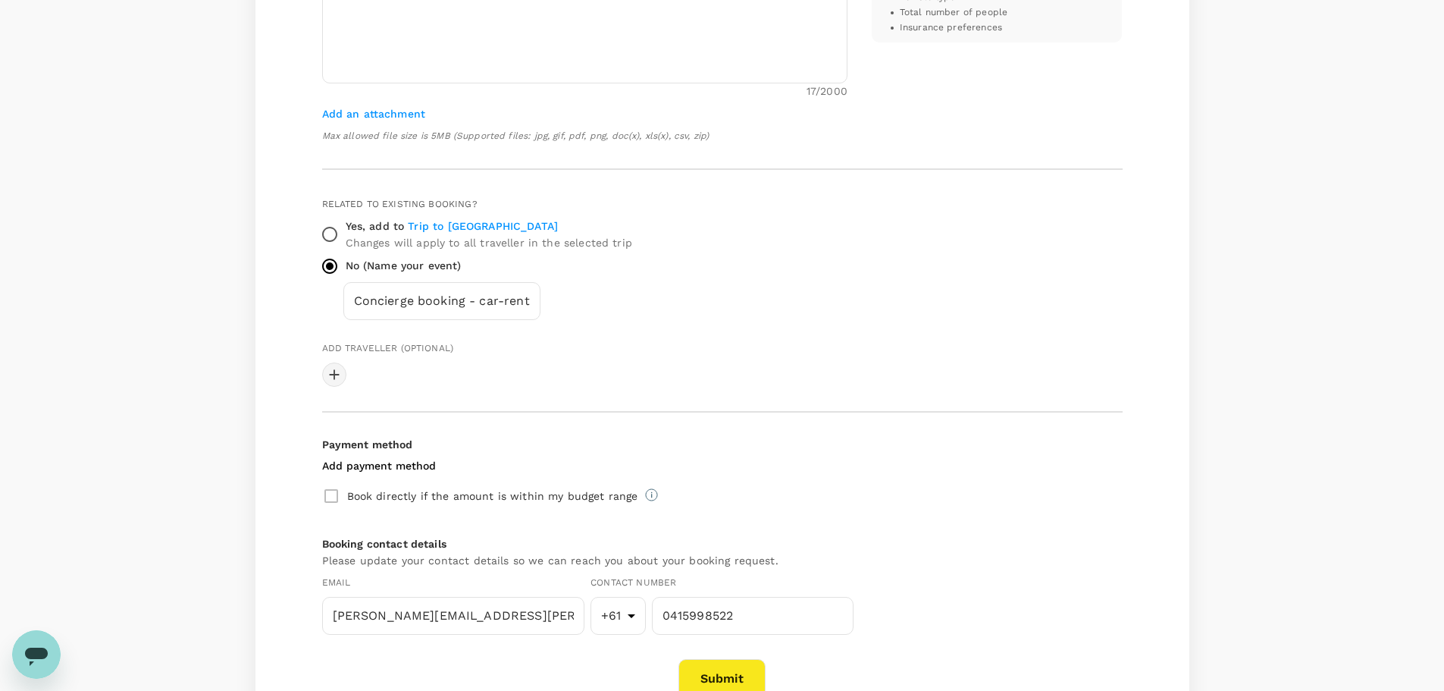
type input "Perth Airport"
click at [336, 373] on div at bounding box center [334, 374] width 24 height 24
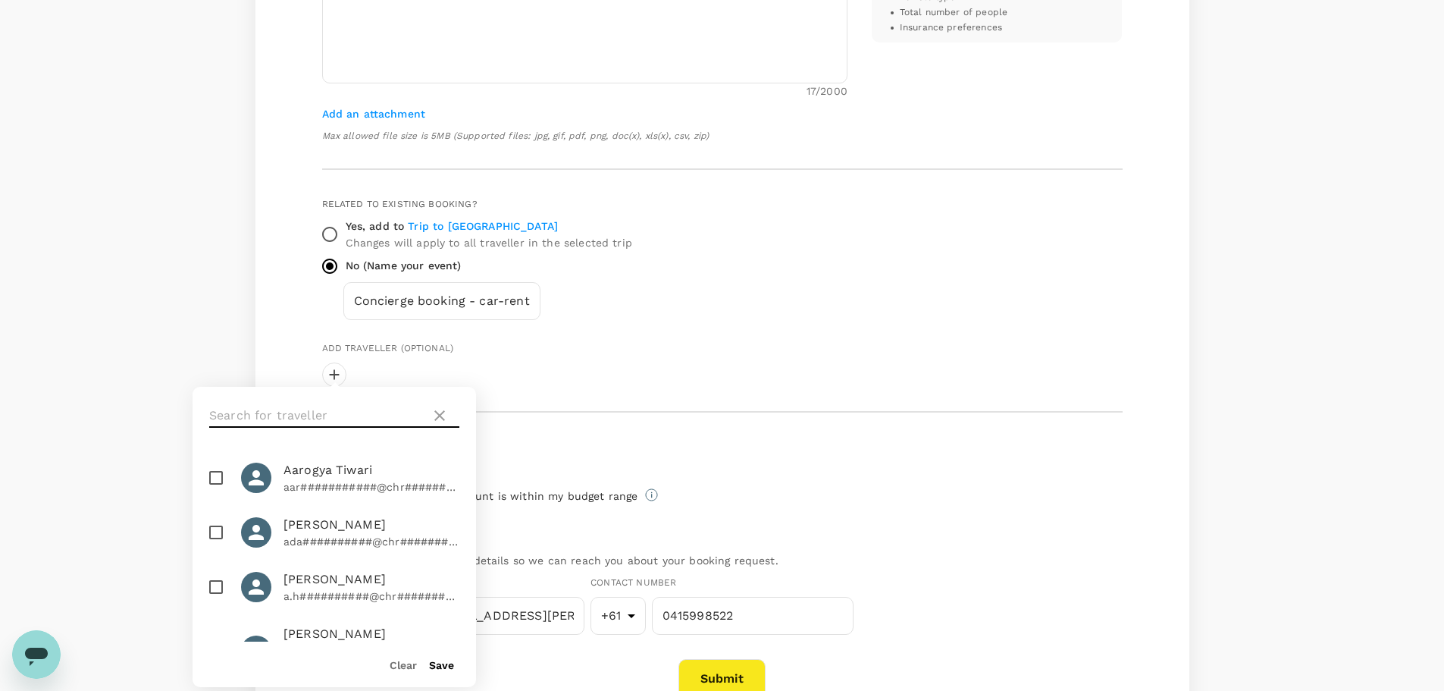
click at [296, 413] on input "text" at bounding box center [316, 415] width 215 height 24
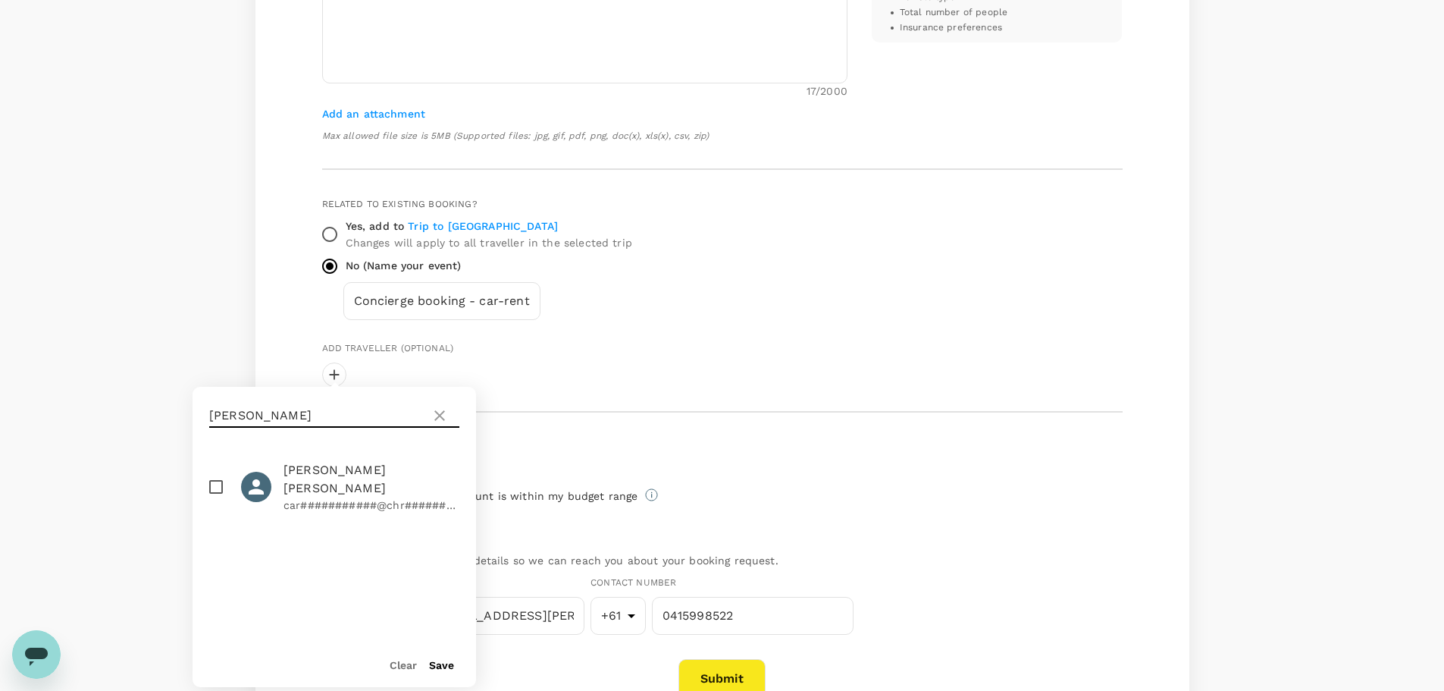
type input "carlos"
click at [318, 476] on span "Carlos Alberto Ferrada Cabrera" at bounding box center [372, 479] width 176 height 36
checkbox input "true"
click at [279, 416] on input "carlos" at bounding box center [316, 415] width 215 height 24
type input "c"
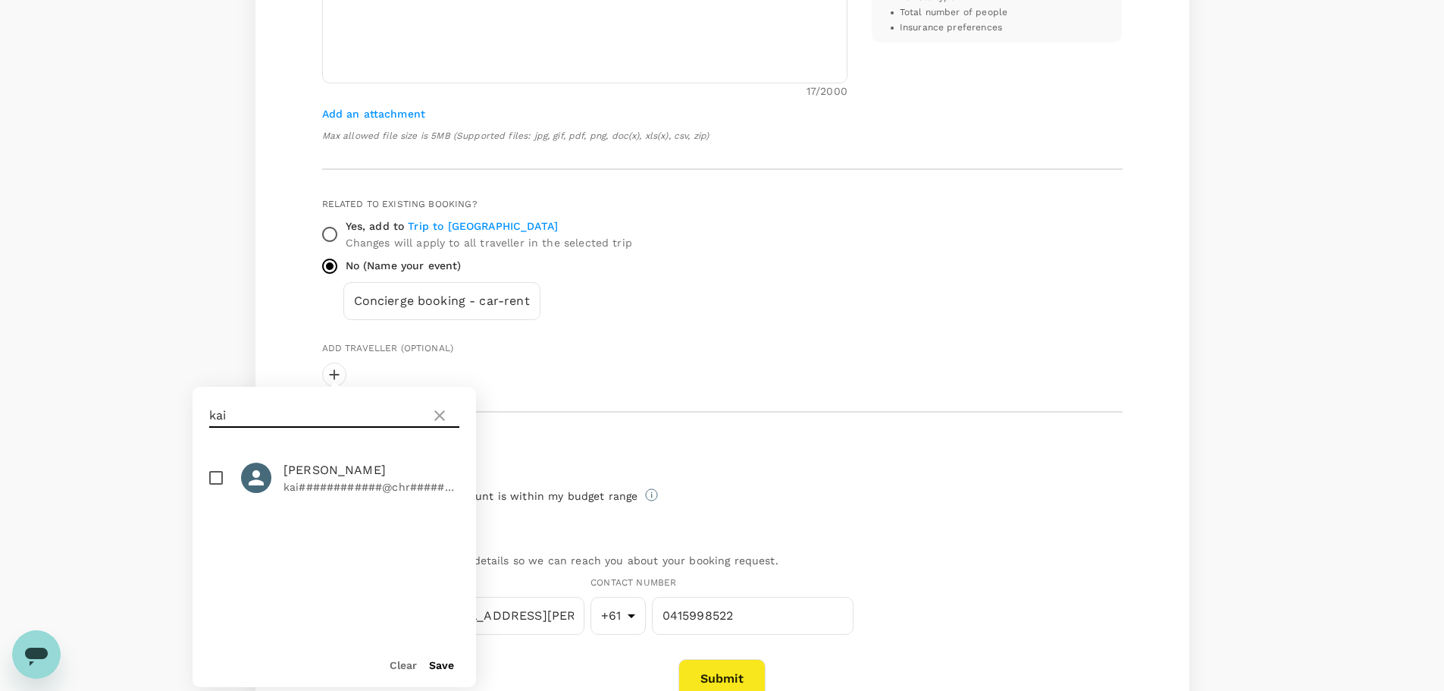
type input "kai"
click at [215, 467] on input "checkbox" at bounding box center [216, 478] width 32 height 32
checkbox input "true"
click at [450, 668] on button "Save" at bounding box center [441, 665] width 25 height 12
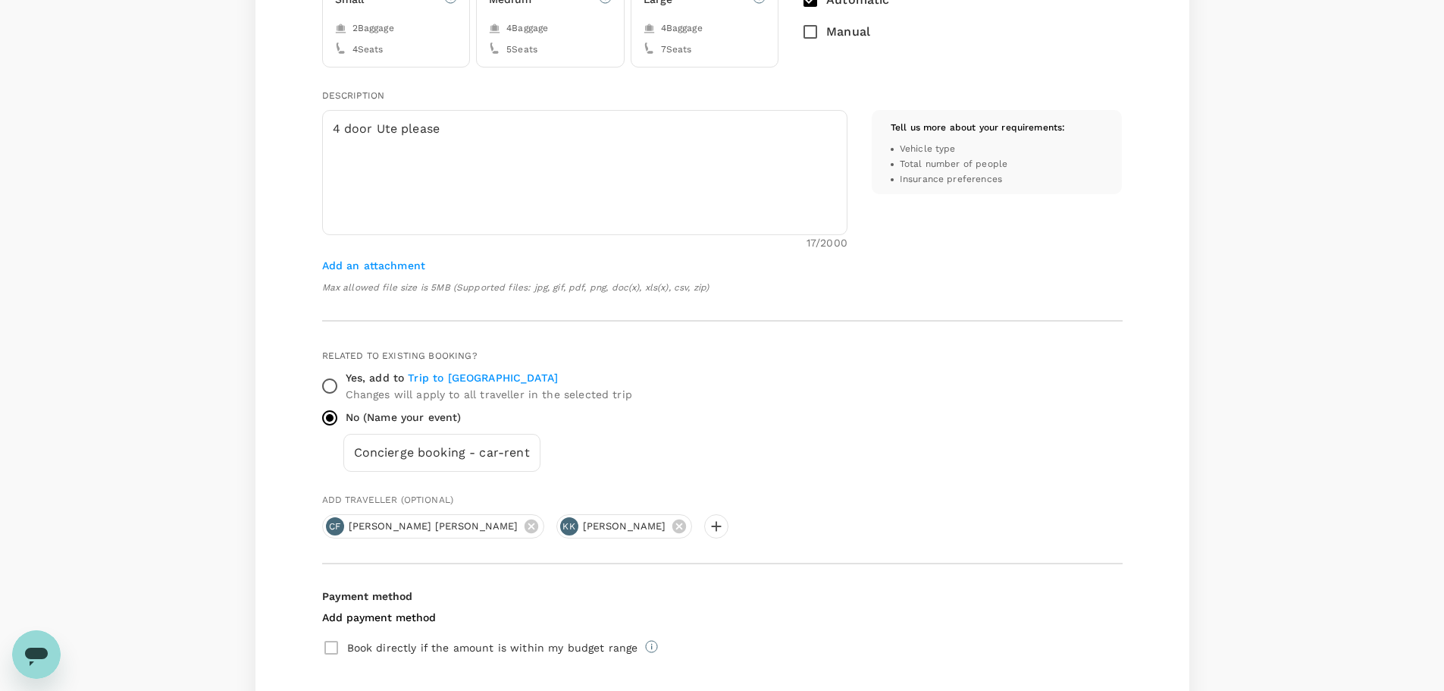
scroll to position [810, 0]
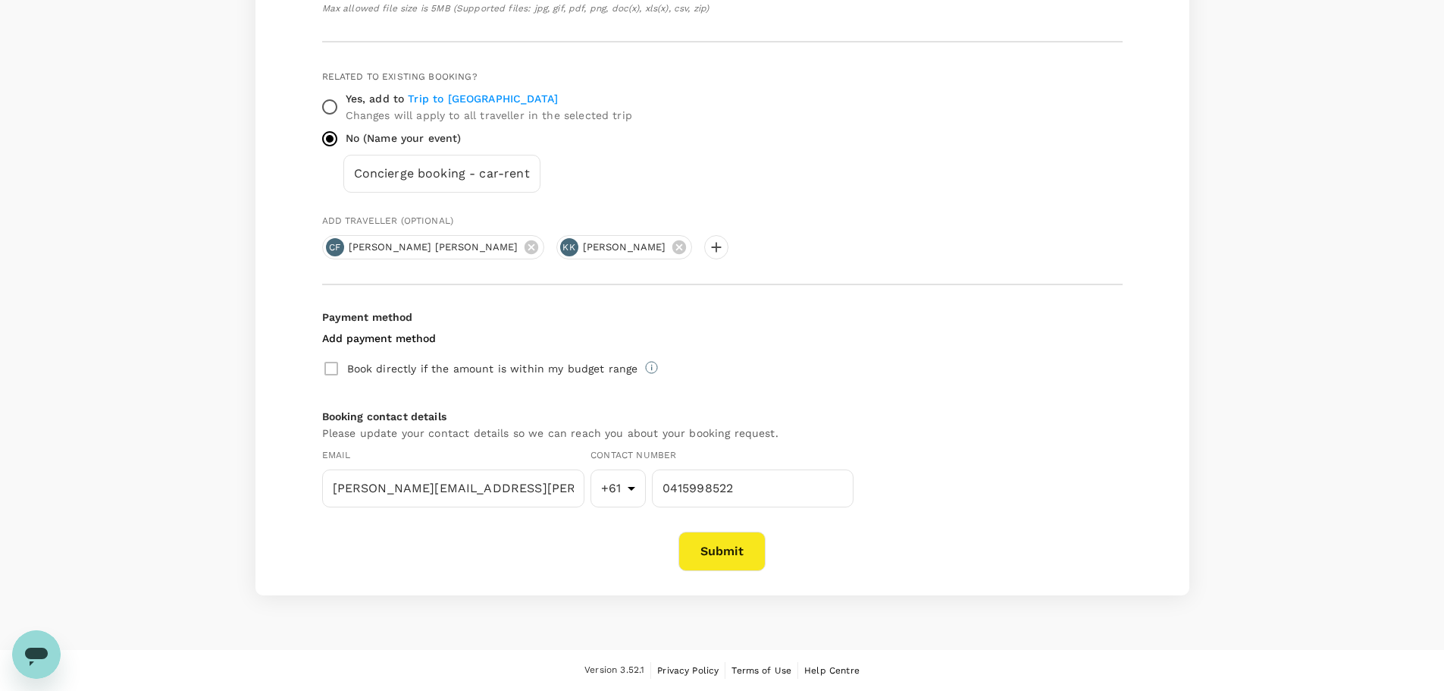
click at [728, 558] on button "Submit" at bounding box center [722, 551] width 87 height 39
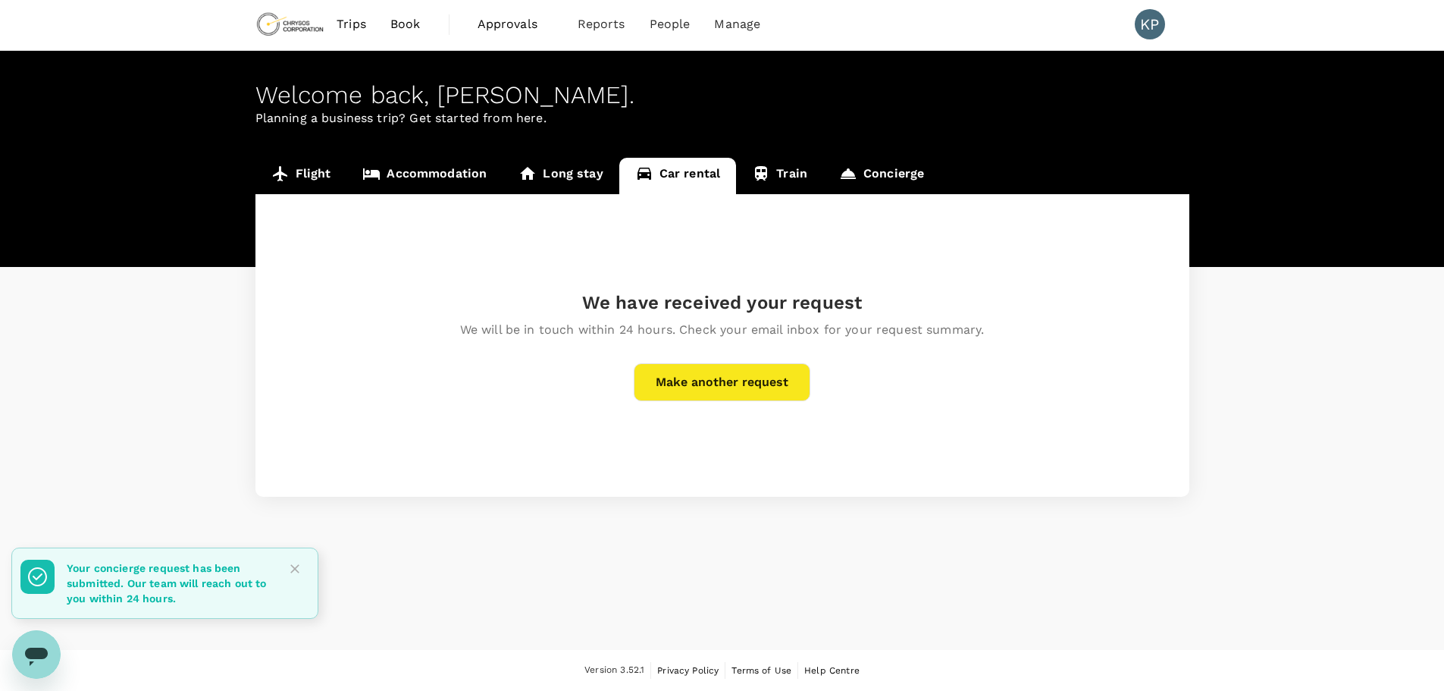
click at [575, 177] on link "Long stay" at bounding box center [561, 176] width 116 height 36
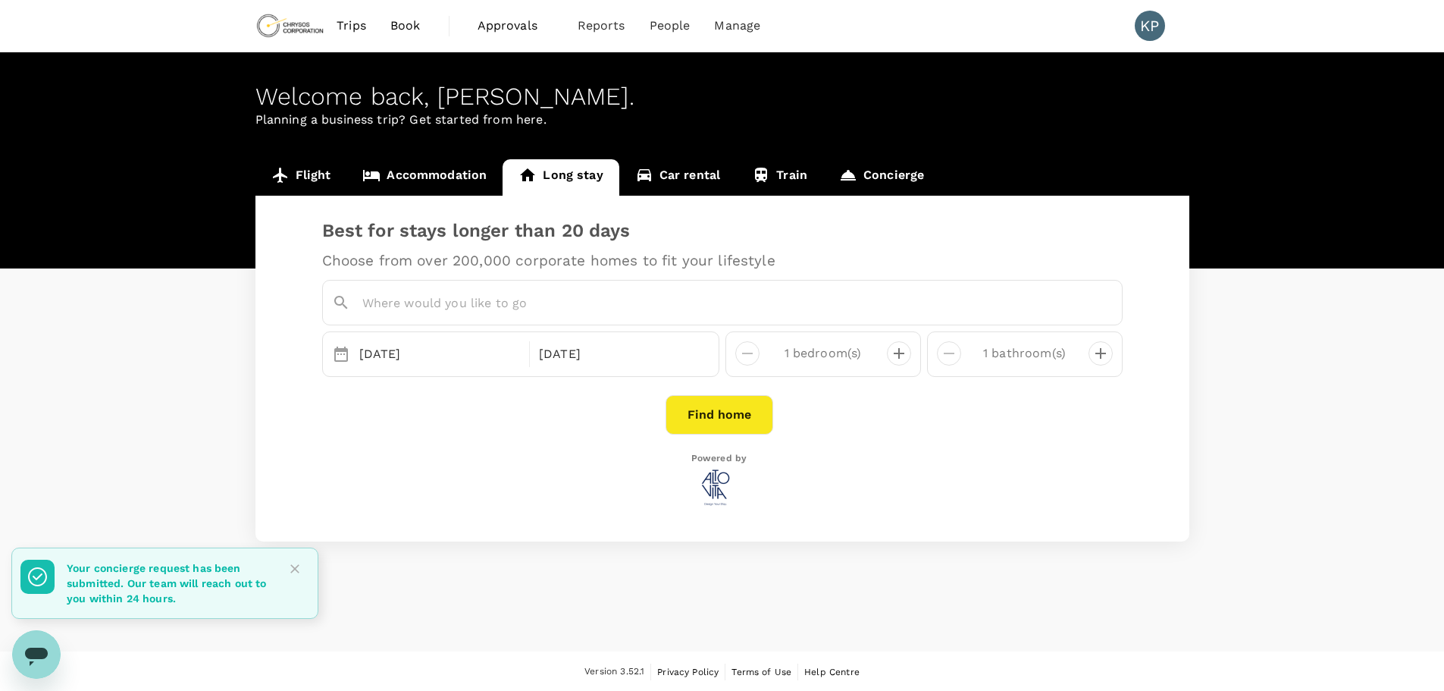
click at [466, 305] on input "text" at bounding box center [726, 303] width 728 height 24
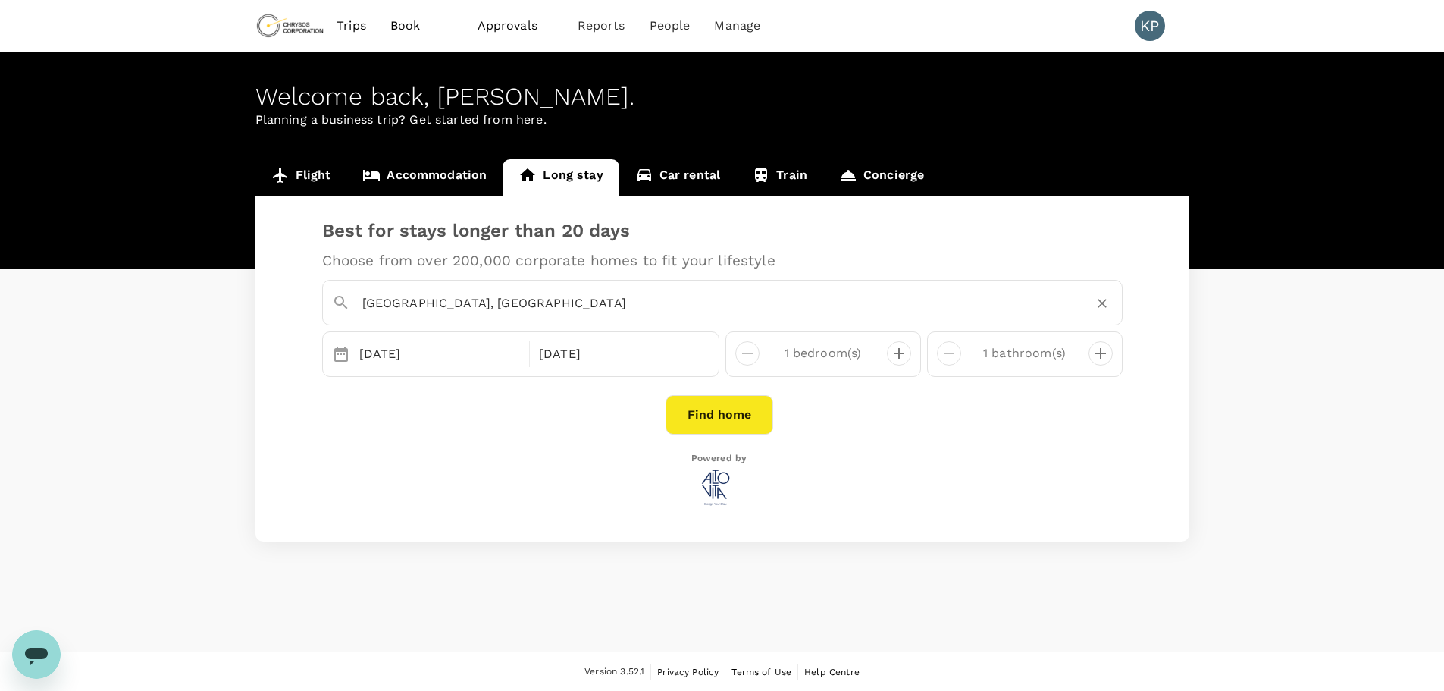
type input "[GEOGRAPHIC_DATA], [GEOGRAPHIC_DATA]"
click at [895, 356] on icon "decrease" at bounding box center [899, 353] width 18 height 18
click at [1099, 356] on icon "decrease" at bounding box center [1101, 353] width 18 height 18
click at [735, 412] on button "Find home" at bounding box center [720, 414] width 108 height 39
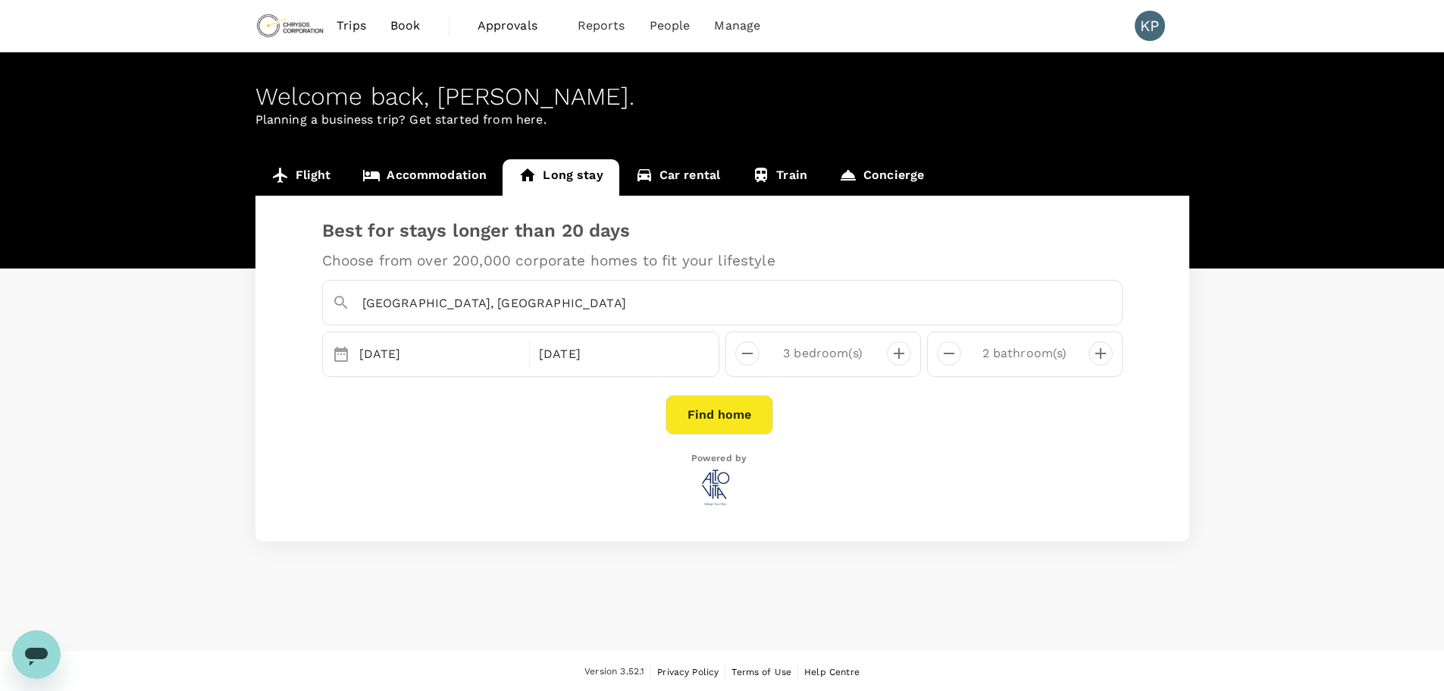
click at [884, 171] on link "Concierge" at bounding box center [881, 177] width 117 height 36
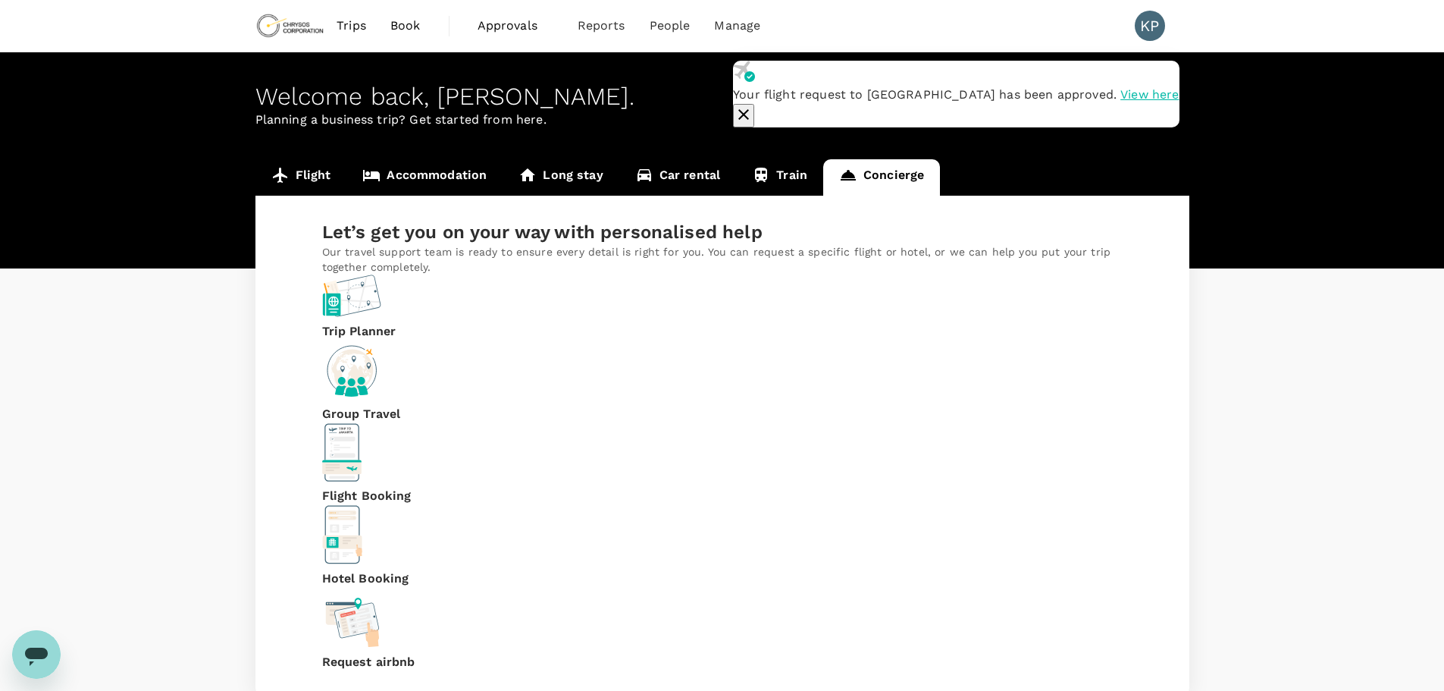
click at [416, 653] on p "Request airbnb" at bounding box center [368, 662] width 93 height 18
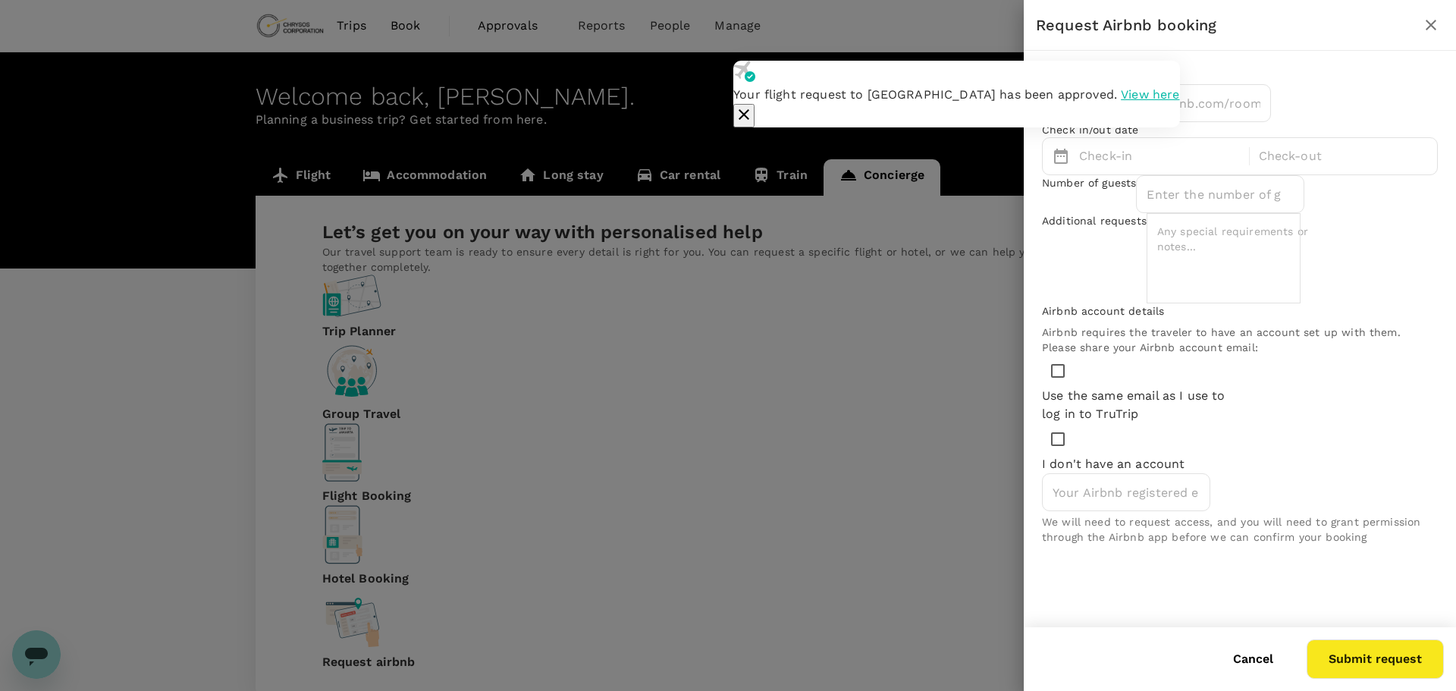
click at [753, 105] on icon "button" at bounding box center [744, 114] width 18 height 18
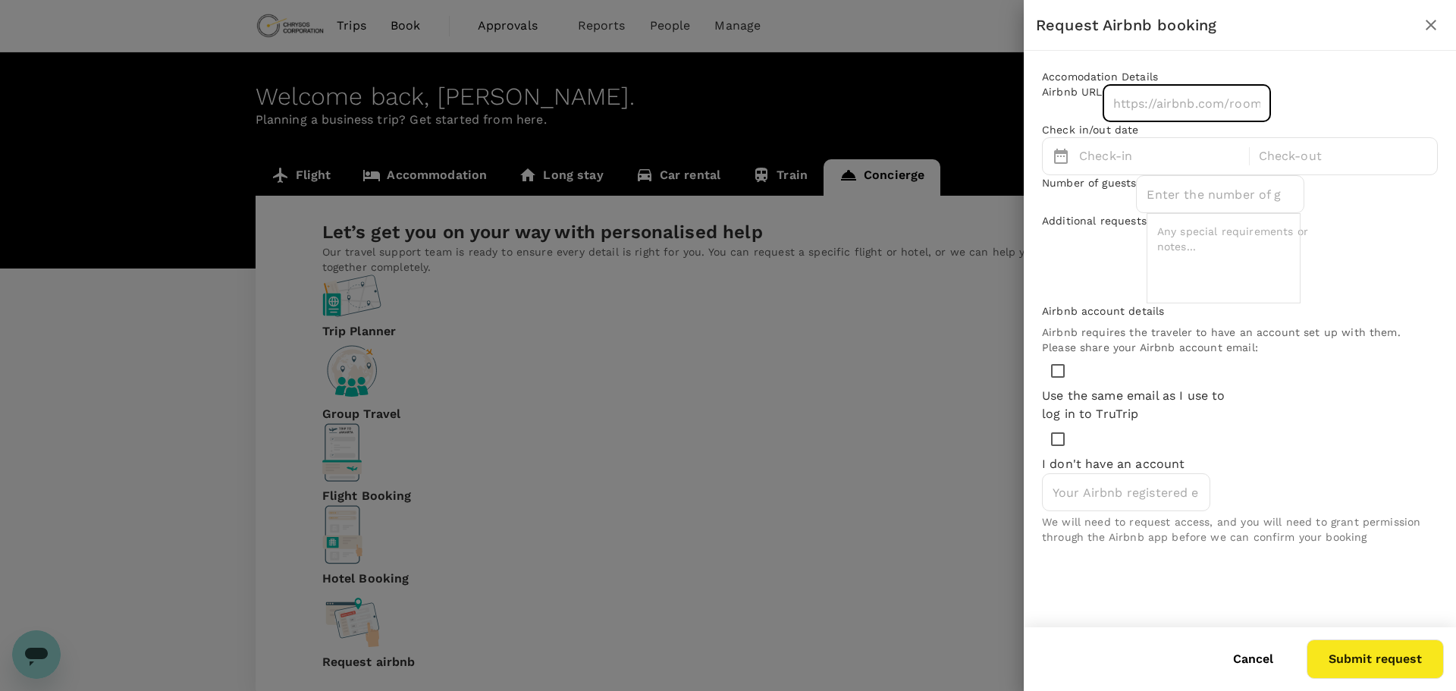
click at [1113, 122] on input "text" at bounding box center [1186, 103] width 168 height 38
paste input "https://www.airbnb.com.au/rooms/1507969632802966790?adults=3&check_in=2025-10-1…"
type input "https://www.airbnb.com.au/rooms/1507969632802966790?adults=3&check_in=2025-10-1…"
click at [1094, 165] on p "Check-in" at bounding box center [1159, 156] width 161 height 18
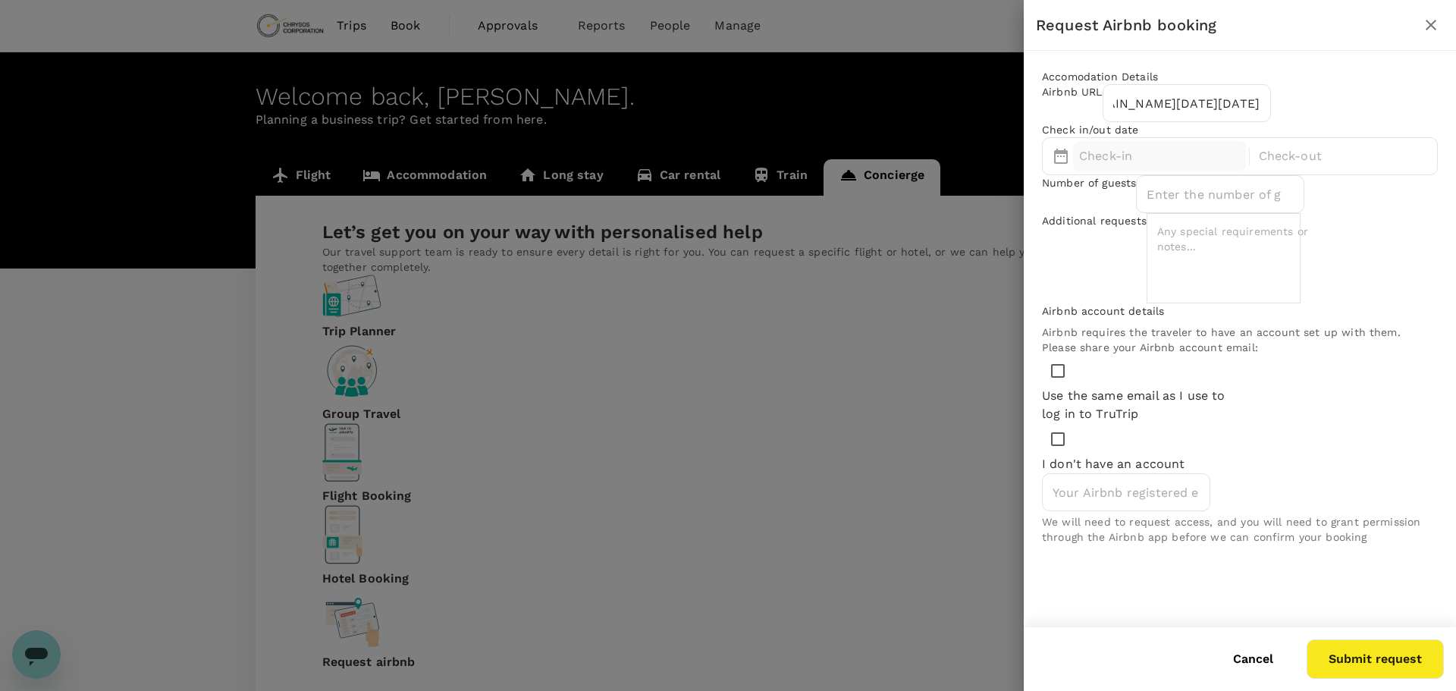
scroll to position [0, 0]
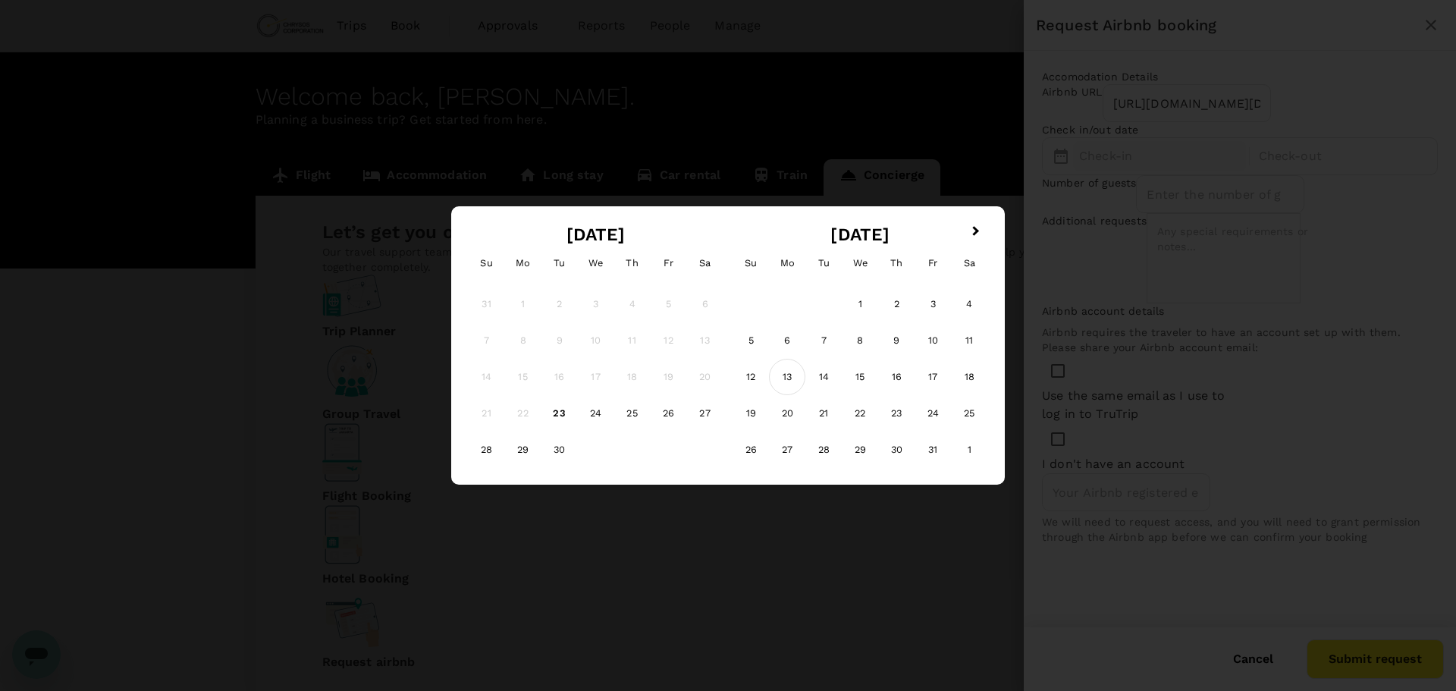
click at [791, 374] on div "13" at bounding box center [787, 377] width 36 height 36
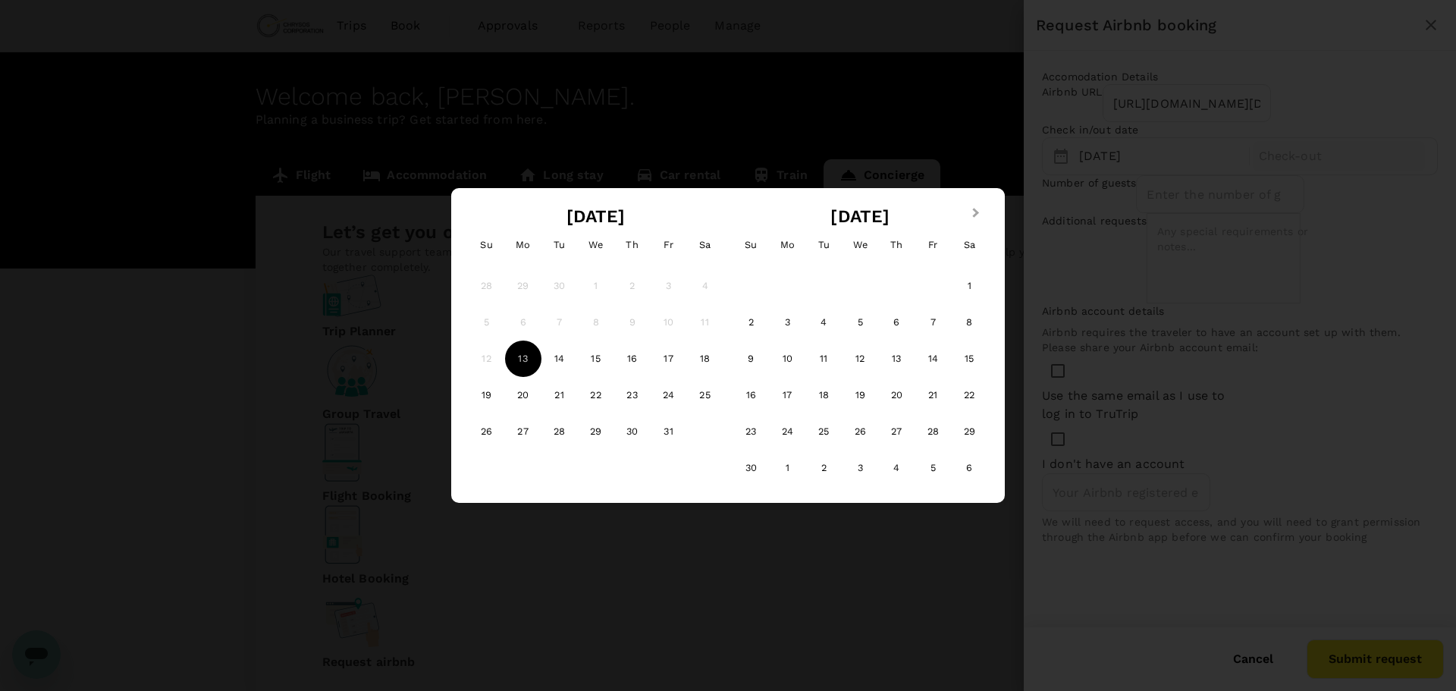
click at [976, 210] on span "Next Month" at bounding box center [976, 213] width 0 height 17
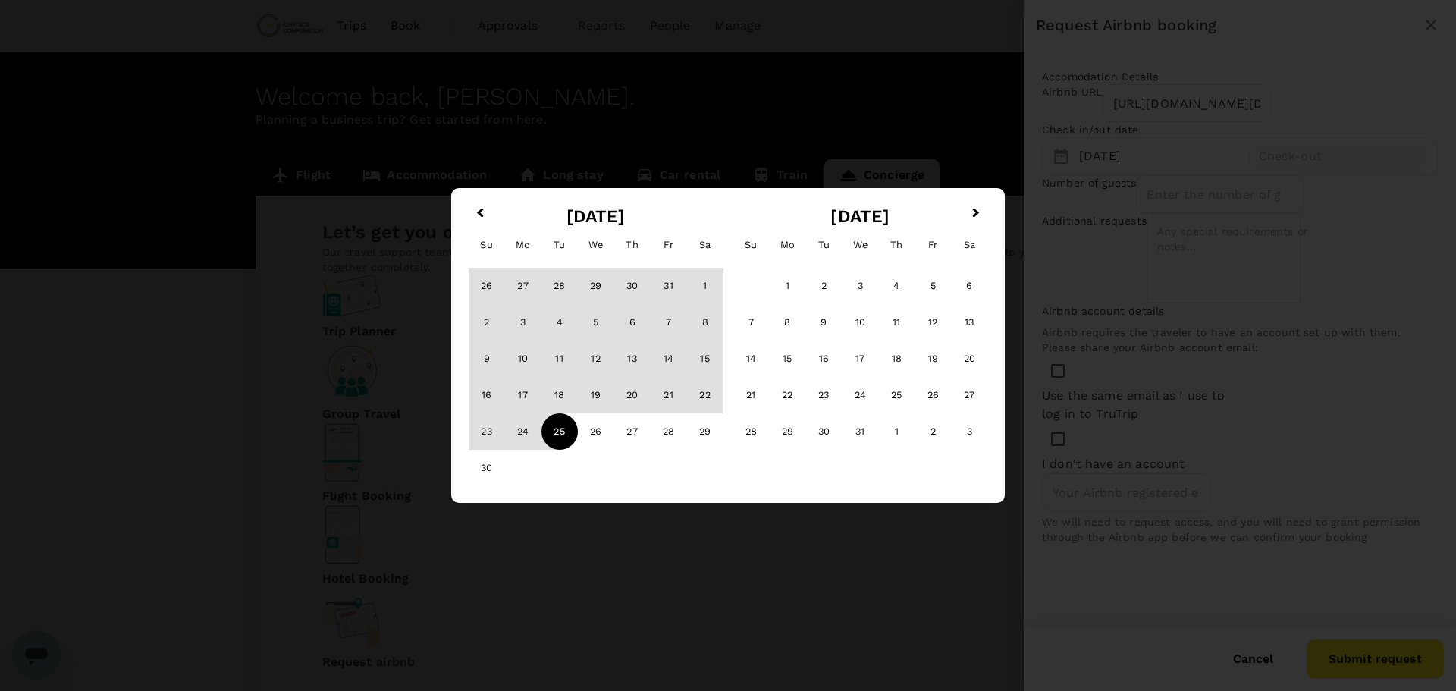
click at [562, 429] on div "25" at bounding box center [559, 431] width 36 height 36
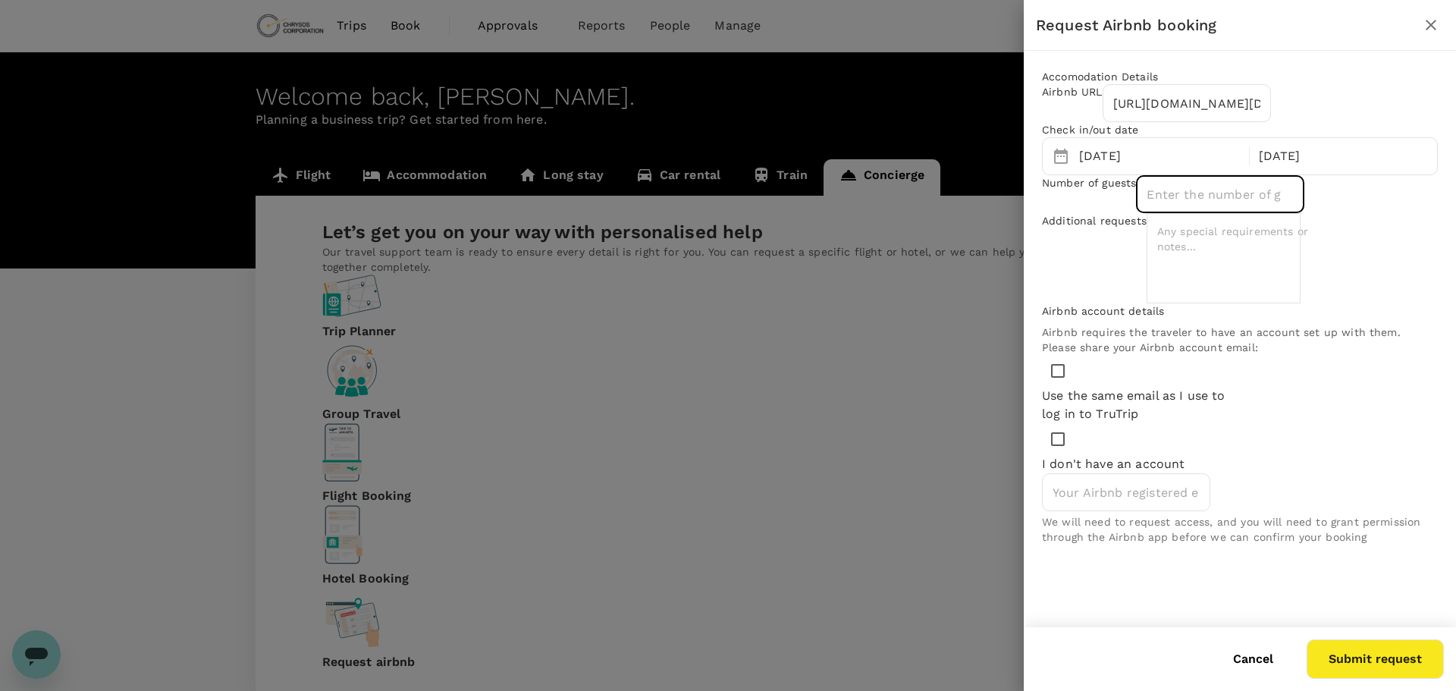
click at [1145, 213] on input "number" at bounding box center [1220, 194] width 168 height 38
click at [1304, 213] on input "1" at bounding box center [1220, 194] width 168 height 38
click at [1304, 213] on input "2" at bounding box center [1220, 194] width 168 height 38
type input "3"
click at [1304, 213] on input "3" at bounding box center [1220, 194] width 168 height 38
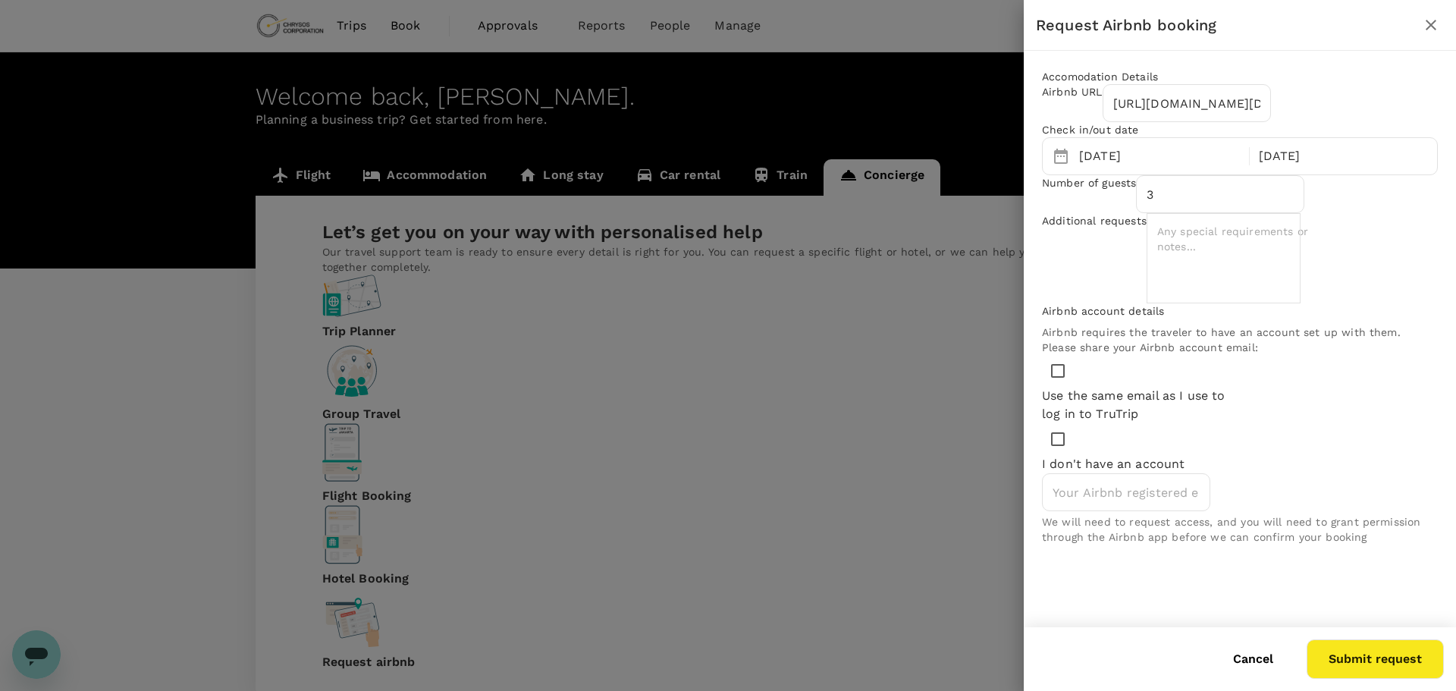
click at [1146, 303] on textarea at bounding box center [1233, 258] width 175 height 90
type textarea "House for the PMs"
click at [1156, 303] on textarea "House for the PMs" at bounding box center [1233, 258] width 175 height 90
drag, startPoint x: 1181, startPoint y: 334, endPoint x: 957, endPoint y: 317, distance: 225.1
click at [957, 317] on div "Request Airbnb booking Accomodation Details Airbnb URL https://www.airbnb.com.a…" at bounding box center [728, 345] width 1456 height 691
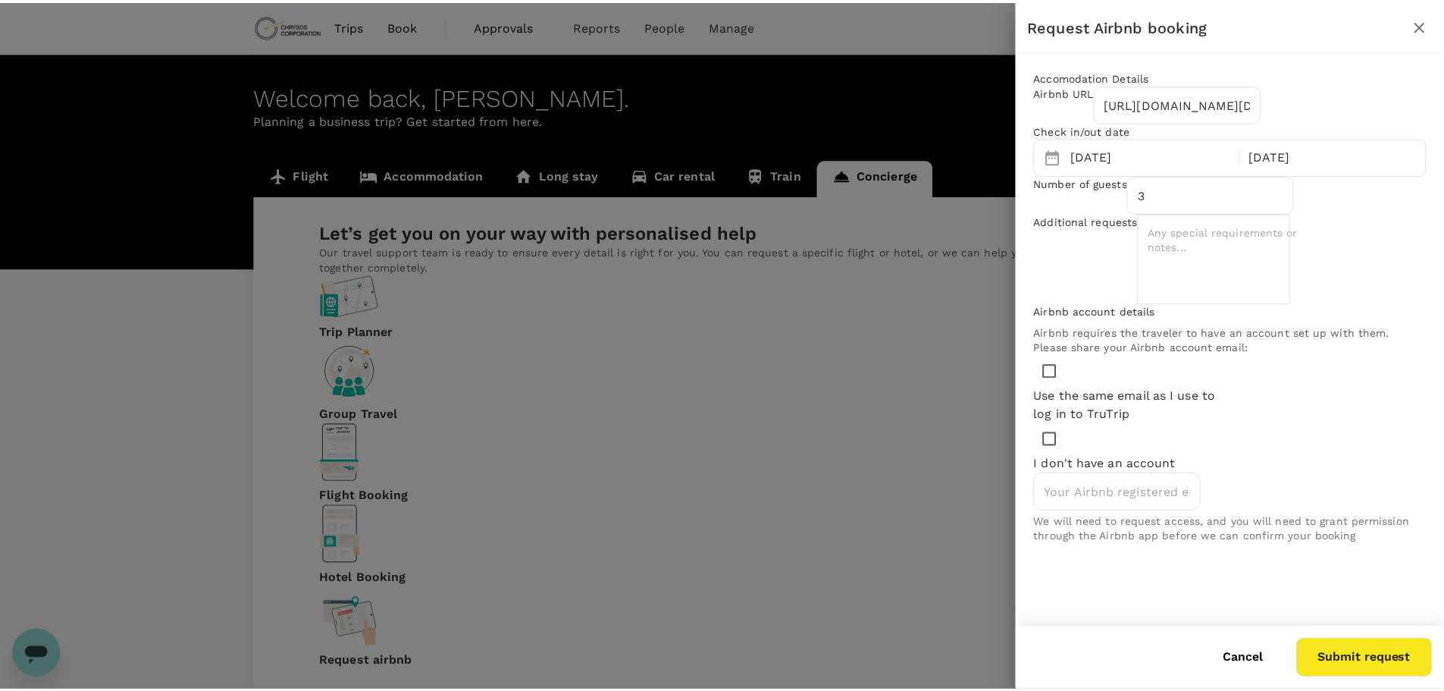
scroll to position [2, 0]
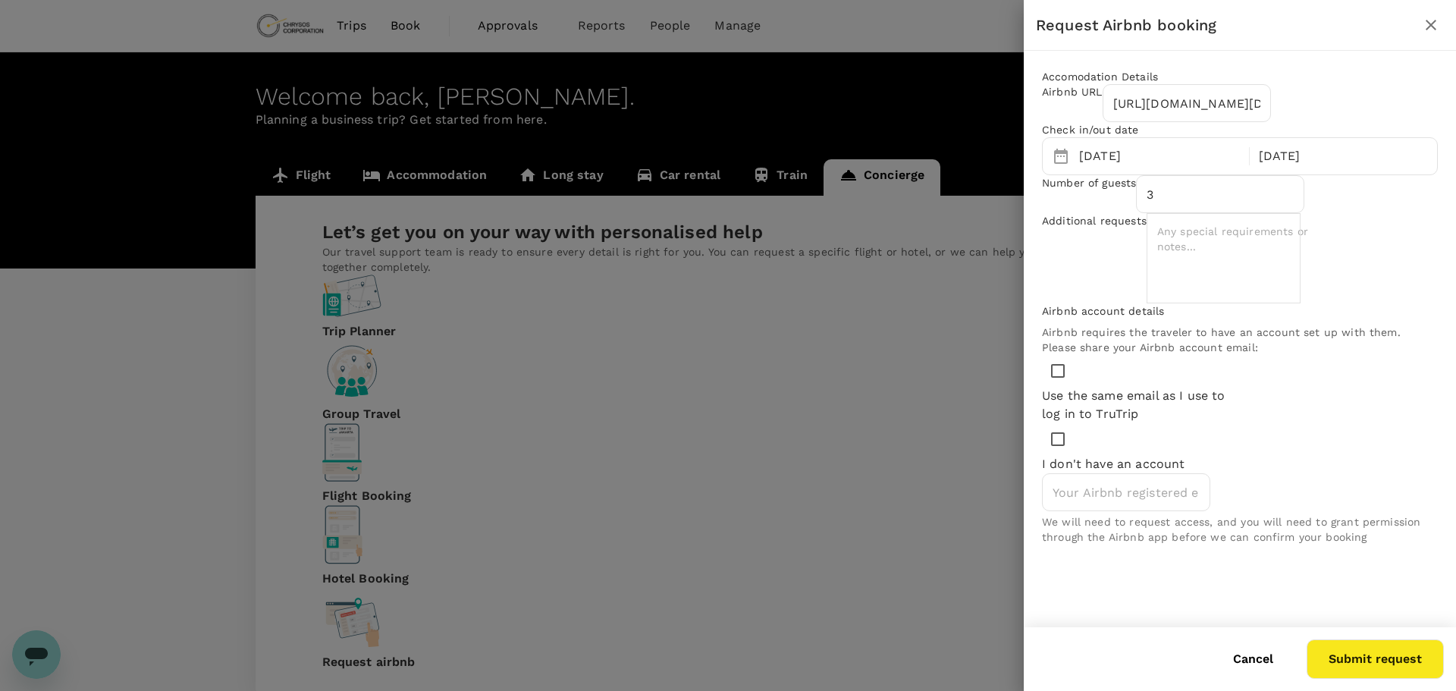
click at [1046, 387] on input "Use the same email as I use to log in to TruTrip" at bounding box center [1058, 371] width 32 height 32
drag, startPoint x: 1083, startPoint y: 494, endPoint x: 1139, endPoint y: 508, distance: 57.7
click at [1139, 423] on p "Use the same email as I use to log in to TruTrip" at bounding box center [1141, 405] width 198 height 36
click at [1112, 423] on p "Use the same email as I use to log in to TruTrip" at bounding box center [1141, 405] width 198 height 36
click at [1074, 387] on input "Use the same email as I use to log in to TruTrip" at bounding box center [1058, 371] width 32 height 32
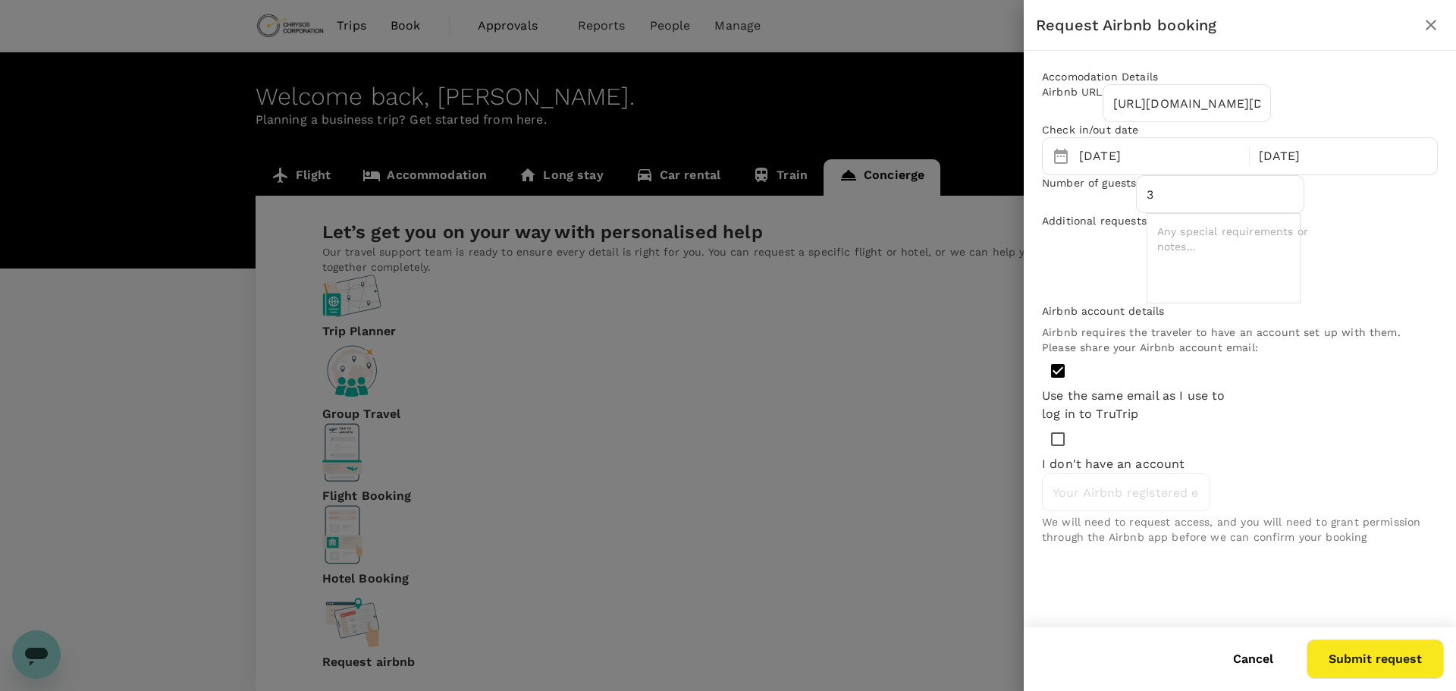
checkbox input "false"
drag, startPoint x: 1097, startPoint y: 561, endPoint x: 1097, endPoint y: 553, distance: 8.3
click at [1097, 511] on input "email" at bounding box center [1126, 492] width 168 height 38
type input "poldervaartkyle@gmail.com"
click at [1055, 387] on input "Use the same email as I use to log in to TruTrip" at bounding box center [1058, 371] width 32 height 32
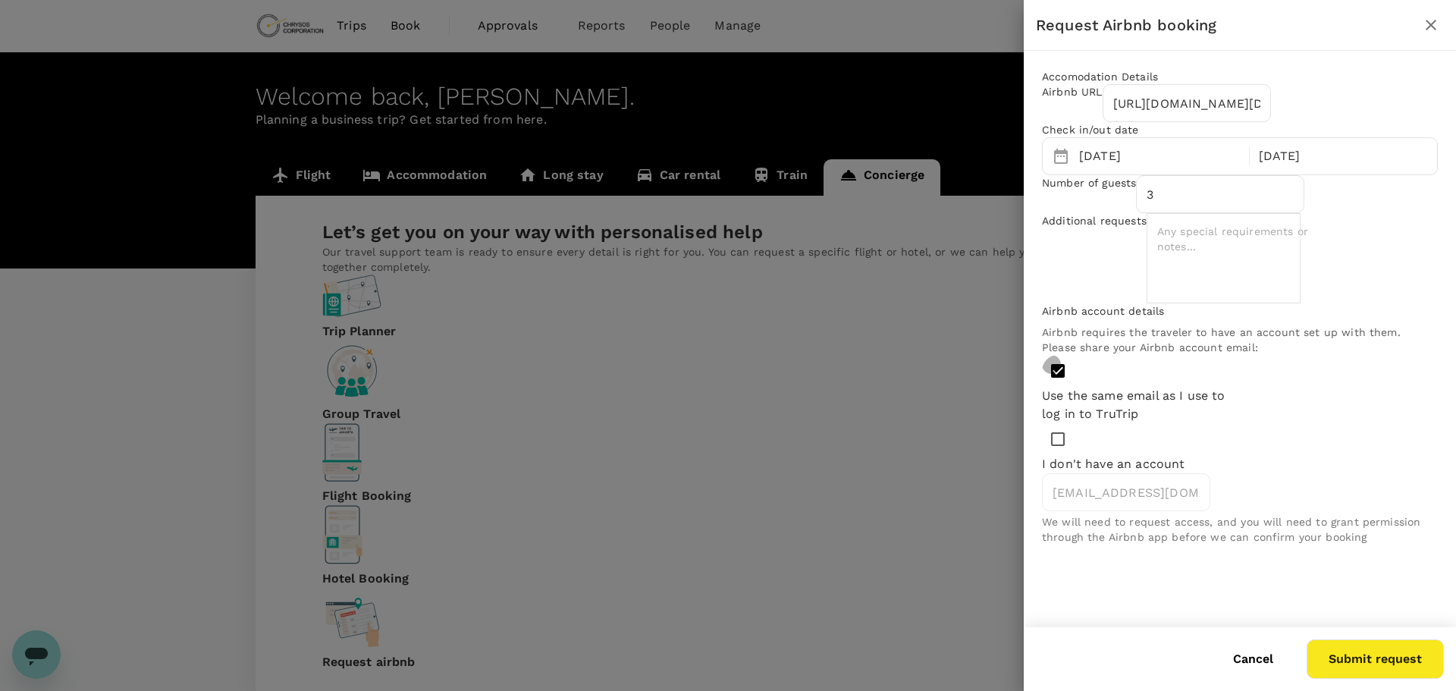
click at [1052, 387] on input "Use the same email as I use to log in to TruTrip" at bounding box center [1058, 371] width 32 height 32
checkbox input "false"
click at [1378, 662] on button "Submit request" at bounding box center [1374, 658] width 137 height 39
